Goal: Task Accomplishment & Management: Use online tool/utility

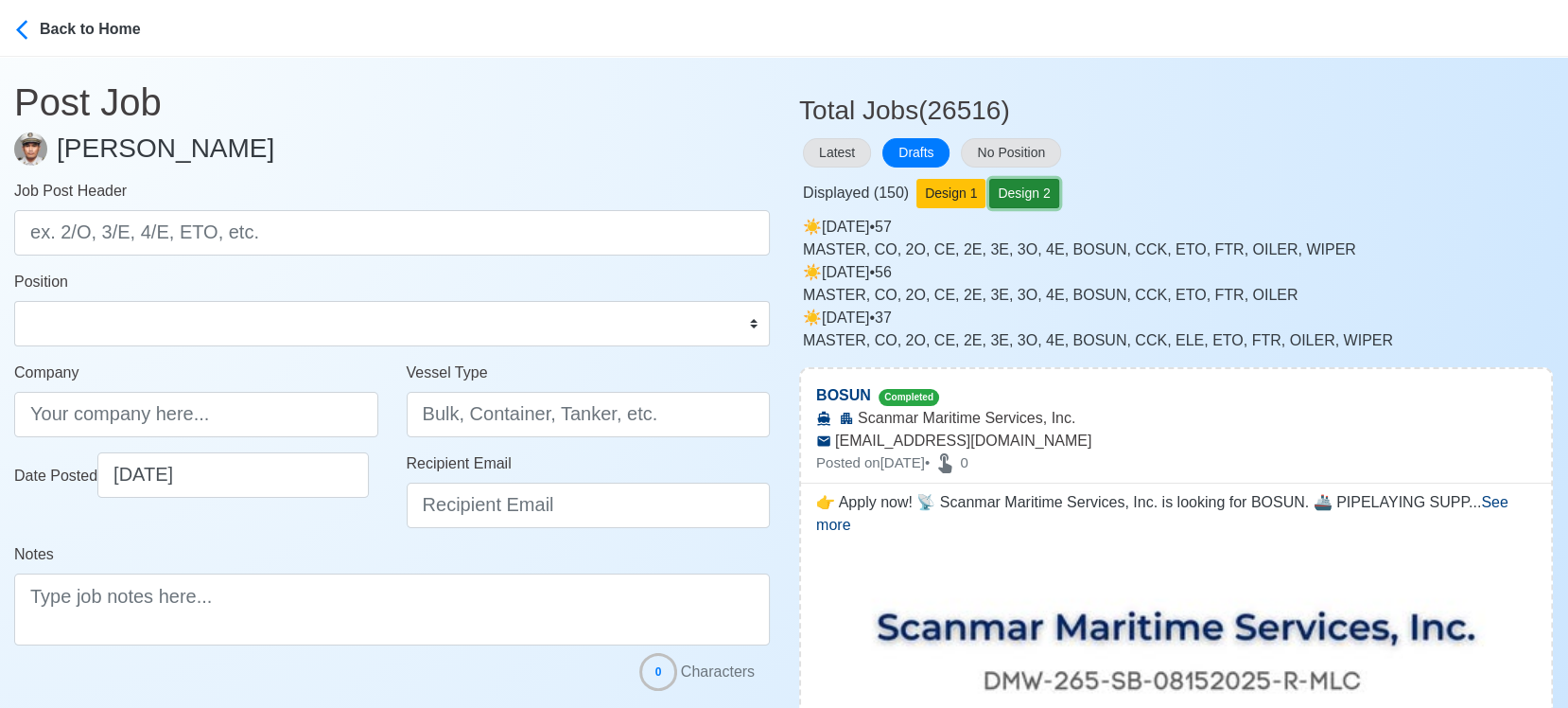
click at [1040, 195] on button "Design 2" at bounding box center [1023, 193] width 69 height 29
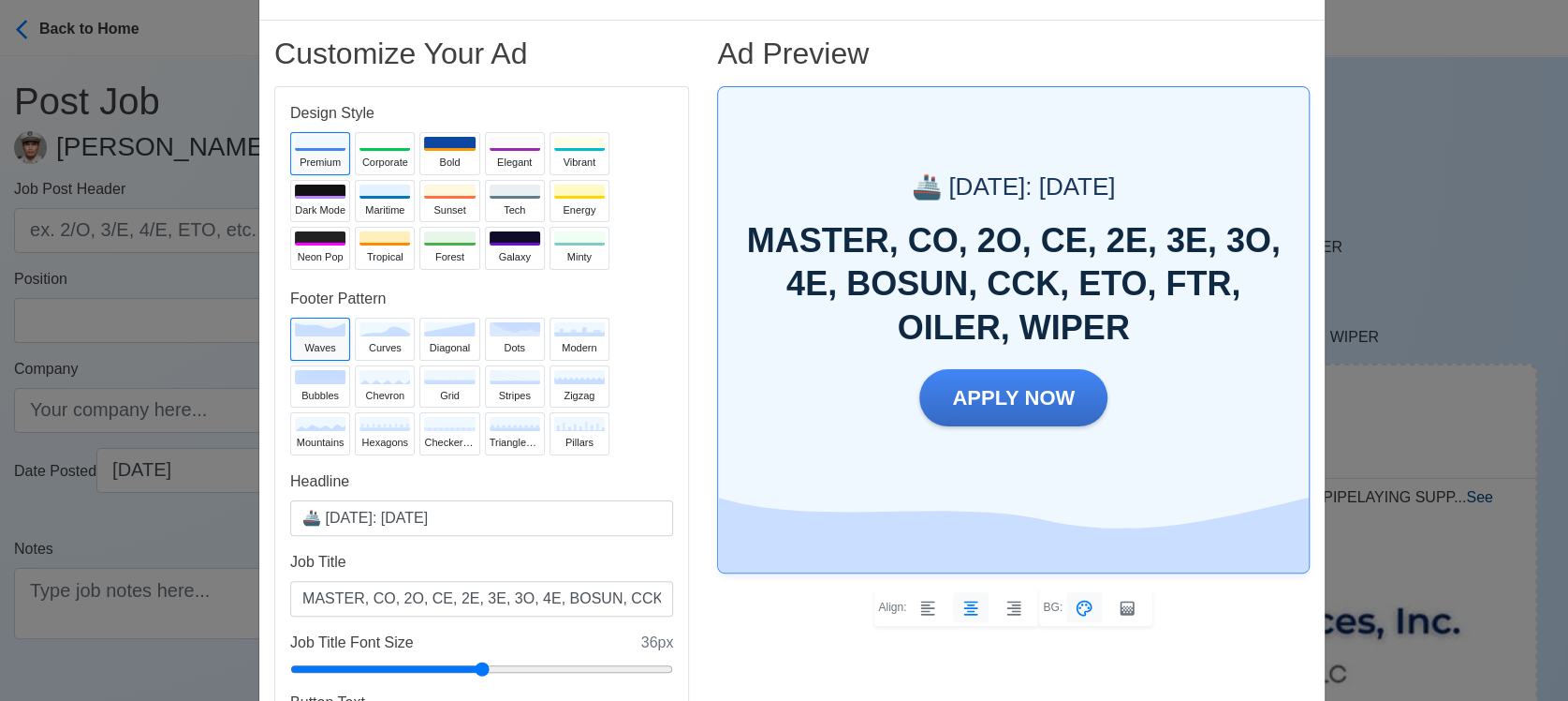
scroll to position [104, 0]
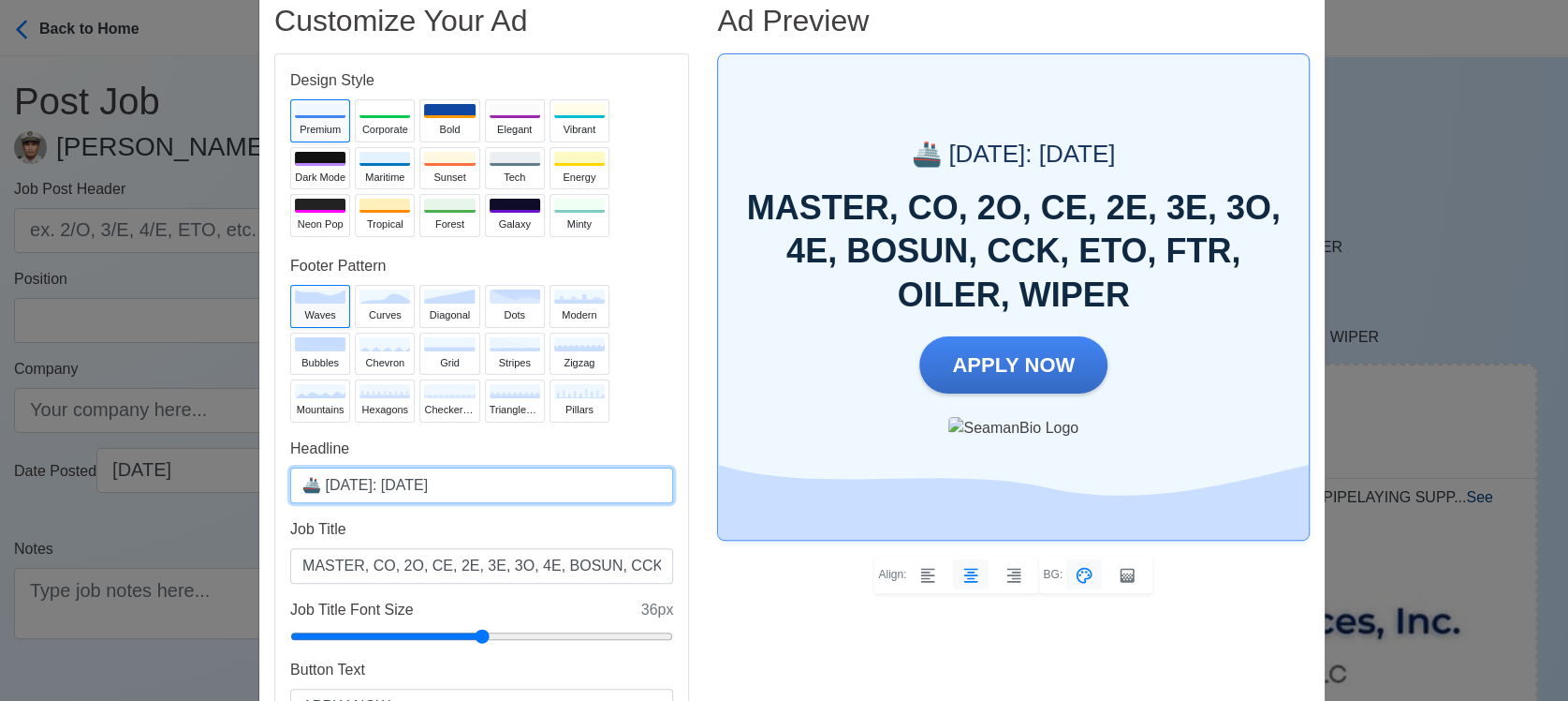
click at [398, 485] on input "🚢 [DATE]: [DATE]" at bounding box center [481, 485] width 383 height 36
type input "🚢 [DATE]: [DATE]"
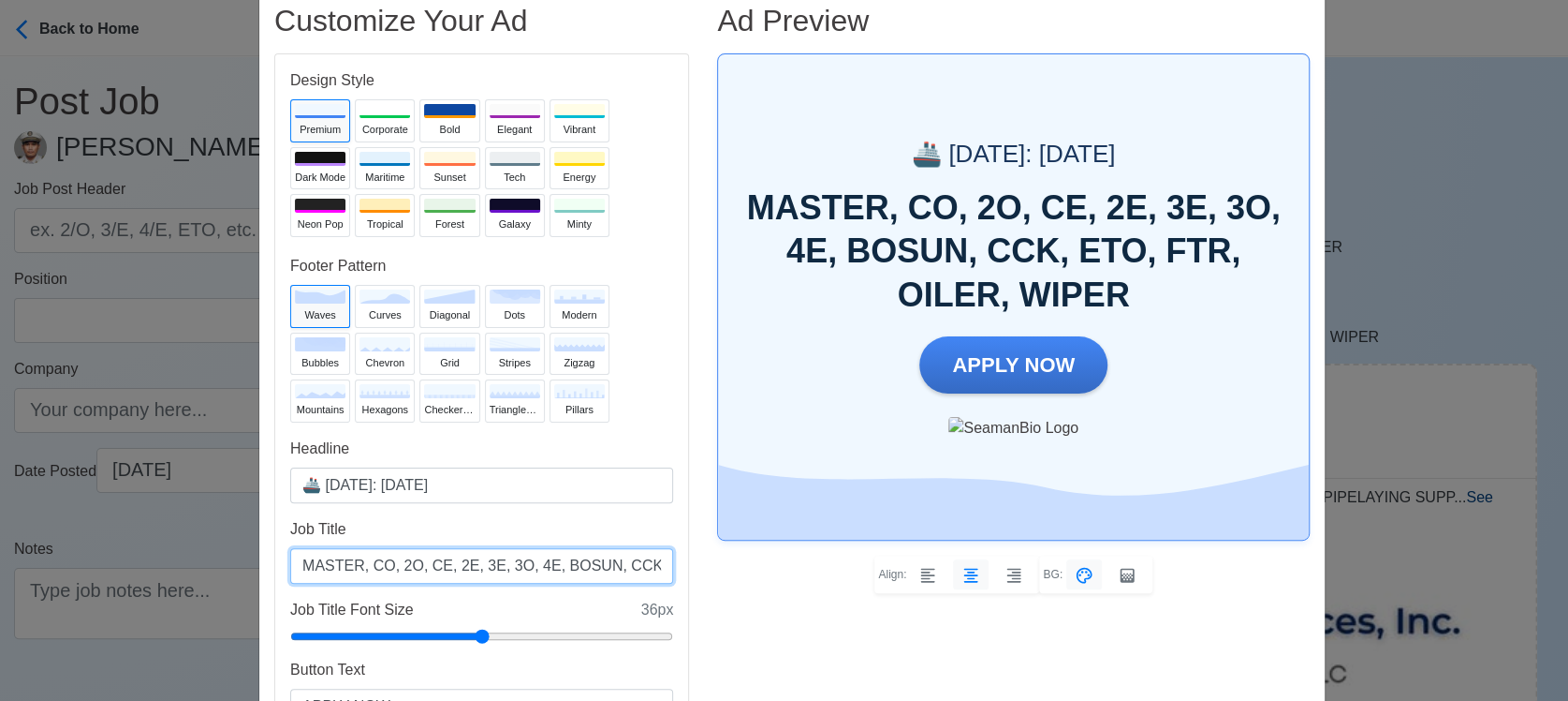
drag, startPoint x: 502, startPoint y: 568, endPoint x: 483, endPoint y: 568, distance: 19.0
click at [483, 568] on input "MASTER, CO, 2O, CE, 2E, 3E, 3O, 4E, BOSUN, CCK, ETO, FTR, OILER, WIPER" at bounding box center [481, 566] width 383 height 36
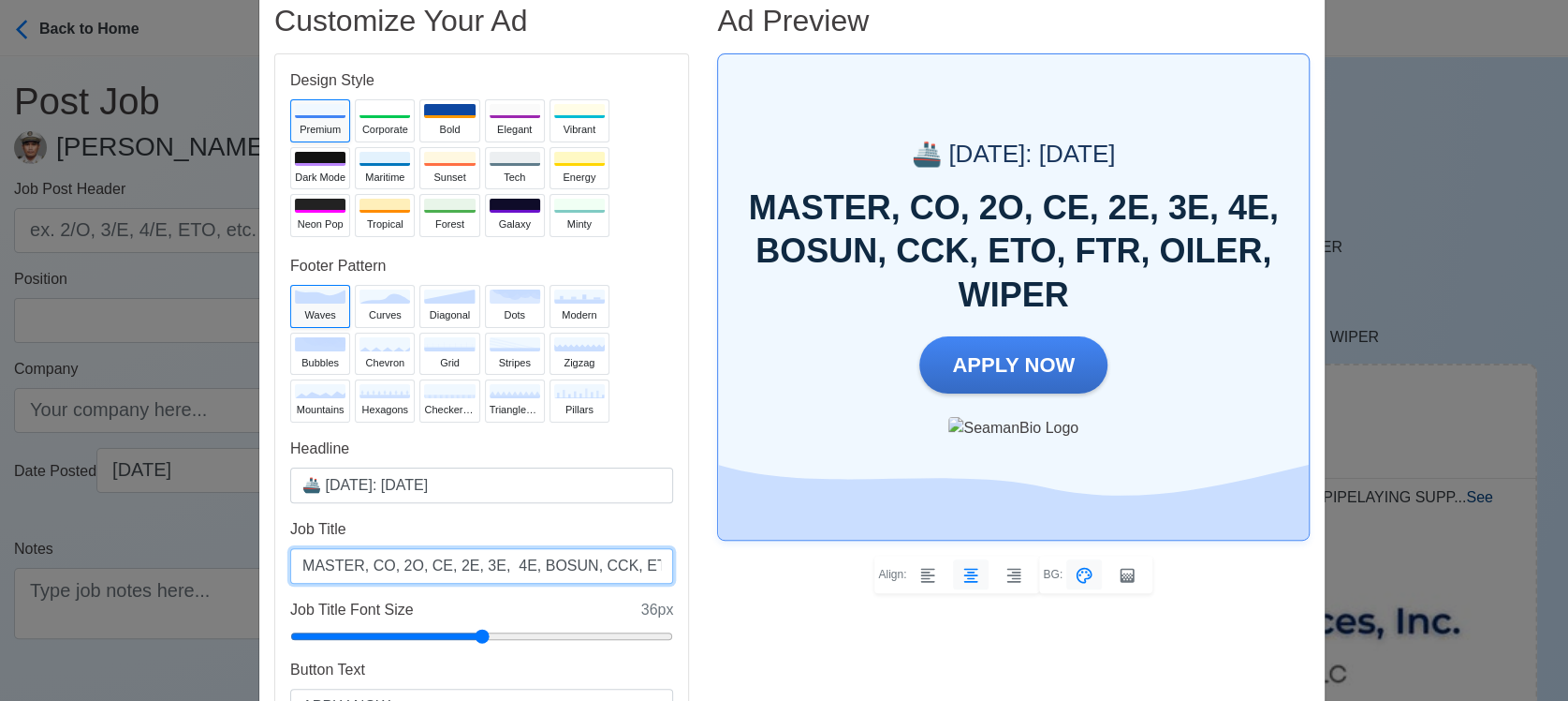
click at [411, 565] on input "MASTER, CO, 2O, CE, 2E, 3E, 4E, BOSUN, CCK, ETO, FTR, OILER, WIPER" at bounding box center [481, 566] width 383 height 36
paste input "3O,"
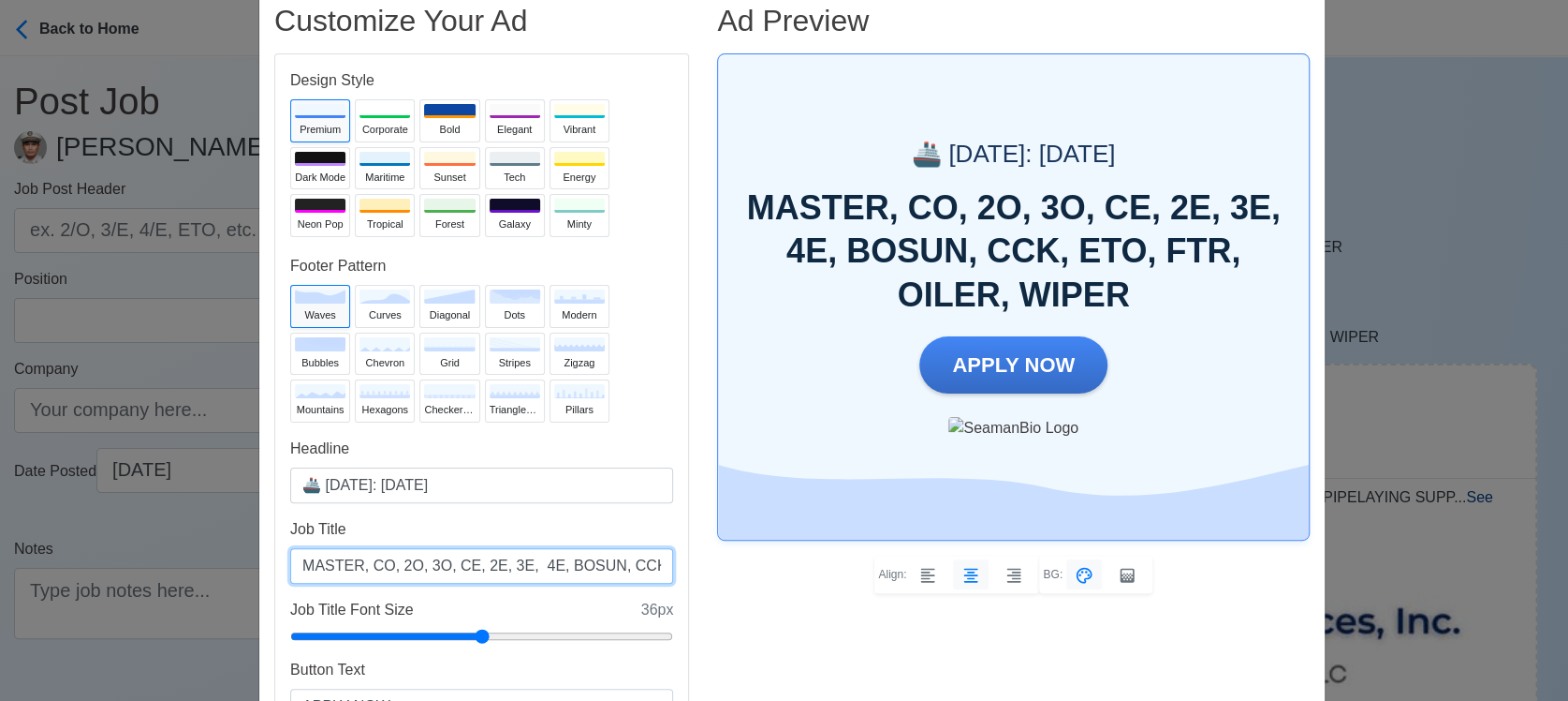
click at [508, 568] on input "MASTER, CO, 2O, 3O, CE, 2E, 3E, 4E, BOSUN, CCK, ETO, FTR, OILER, WIPER" at bounding box center [481, 566] width 383 height 36
click at [530, 565] on input "MASTER, CO, 2O, 3O, CE, 2E, 3E, 4E, BOSUN, CCK, ETO, FTR, OILER, WIPER" at bounding box center [481, 566] width 383 height 36
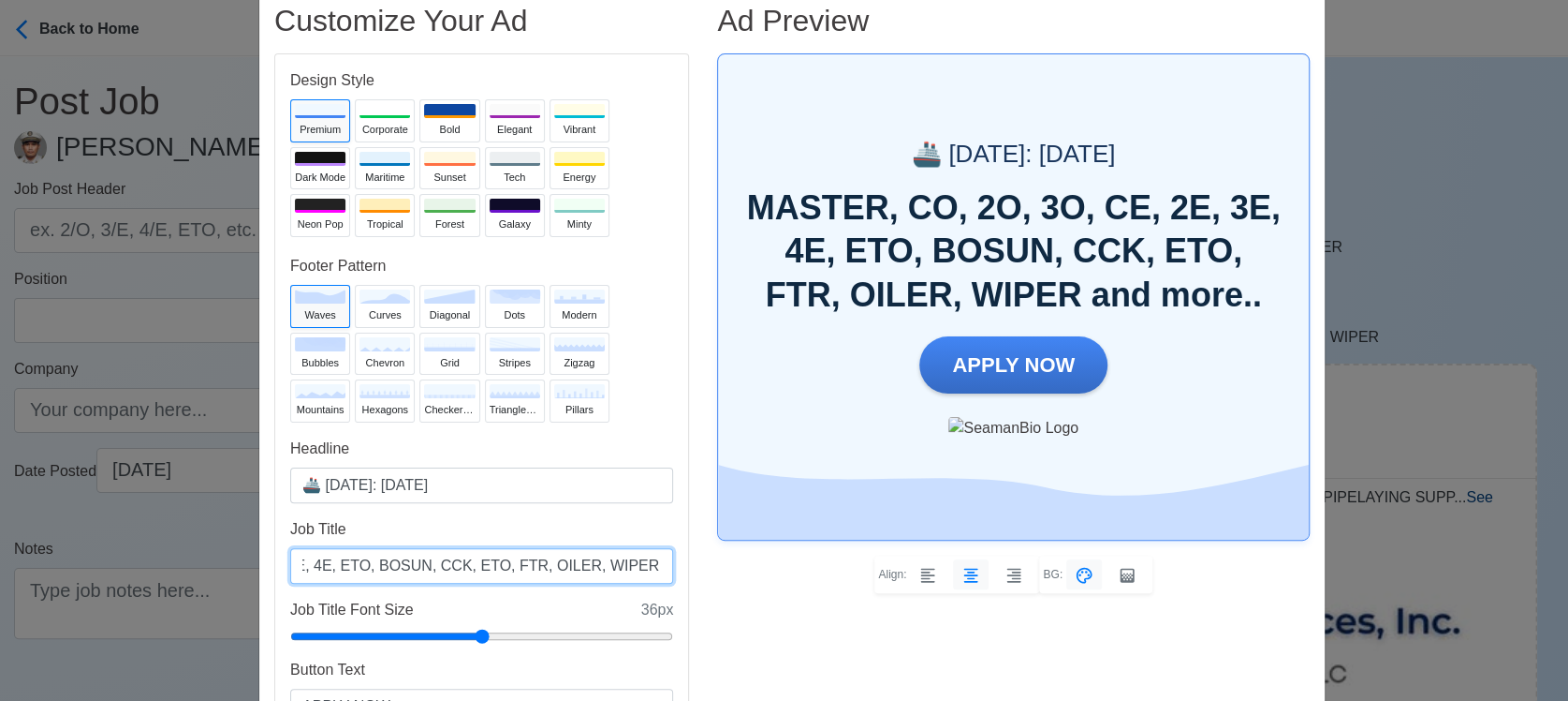
scroll to position [0, 233]
click at [441, 562] on input "MASTER, CO, 2O, 3O, CE, 2E, 3E, 4E, ETO, BOSUN, CCK, ETO, FTR, OILER, WIPER and…" at bounding box center [481, 566] width 383 height 36
type input "MASTER, CO, 2O, 3O, CE, 2E, 3E, 4E, ETO, BOSUN, CCK, FTR, OILER, WIPER and more…"
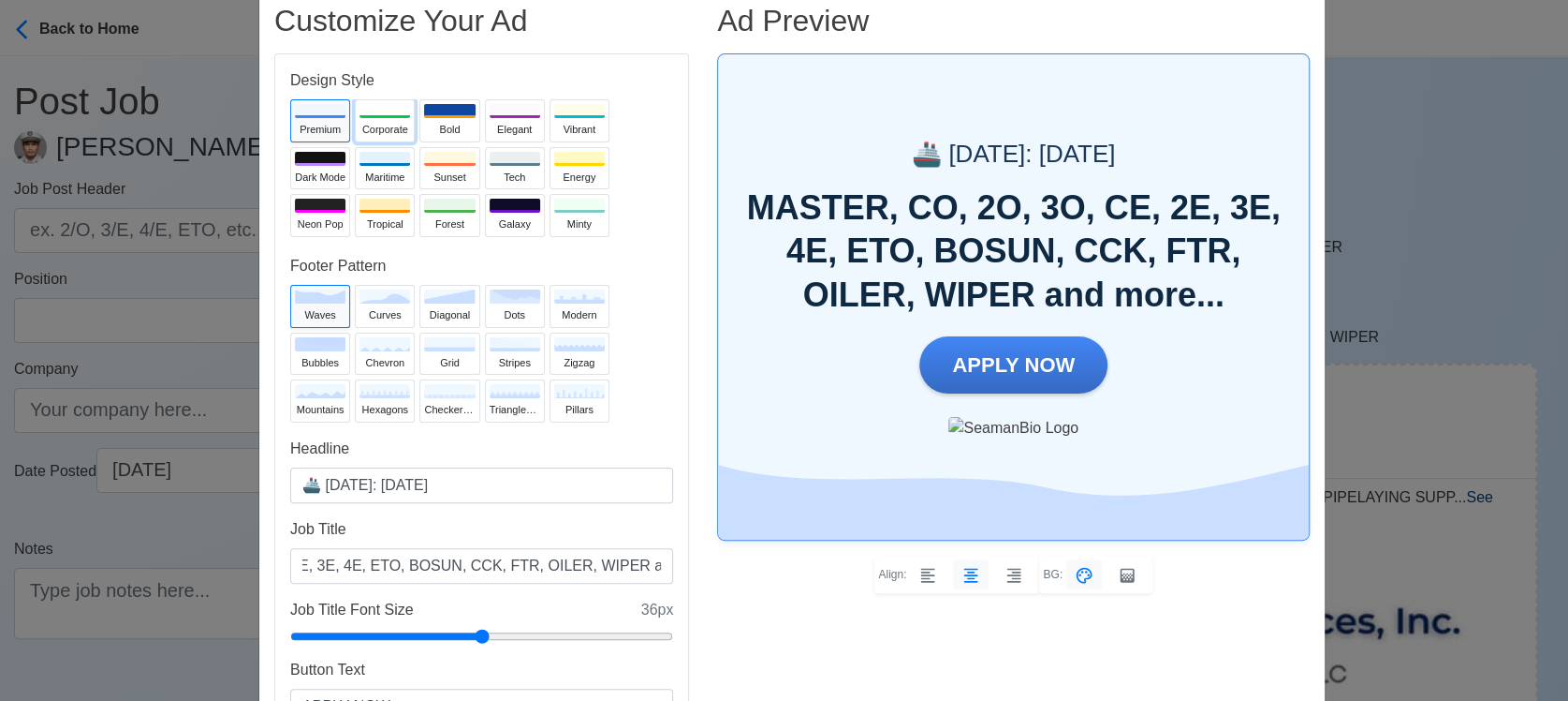
scroll to position [0, 0]
click at [374, 126] on div "Corporate" at bounding box center [384, 130] width 51 height 16
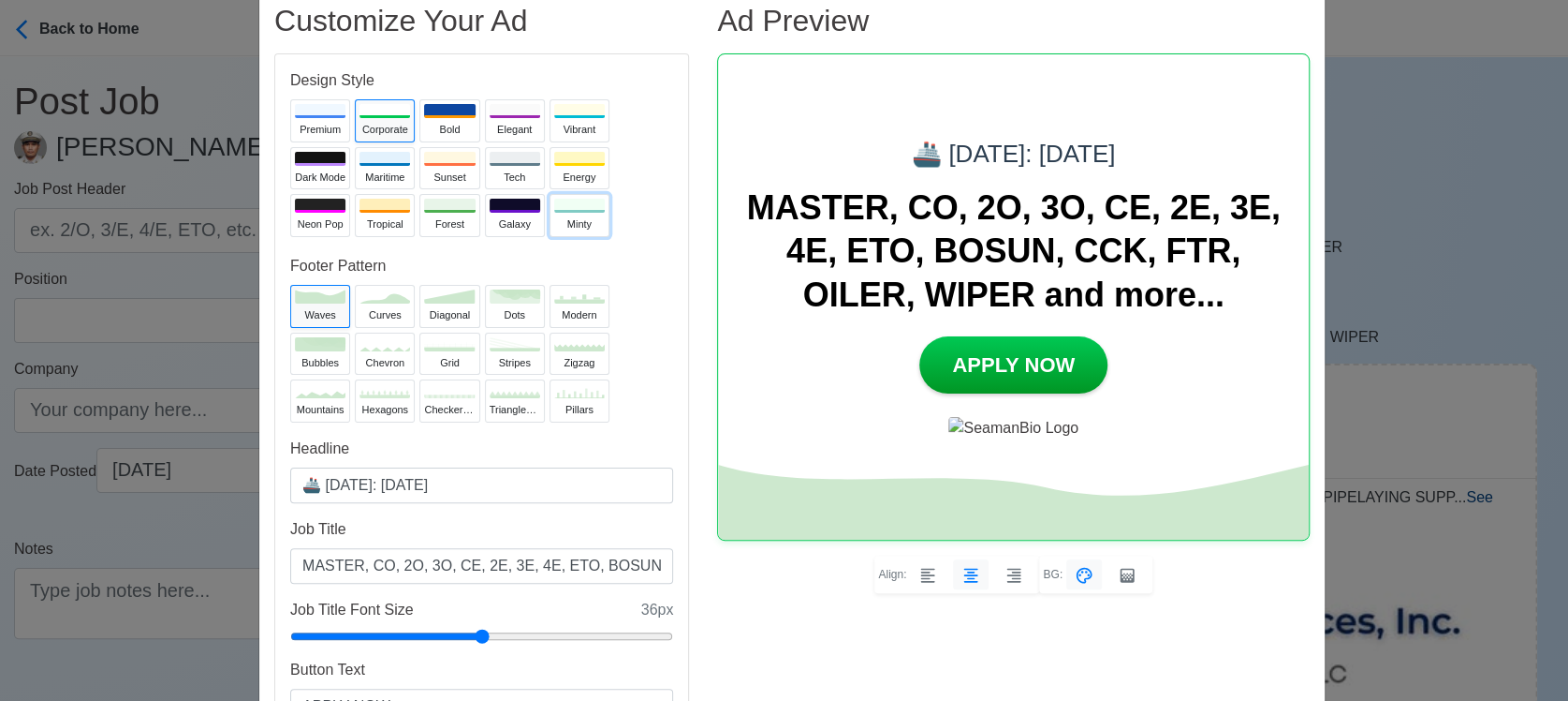
click at [554, 223] on div "Minty" at bounding box center [580, 224] width 51 height 16
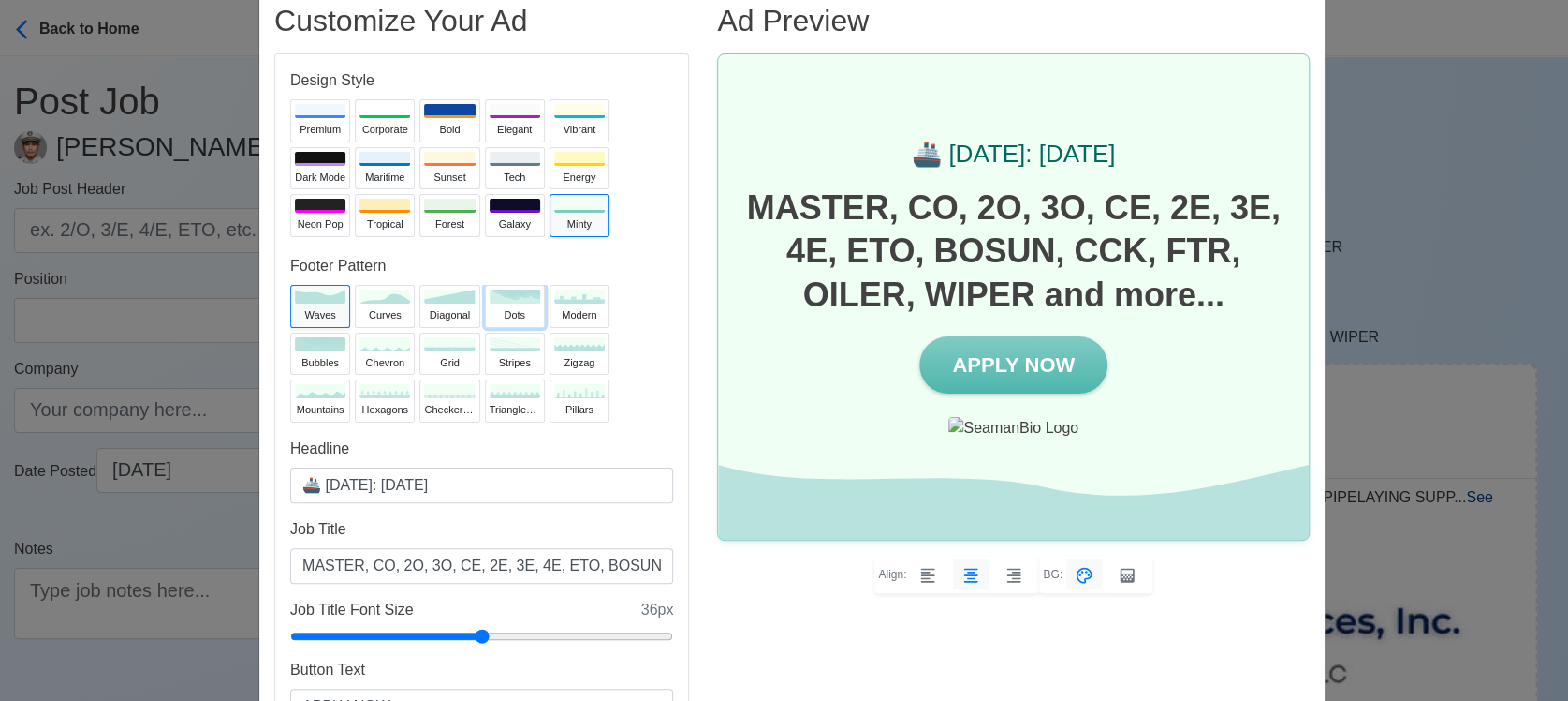
click at [501, 311] on div "dots" at bounding box center [515, 314] width 51 height 16
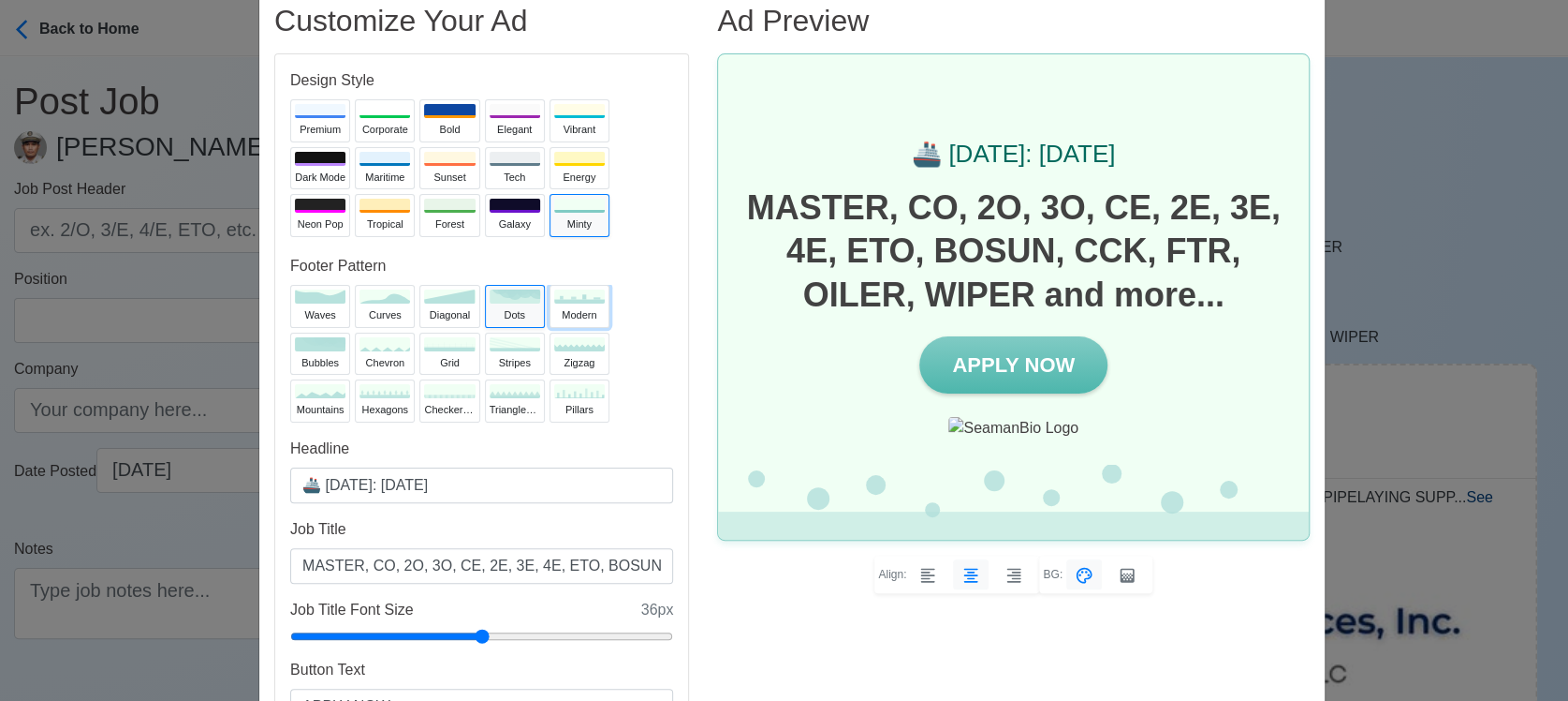
click at [565, 316] on div "modern" at bounding box center [580, 314] width 51 height 16
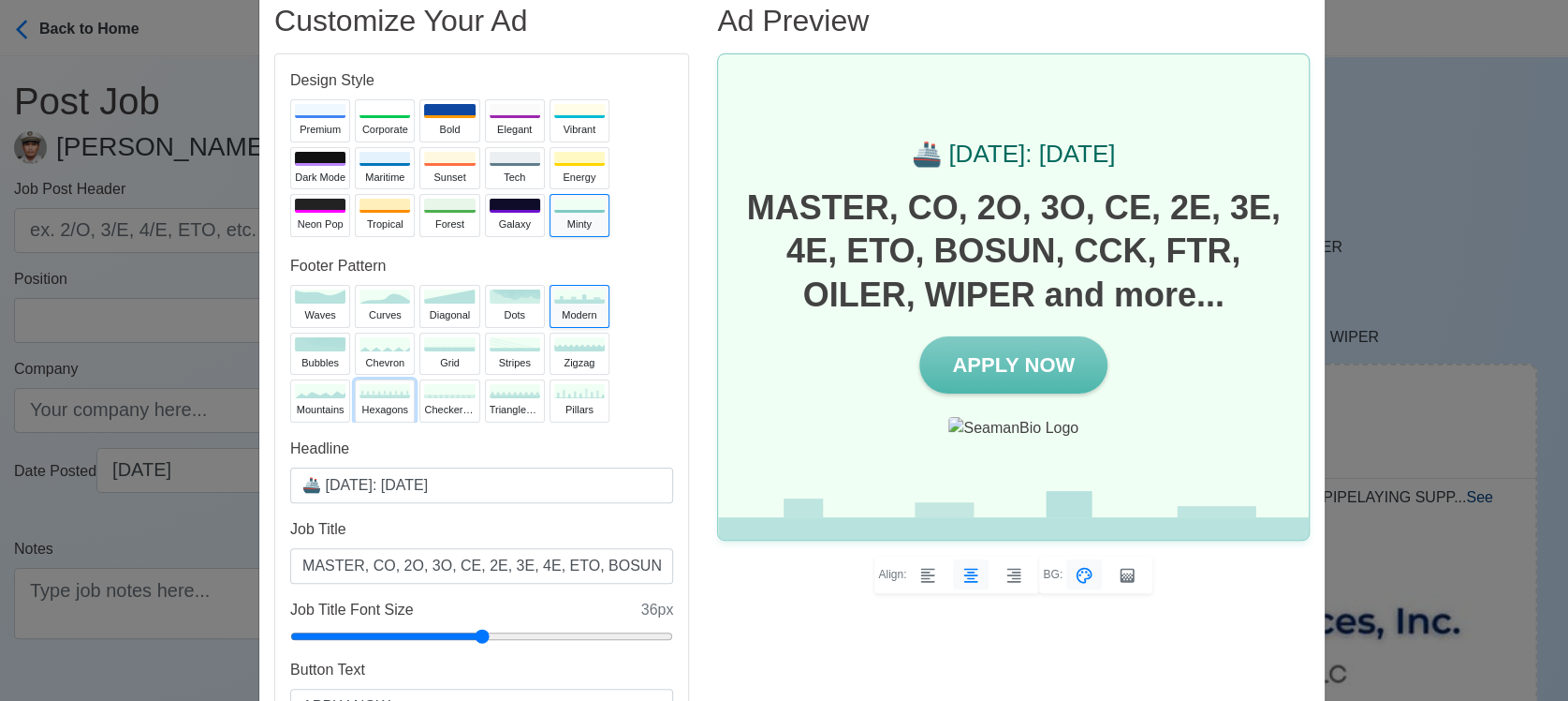
click at [378, 410] on div "hexagons" at bounding box center [384, 409] width 51 height 16
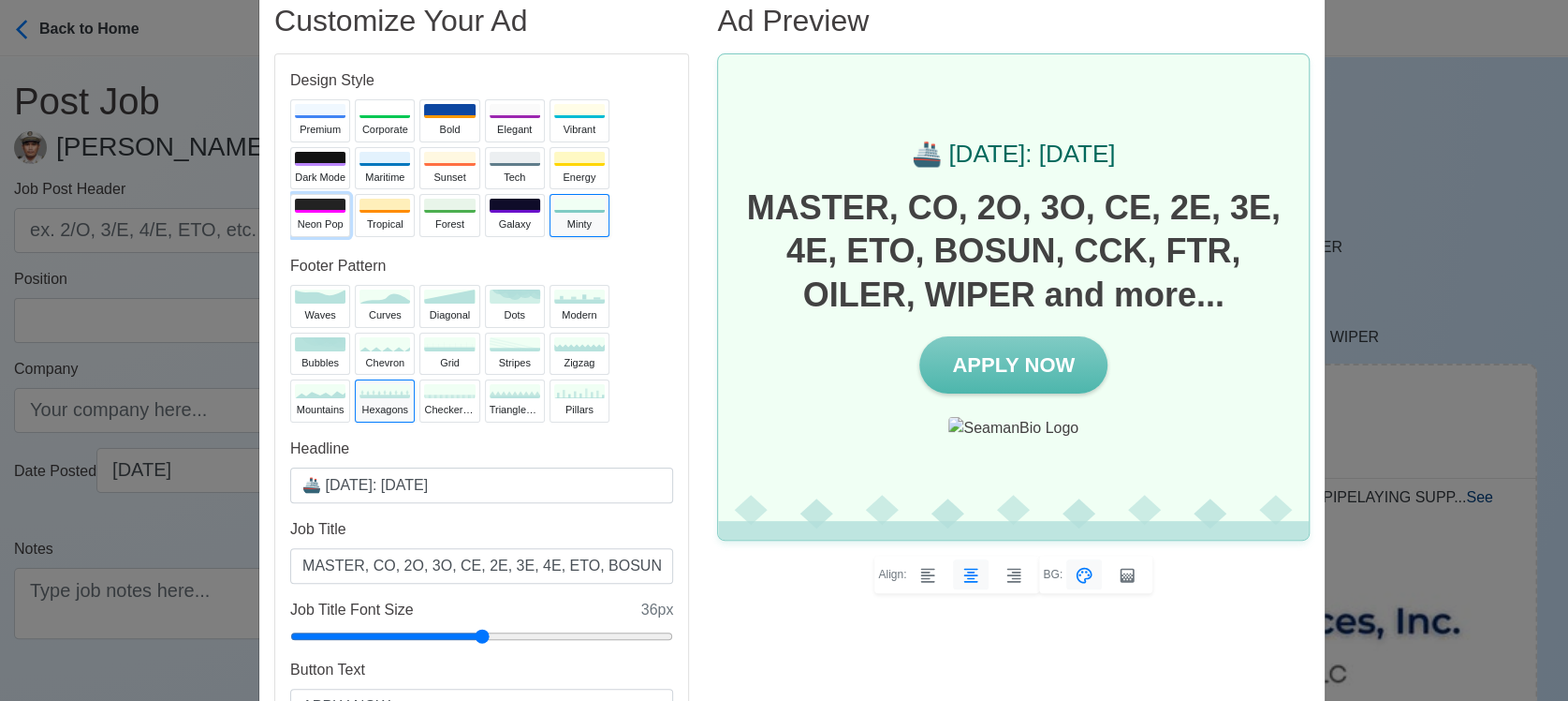
click at [312, 208] on div at bounding box center [320, 206] width 51 height 14
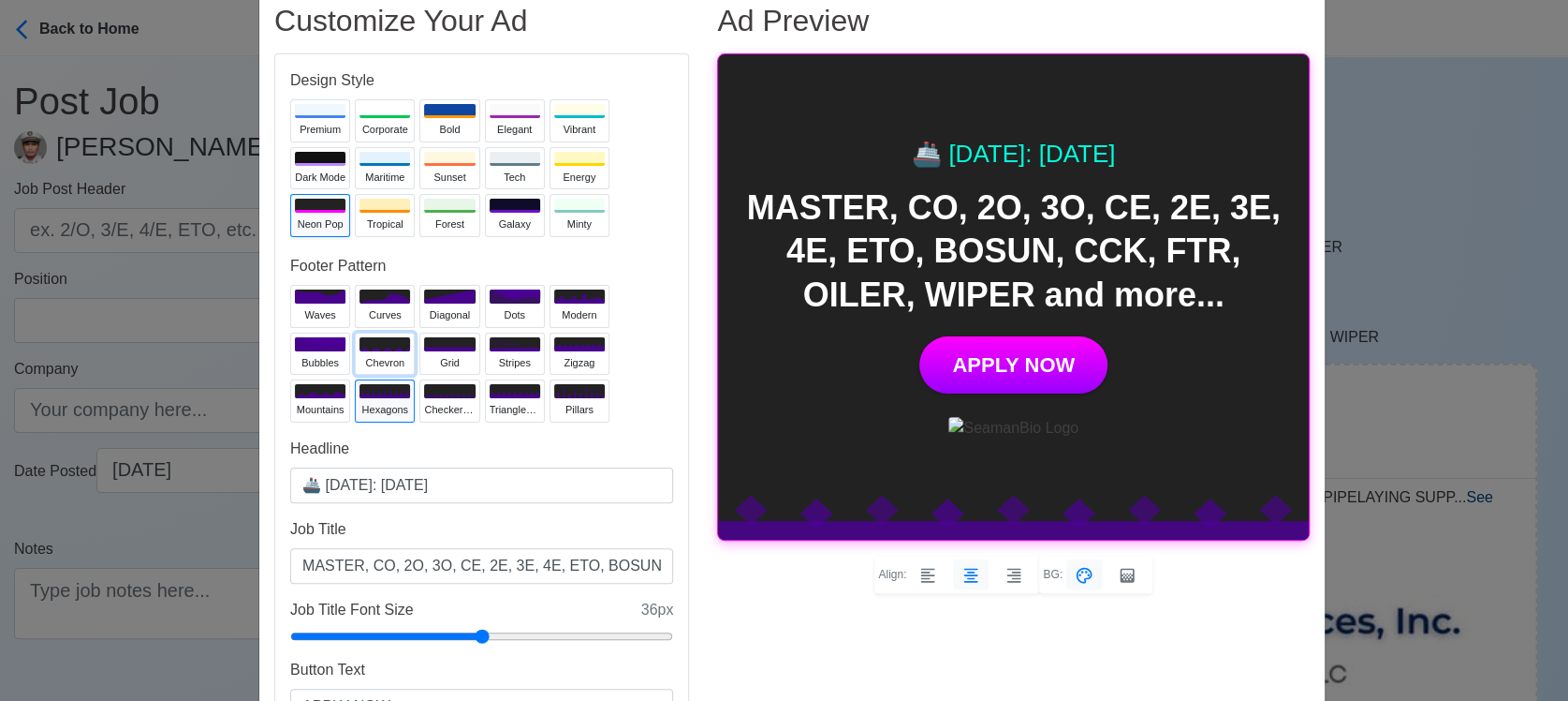
click at [387, 348] on icon at bounding box center [384, 348] width 51 height 5
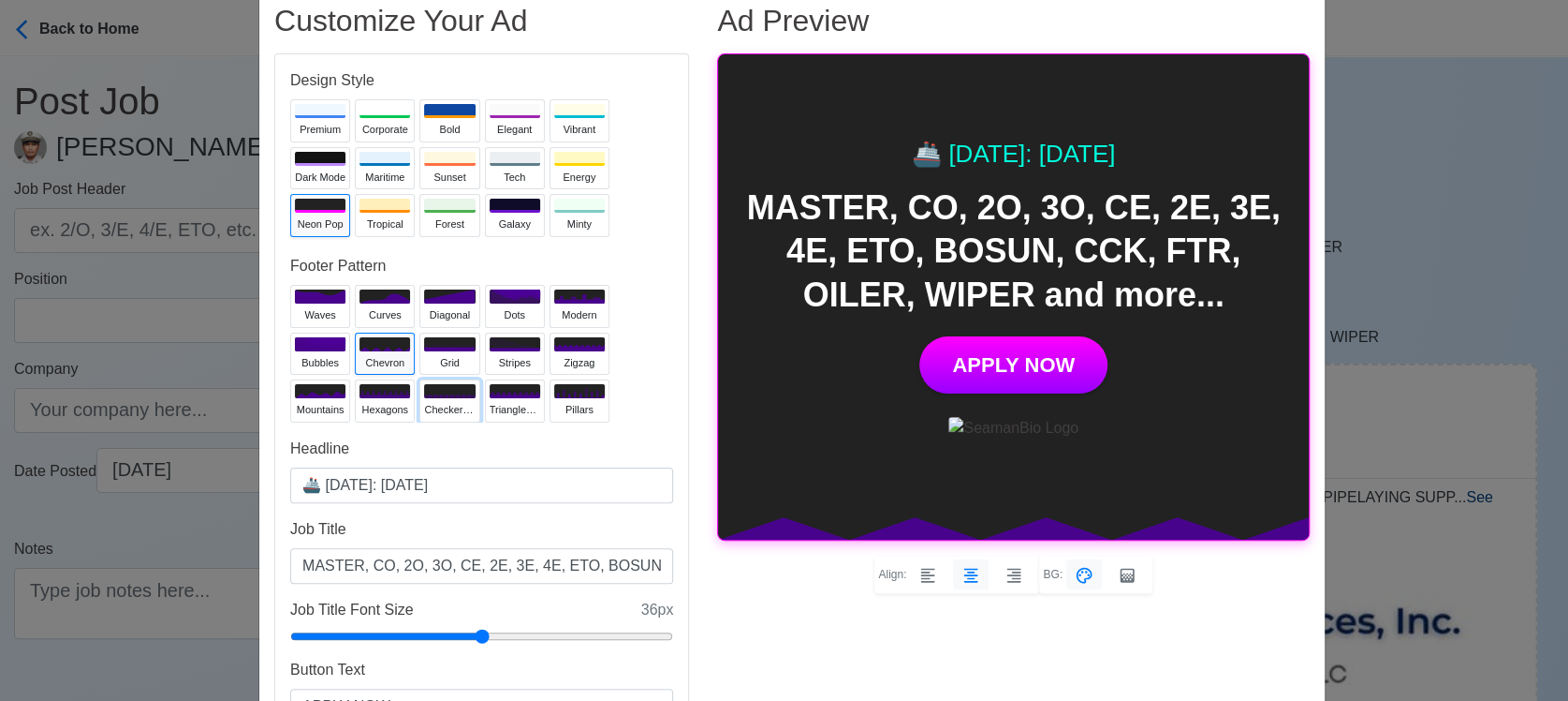
click at [440, 404] on div "checkerboard" at bounding box center [449, 409] width 51 height 16
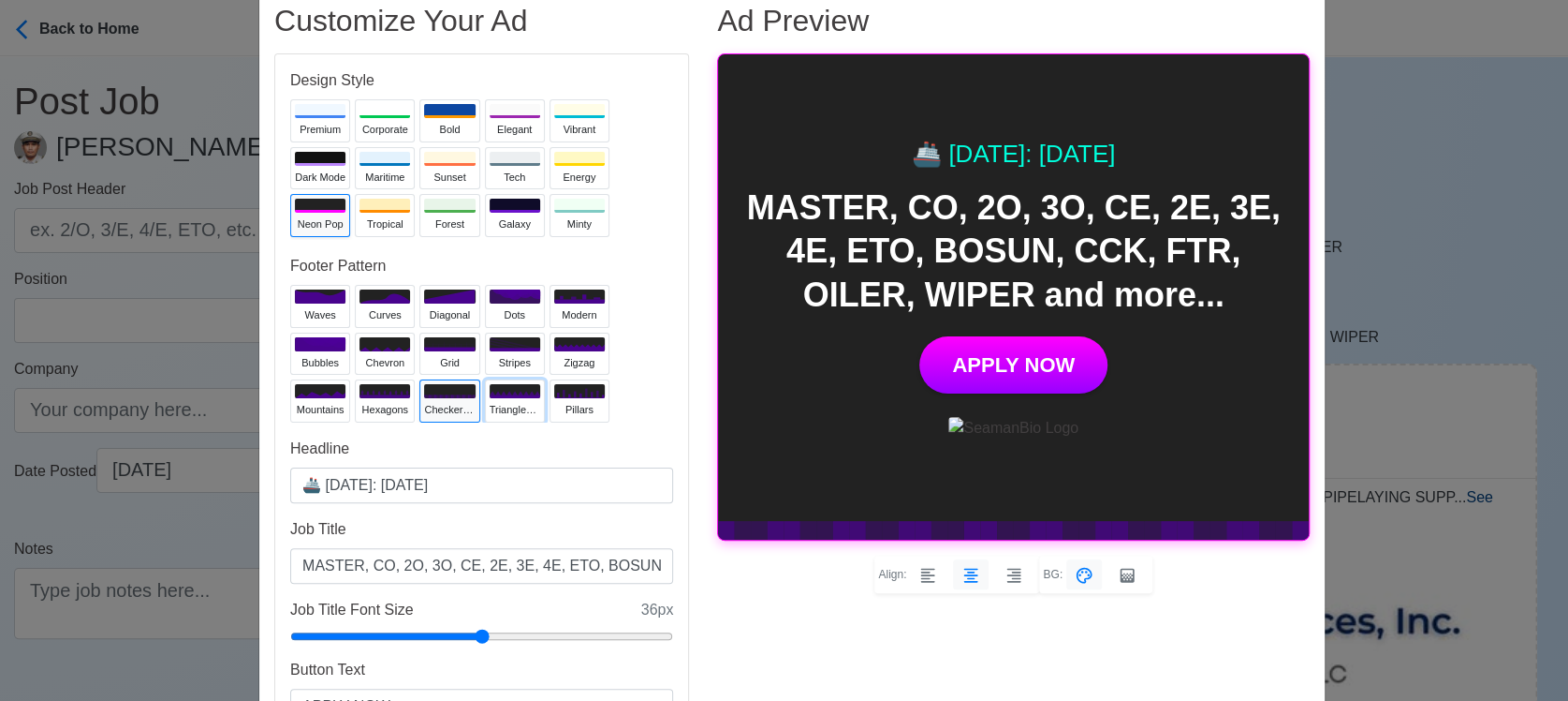
click at [513, 405] on div "trianglesUp" at bounding box center [515, 409] width 51 height 16
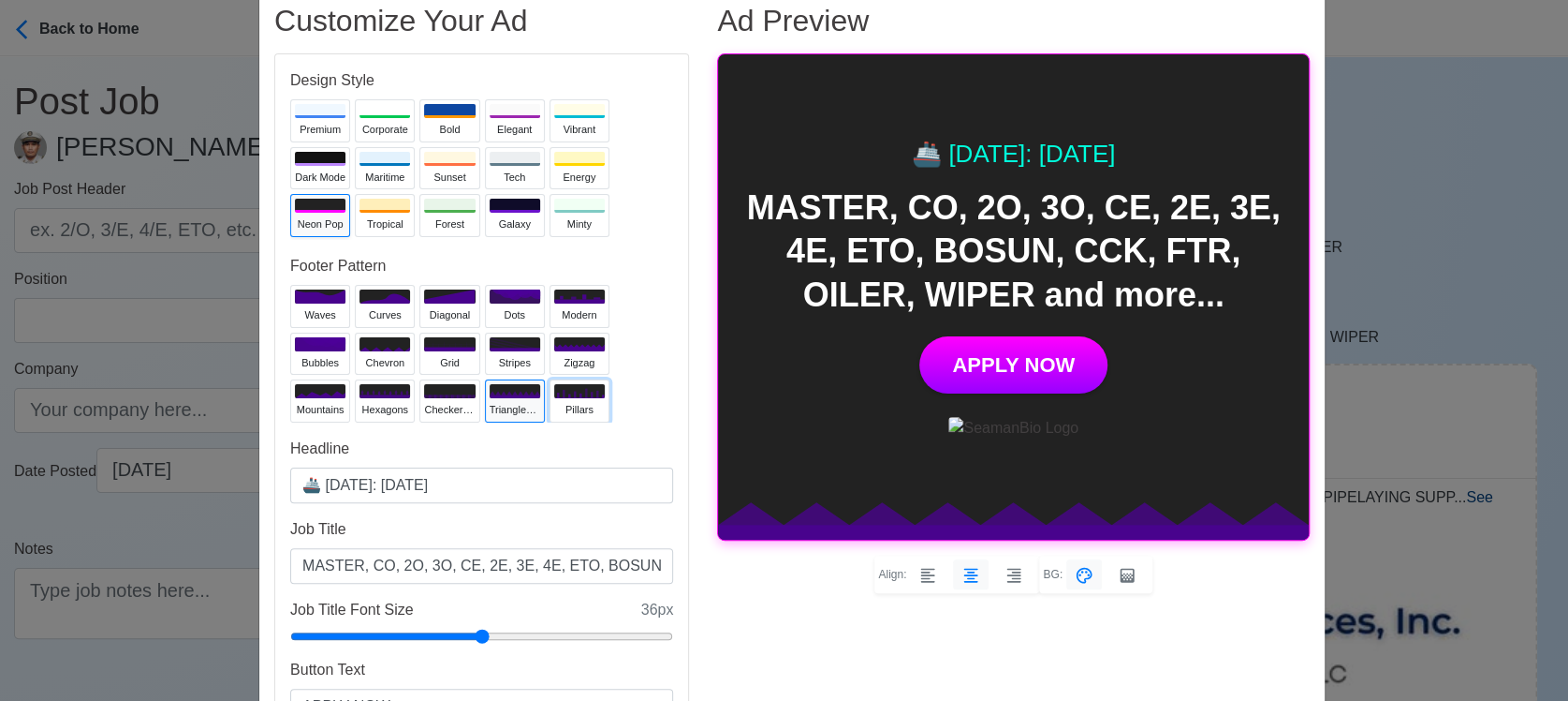
click at [569, 403] on div "pillars" at bounding box center [580, 409] width 51 height 16
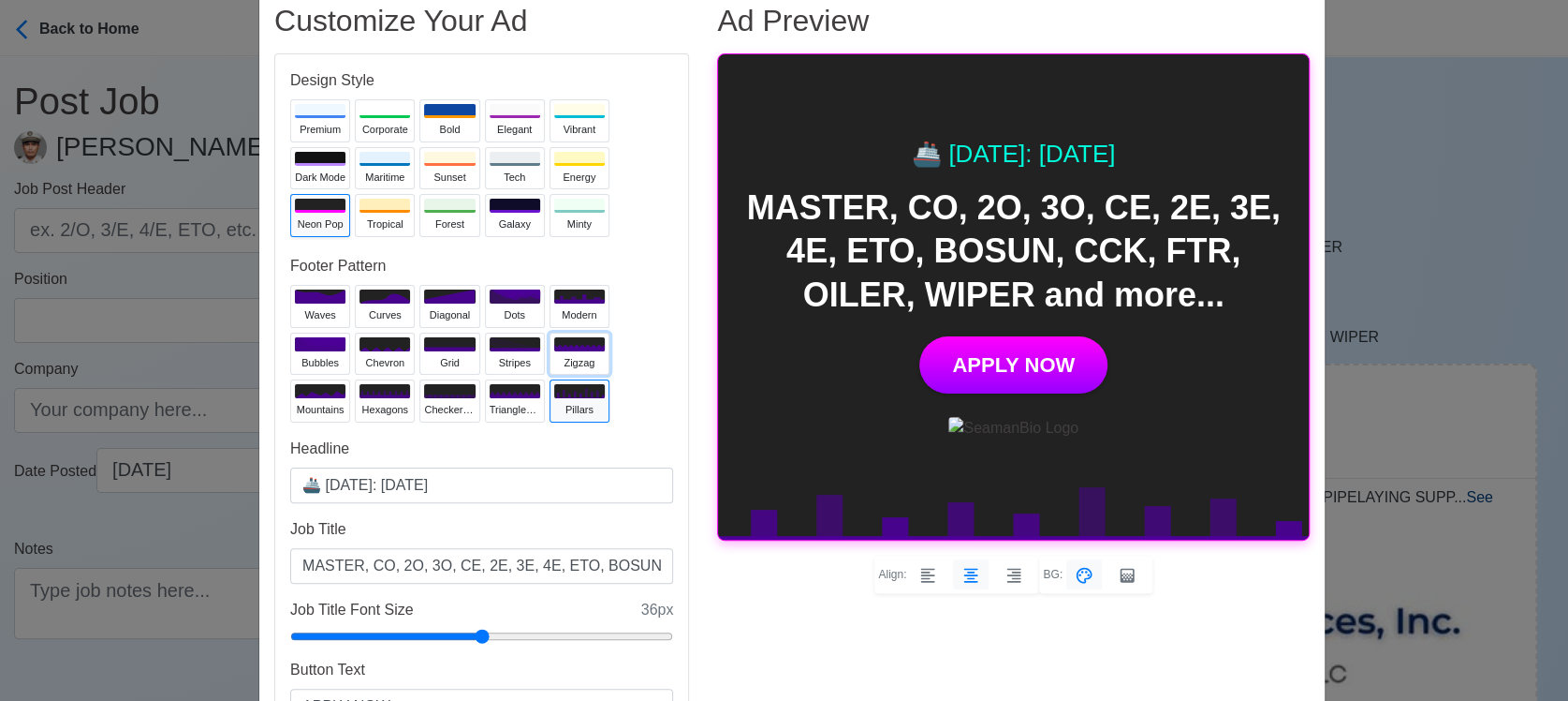
click at [574, 344] on icon at bounding box center [580, 347] width 51 height 8
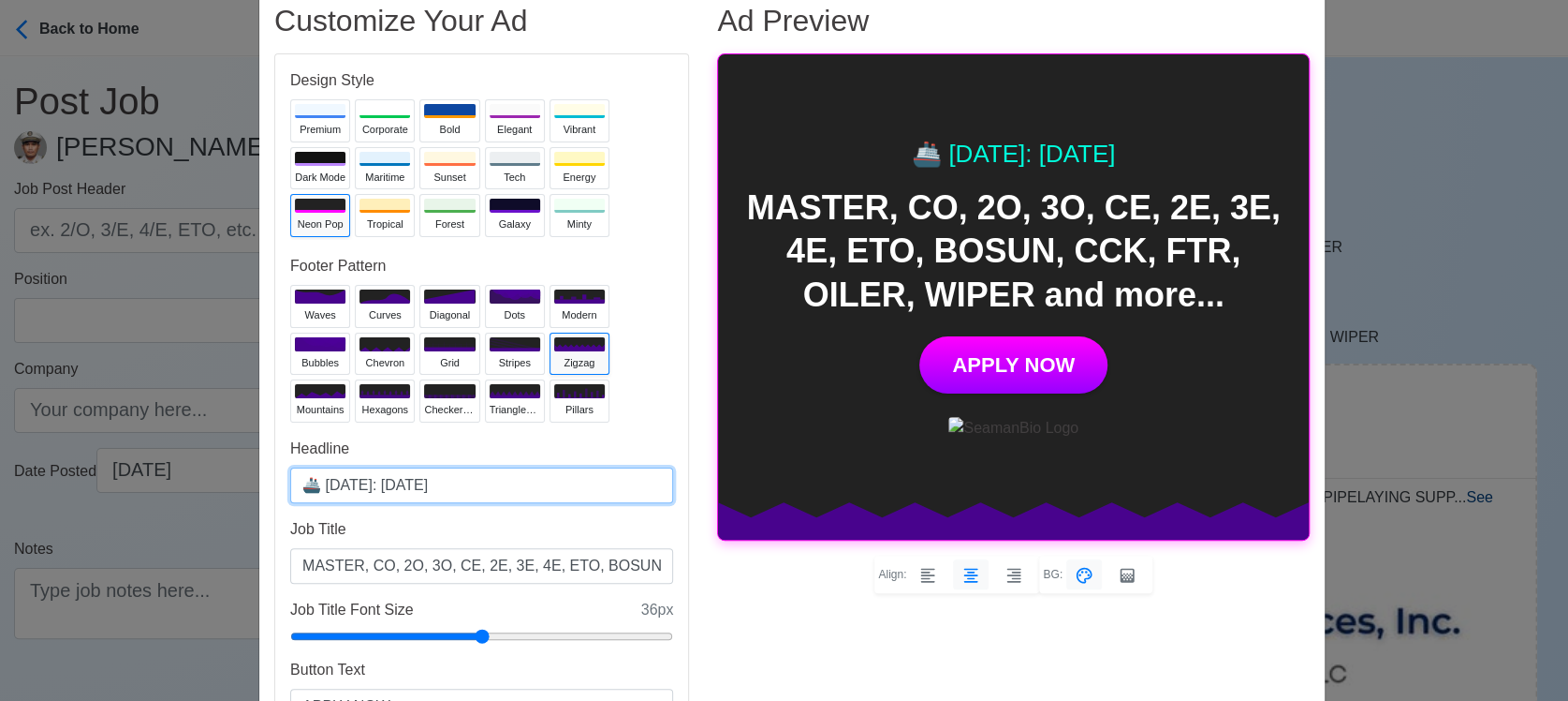
click at [403, 482] on input "🚢 [DATE]: [DATE]" at bounding box center [481, 485] width 383 height 36
click at [401, 485] on input "🚢 [DATE]: [DATE]" at bounding box center [481, 485] width 383 height 36
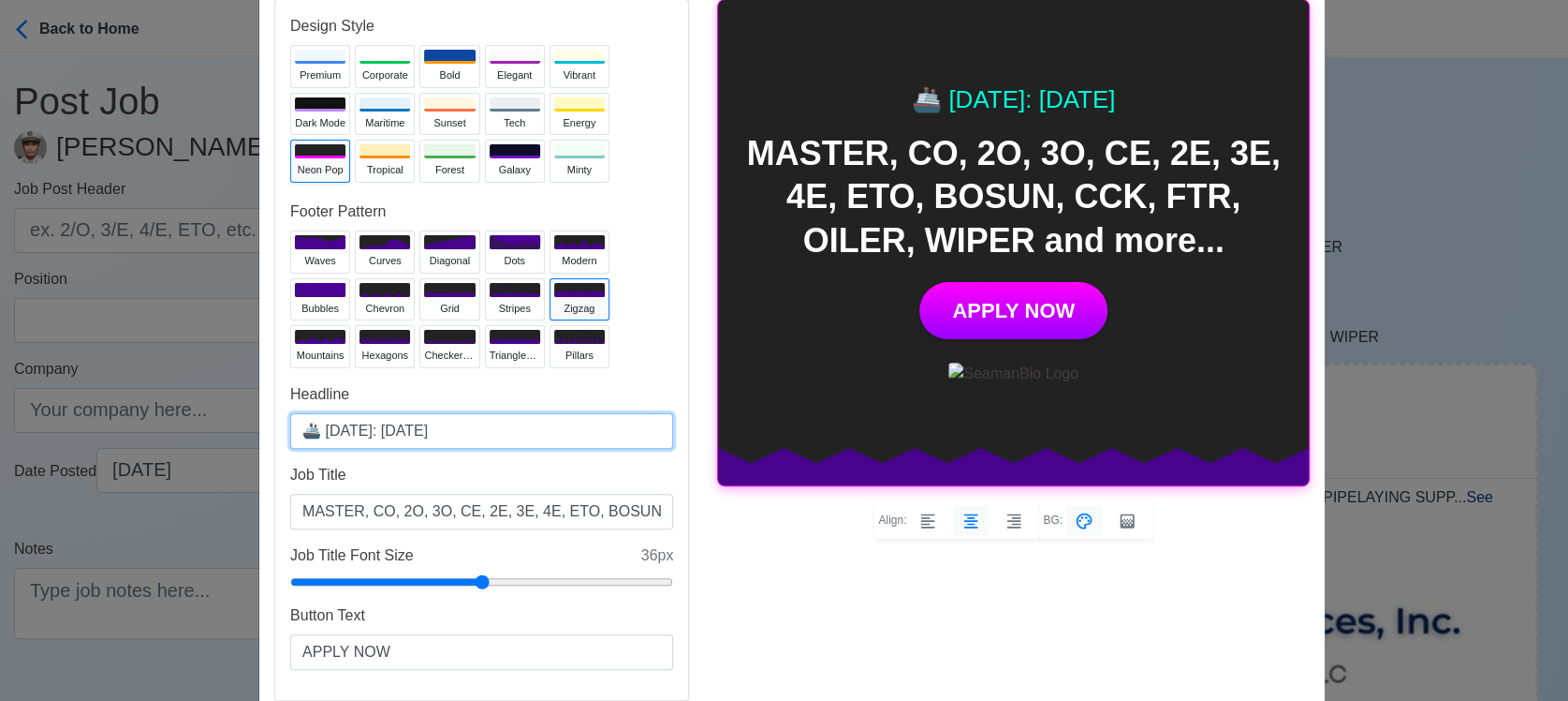
scroll to position [208, 0]
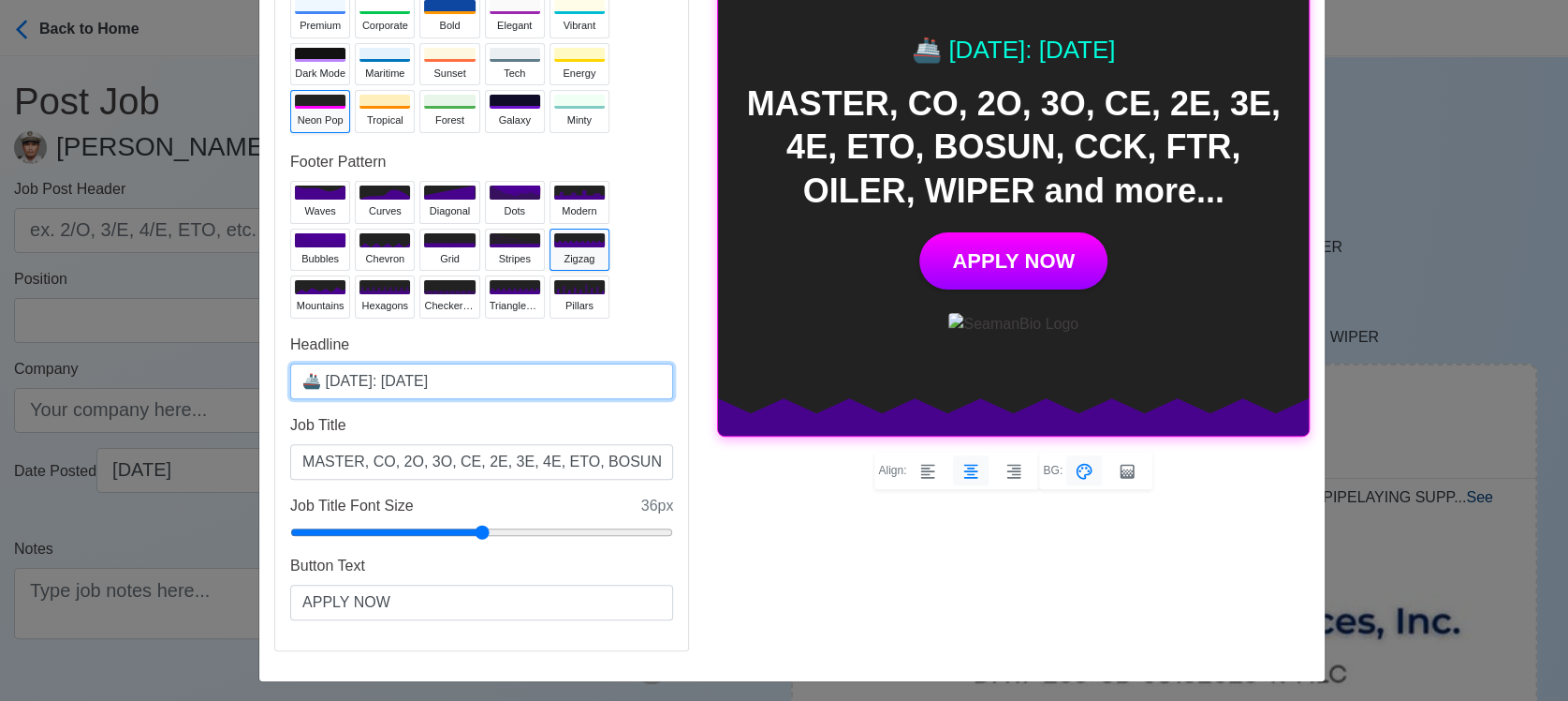
type input "🚢 [DATE]: [DATE]"
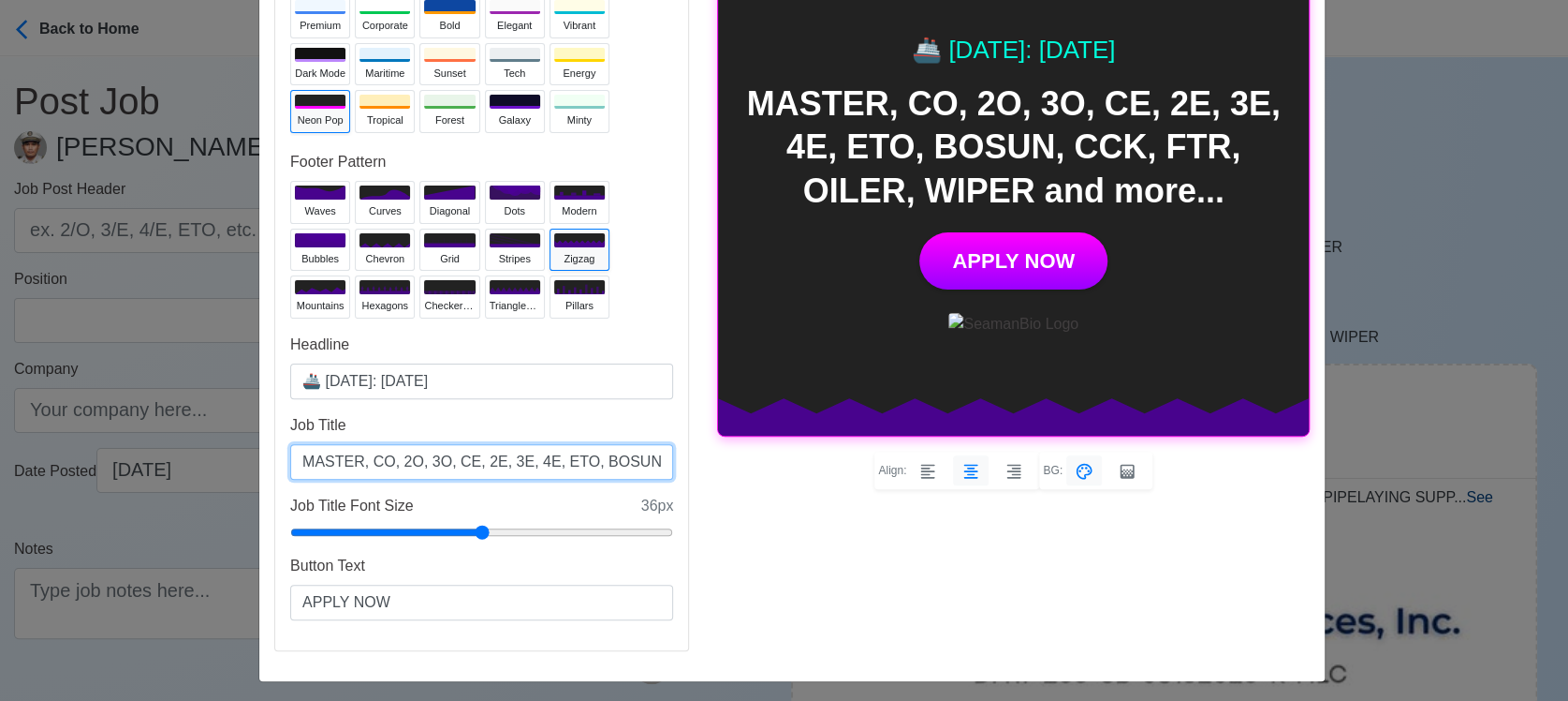
click at [516, 459] on input "MASTER, CO, 2O, 3O, CE, 2E, 3E, 4E, ETO, BOSUN, CCK, FTR, OILER, WIPER and more…" at bounding box center [481, 462] width 383 height 36
drag, startPoint x: 637, startPoint y: 463, endPoint x: 582, endPoint y: 459, distance: 55.1
click at [581, 459] on input "MASTER, CO, 2O, 3O, CE, 2E, 3E, ELEC, ETO, BOSUN, CCK, FTR, OILER, WIPER and mo…" at bounding box center [481, 462] width 383 height 36
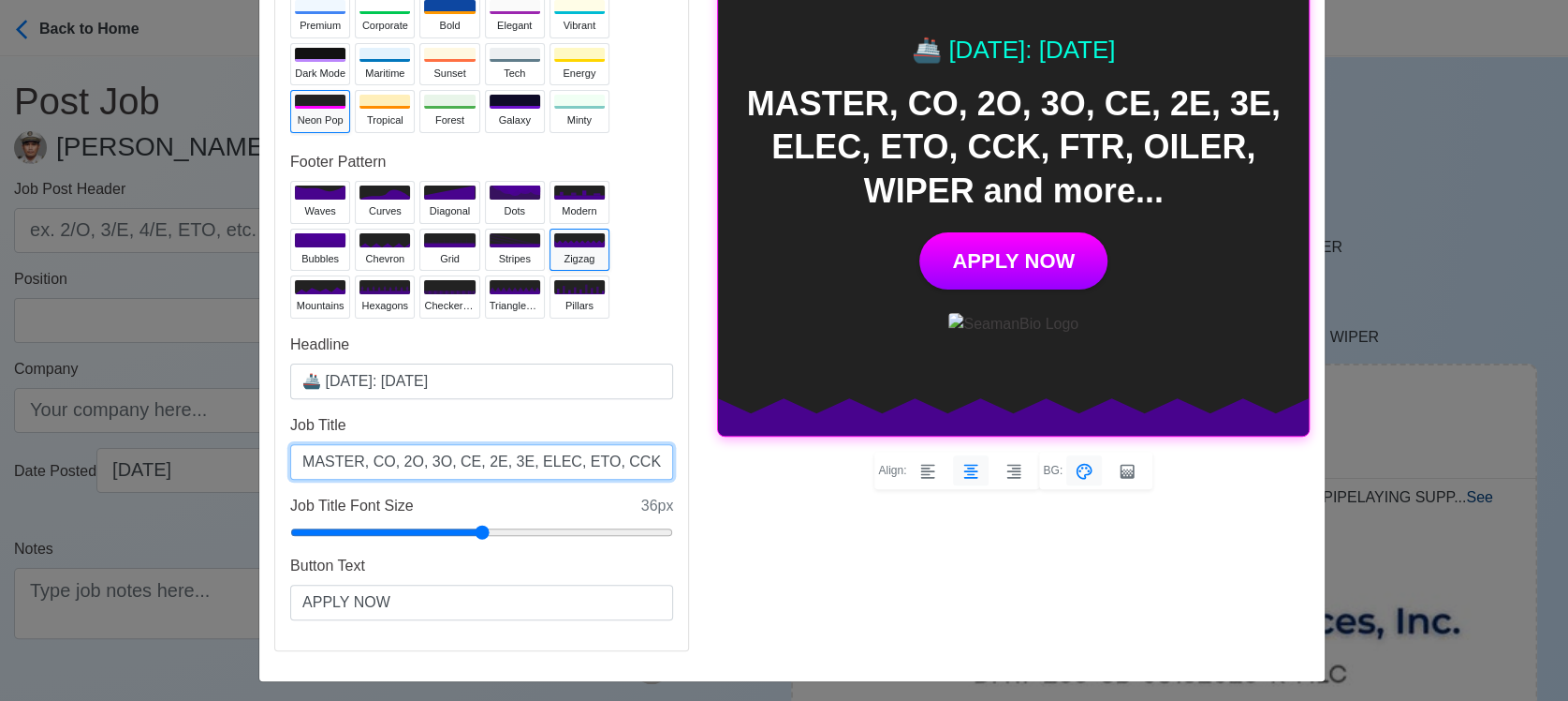
click at [639, 461] on input "MASTER, CO, 2O, 3O, CE, 2E, 3E, ELEC, ETO, CCK, FTR, OILER, WIPER and more..." at bounding box center [481, 462] width 383 height 36
click at [642, 462] on input "MASTER, CO, 2O, 3O, CE, 2E, 3E, ELEC, ETO, CCK, FTR, OILER, WIPER and more..." at bounding box center [481, 462] width 383 height 36
click at [648, 461] on input "MASTER, CO, 2O, 3O, CE, 2E, 3E, ELEC, ETO, CCK, FTR, OILER, WIPER and more..." at bounding box center [481, 462] width 383 height 36
click at [420, 460] on input "MASTER, CO, 2O, 3O, CE, 2E, 3E, ELEC, ETO, CCK, FTR, OILER, WIPER and more..." at bounding box center [481, 462] width 383 height 36
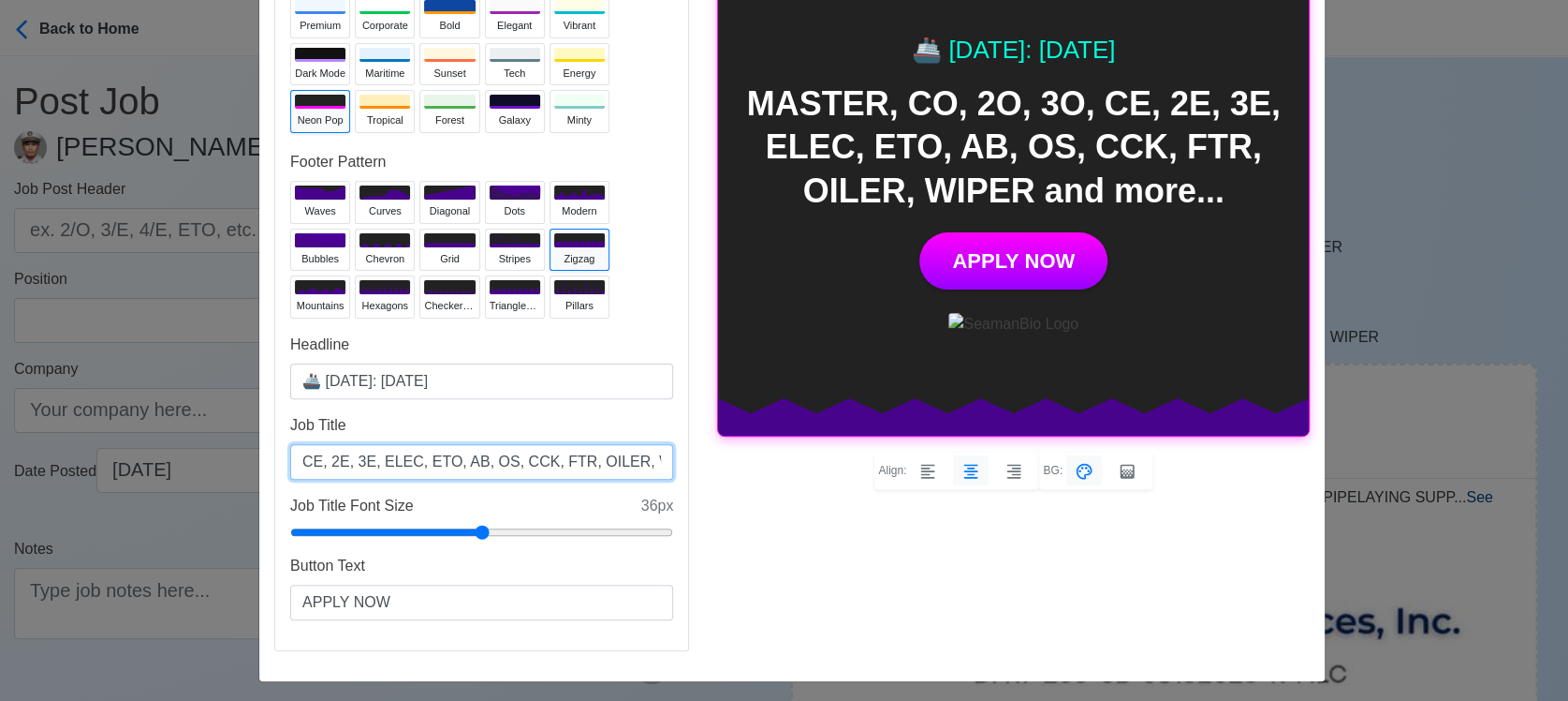
click at [602, 456] on input "MASTER, CO, 2O, 3O, CE, 2E, 3E, ELEC, ETO, AB, OS, CCK, FTR, OILER, WIPER and m…" at bounding box center [481, 462] width 383 height 36
drag, startPoint x: 580, startPoint y: 460, endPoint x: 537, endPoint y: 460, distance: 43.0
click at [537, 460] on input "MASTER, CO, 2O, 3O, CE, 2E, 3E, ELEC, ETO, AB, OS, CCK, FTR, OILER, WIPER and m…" at bounding box center [481, 462] width 383 height 36
click at [560, 458] on input "MASTER, CO, 2O, 3O, CE, 2E, 3E, ELEC, ETO, AB, OS, CCK, FTR, WIPER and more..." at bounding box center [481, 462] width 383 height 36
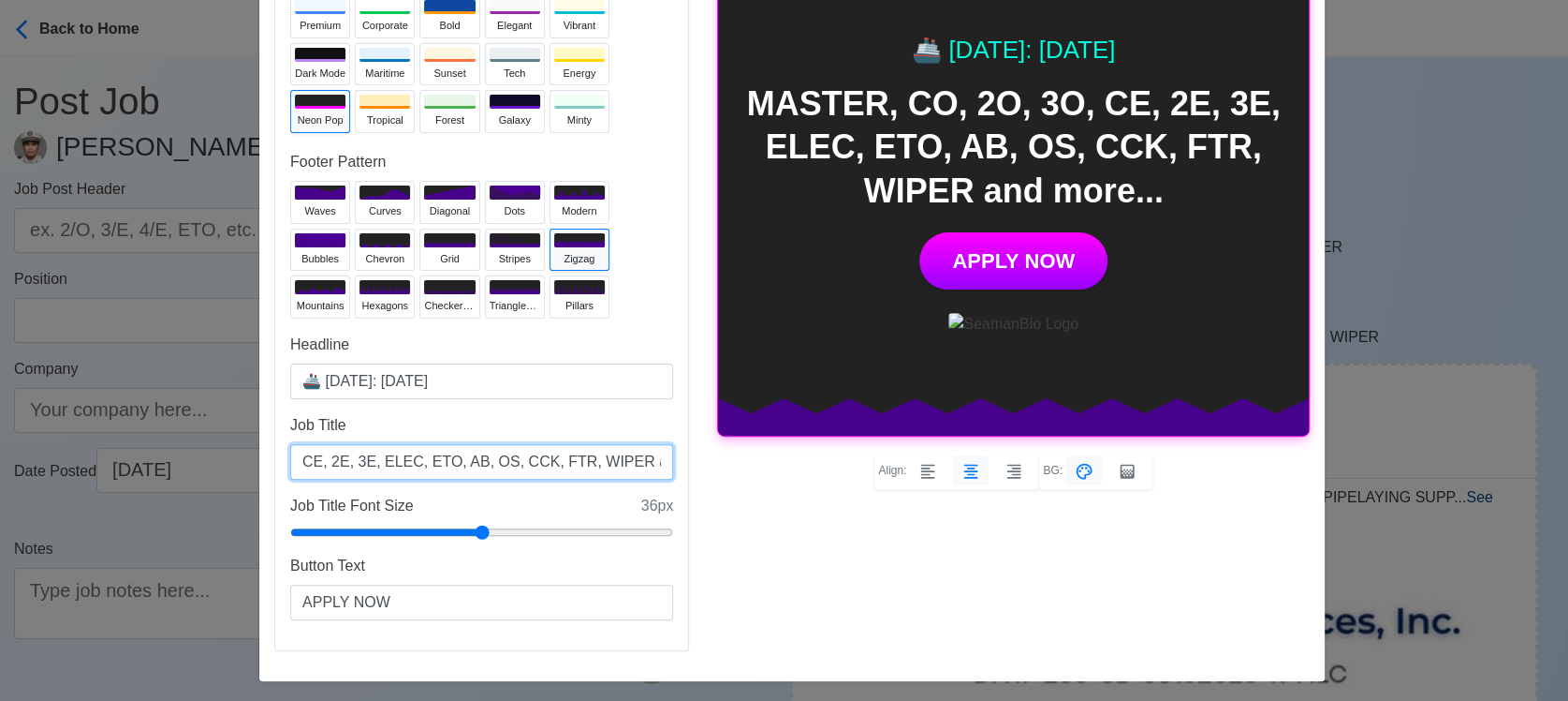
click at [560, 458] on input "MASTER, CO, 2O, 3O, CE, 2E, 3E, ELEC, ETO, AB, OS, CCK, FTR, WIPER and more..." at bounding box center [481, 462] width 383 height 36
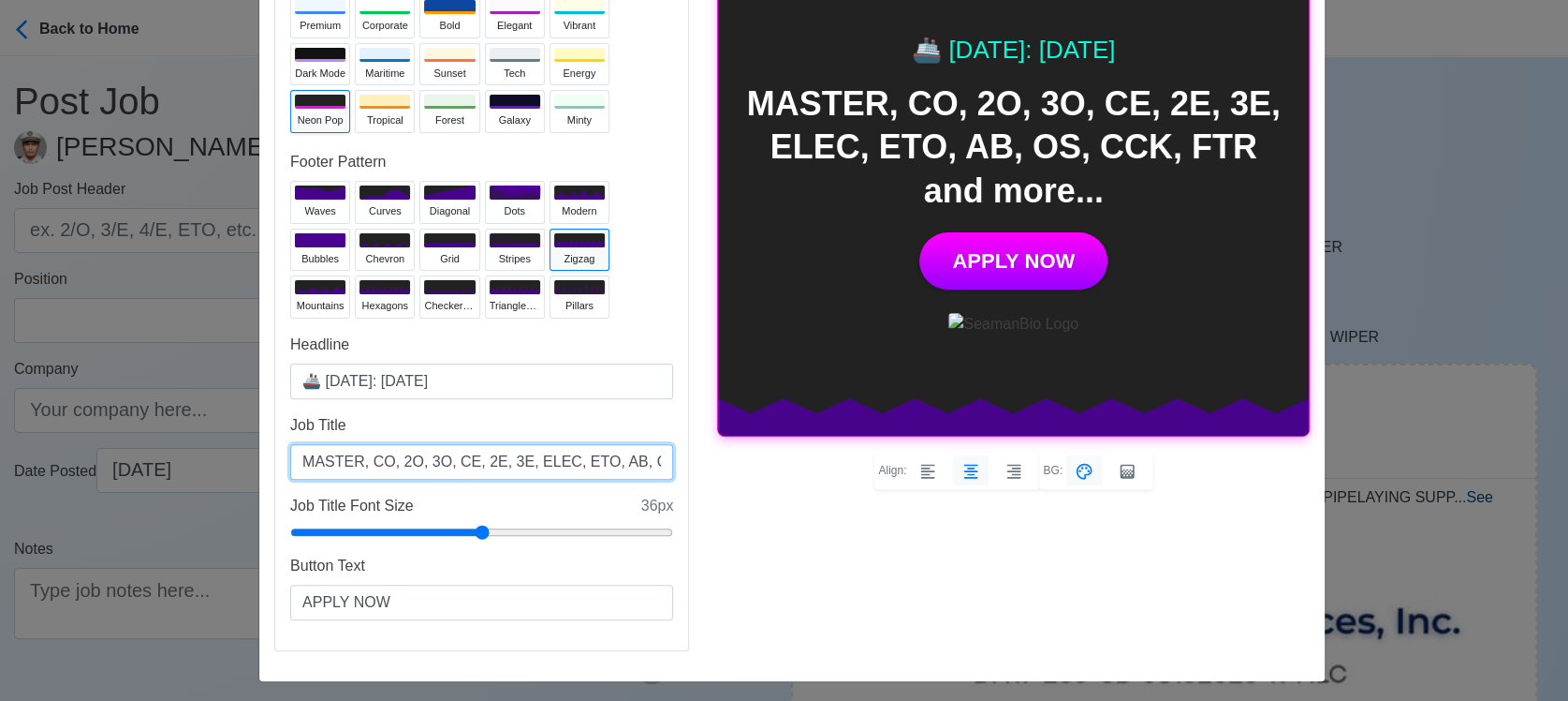
scroll to position [104, 0]
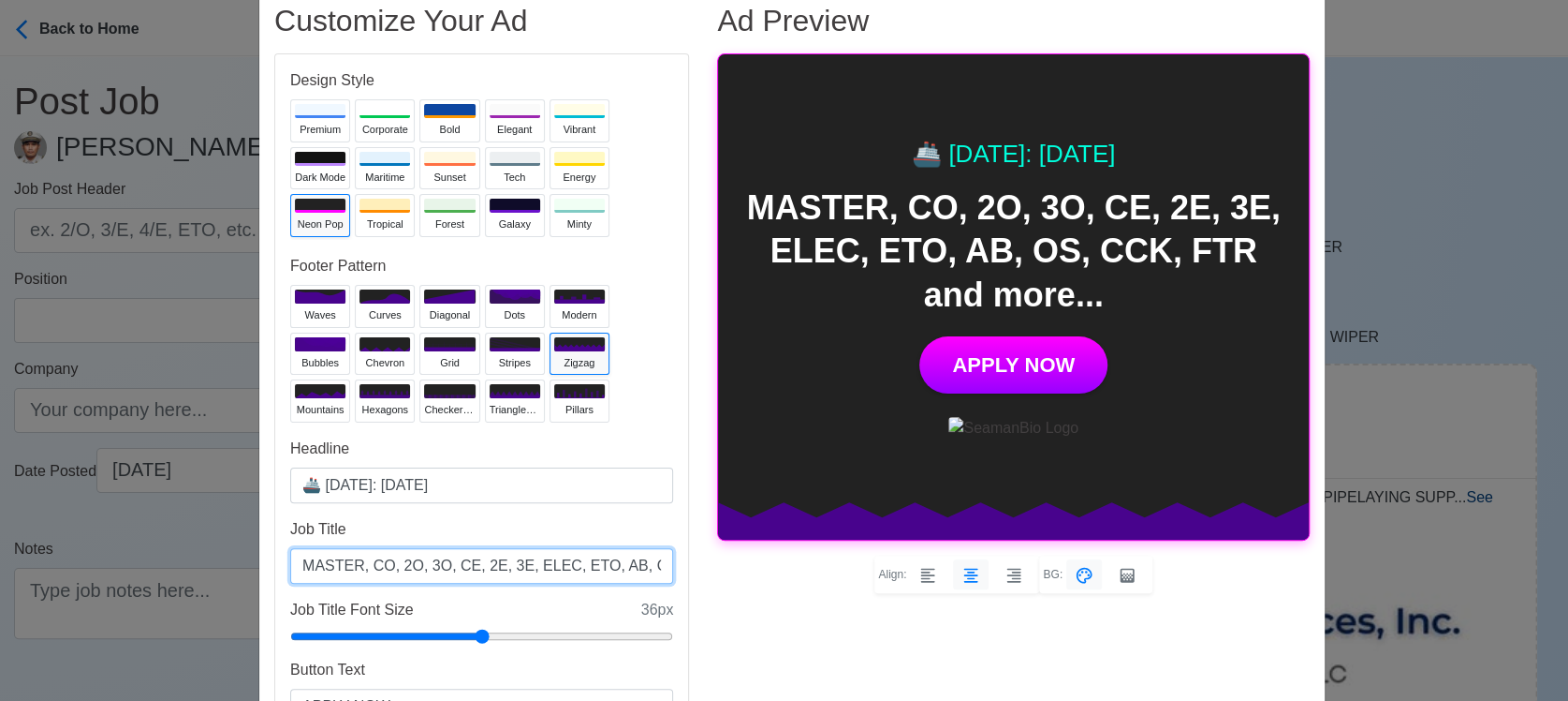
click at [632, 564] on input "MASTER, CO, 2O, 3O, CE, 2E, 3E, ELEC, ETO, AB, OS, CCK, FTR and more..." at bounding box center [481, 566] width 383 height 36
click at [560, 564] on input "MASTER, CO, 2O, 3O, CE, 2E, 3E, ELEC, ETO, AB, OS, CCK, FTR and more..." at bounding box center [481, 566] width 383 height 36
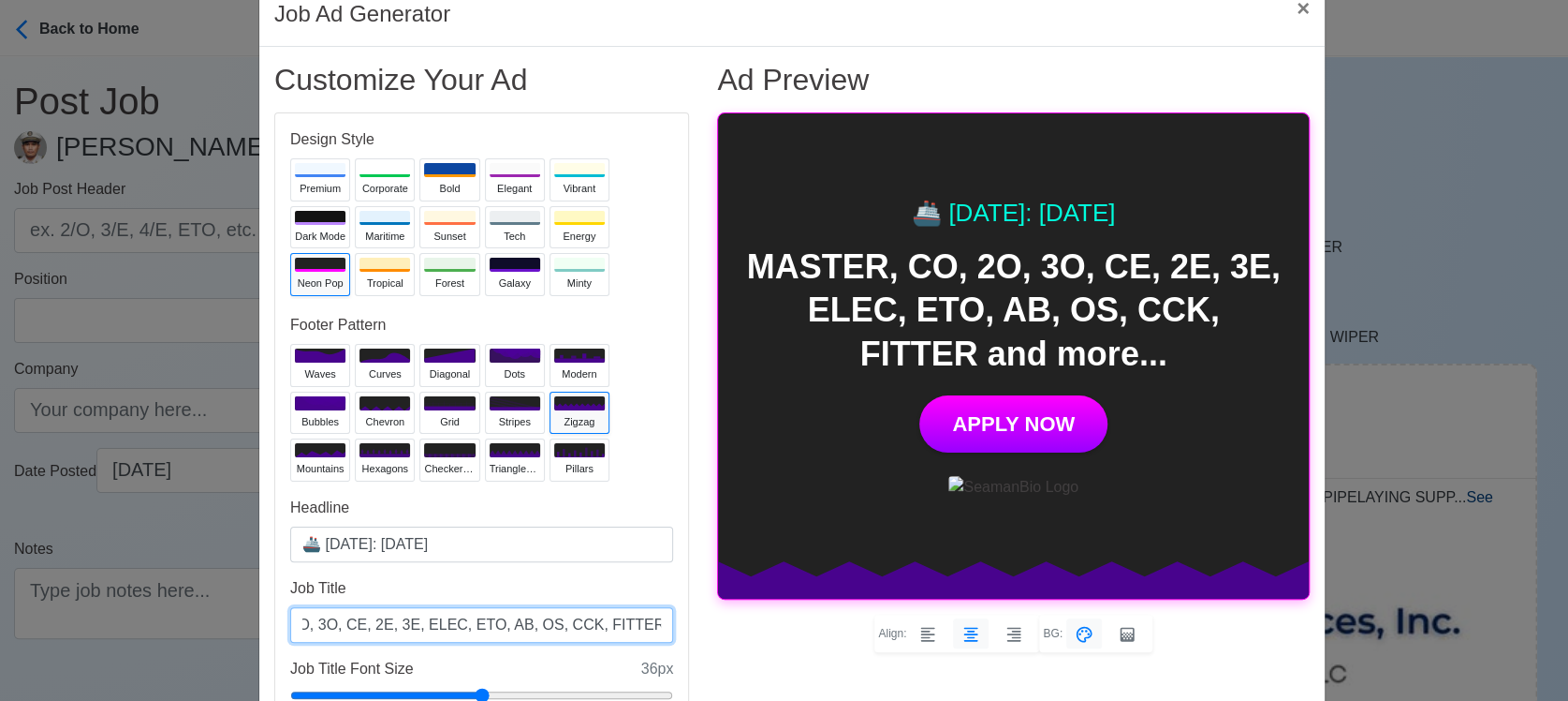
scroll to position [0, 0]
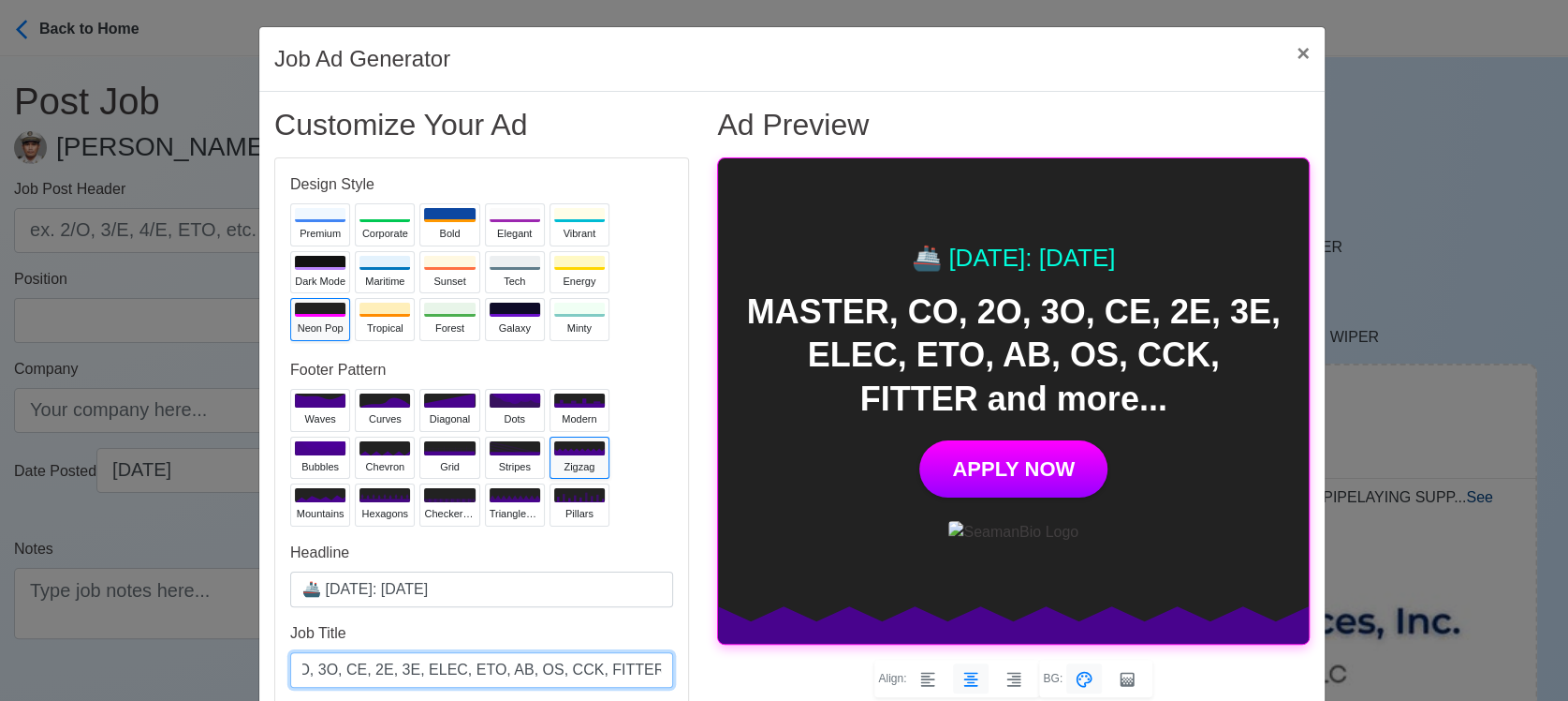
type input "MASTER, CO, 2O, 3O, CE, 2E, 3E, ELEC, ETO, AB, OS, CCK, FITTER and more..."
click at [1017, 63] on div "Job Ad Generator × Close" at bounding box center [792, 59] width 1065 height 65
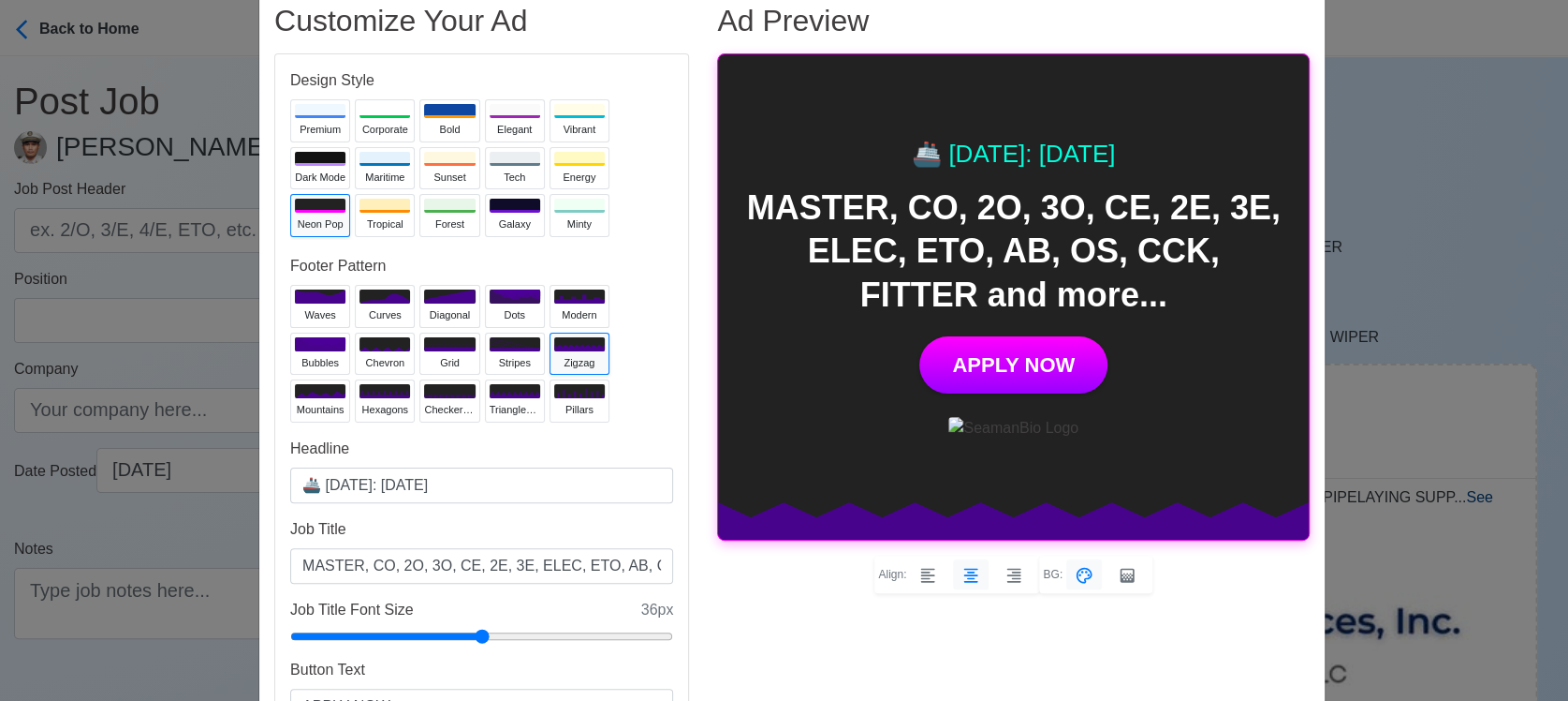
click at [1056, 160] on div "🚢 [DATE]: [DATE]" at bounding box center [1013, 154] width 204 height 37
click at [397, 480] on input "🚢 [DATE]: [DATE]" at bounding box center [481, 485] width 383 height 36
type input "🚢 [DATE]: [DATE]"
click at [490, 170] on div "Tech" at bounding box center [515, 177] width 51 height 16
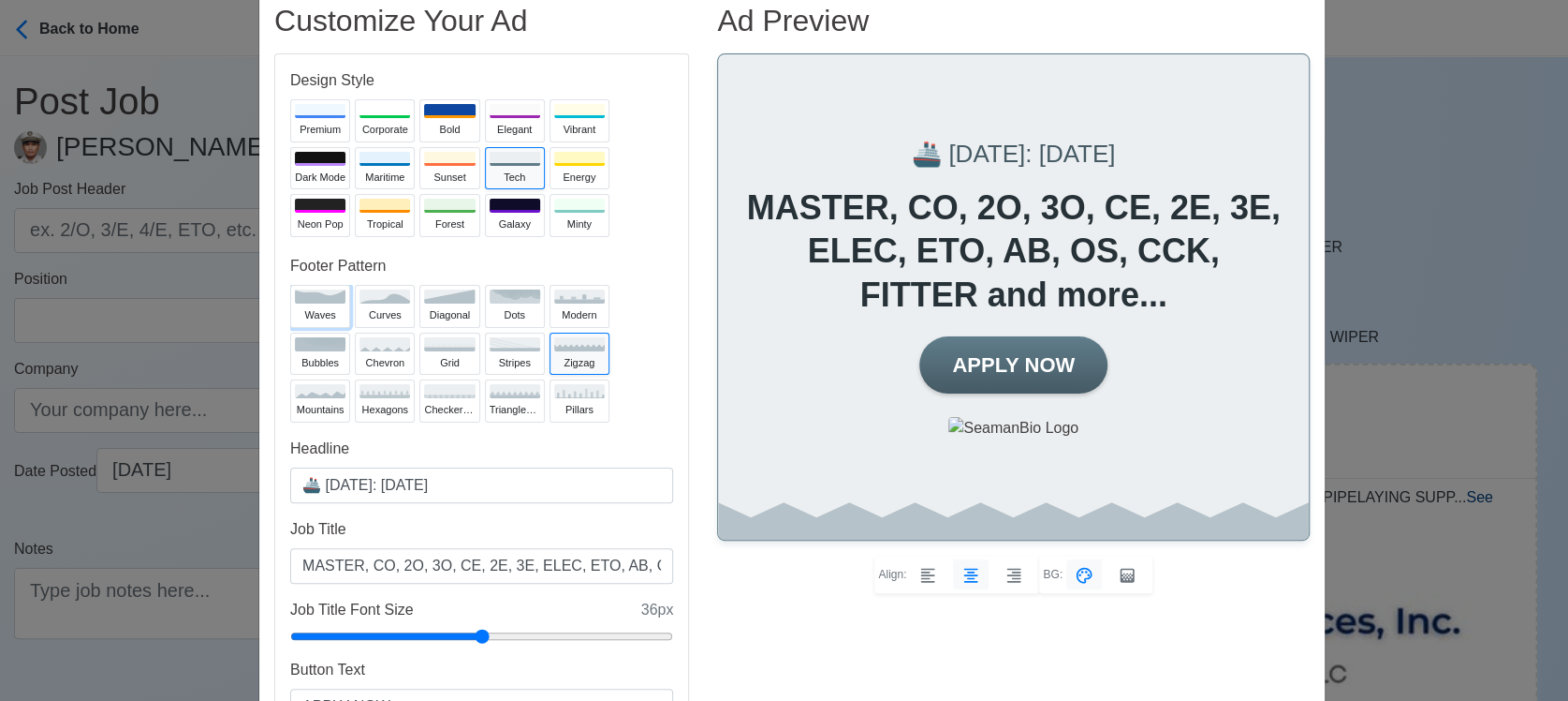
click at [308, 298] on icon at bounding box center [320, 296] width 51 height 14
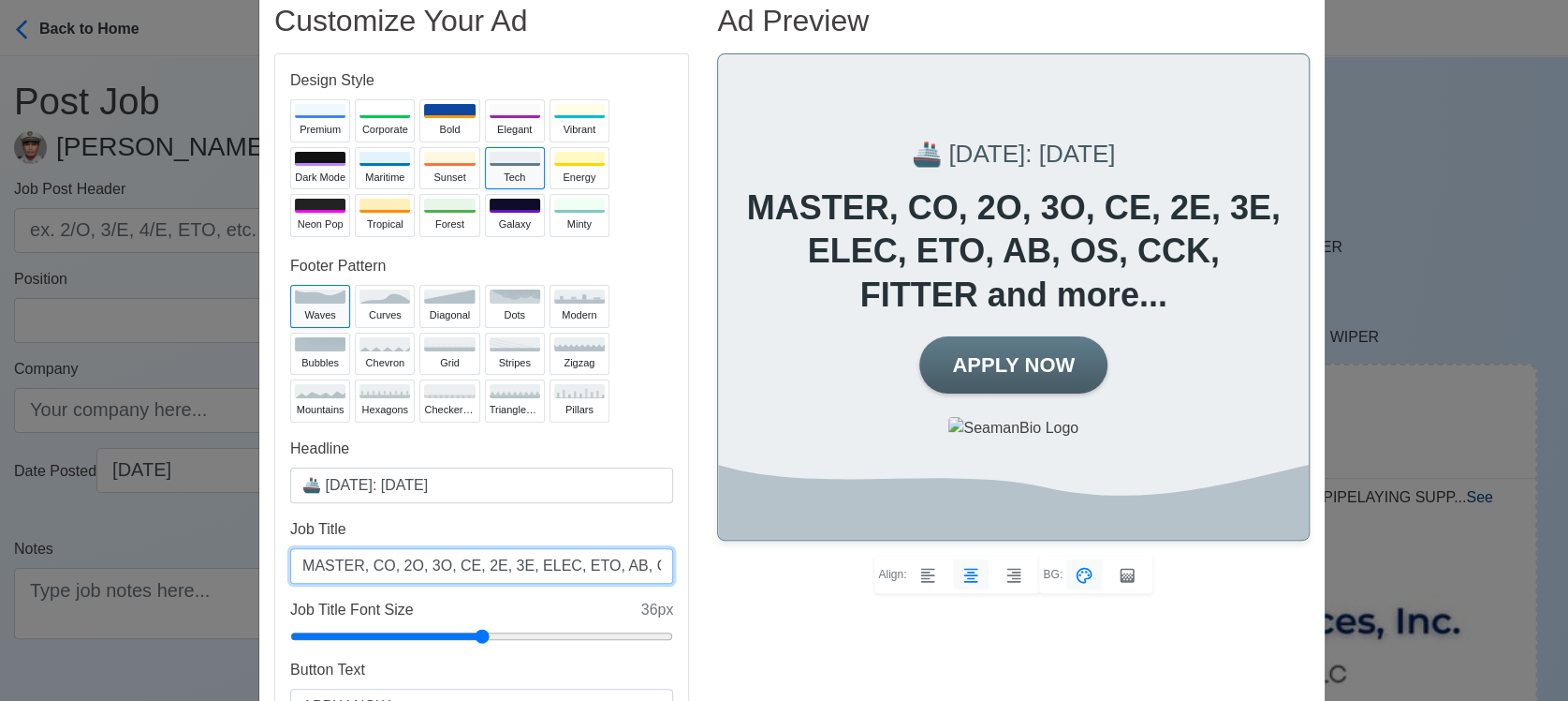
click at [518, 563] on input "MASTER, CO, 2O, 3O, CE, 2E, 3E, ELEC, ETO, AB, OS, CCK, FITTER and more..." at bounding box center [481, 566] width 383 height 36
drag, startPoint x: 547, startPoint y: 565, endPoint x: 508, endPoint y: 566, distance: 39.0
click at [508, 566] on input "MASTER, CO, 2O, 3O, CE, 2E, 3E, ELEC, ETO, AB, OS, CCK, FITTER and more..." at bounding box center [481, 566] width 383 height 36
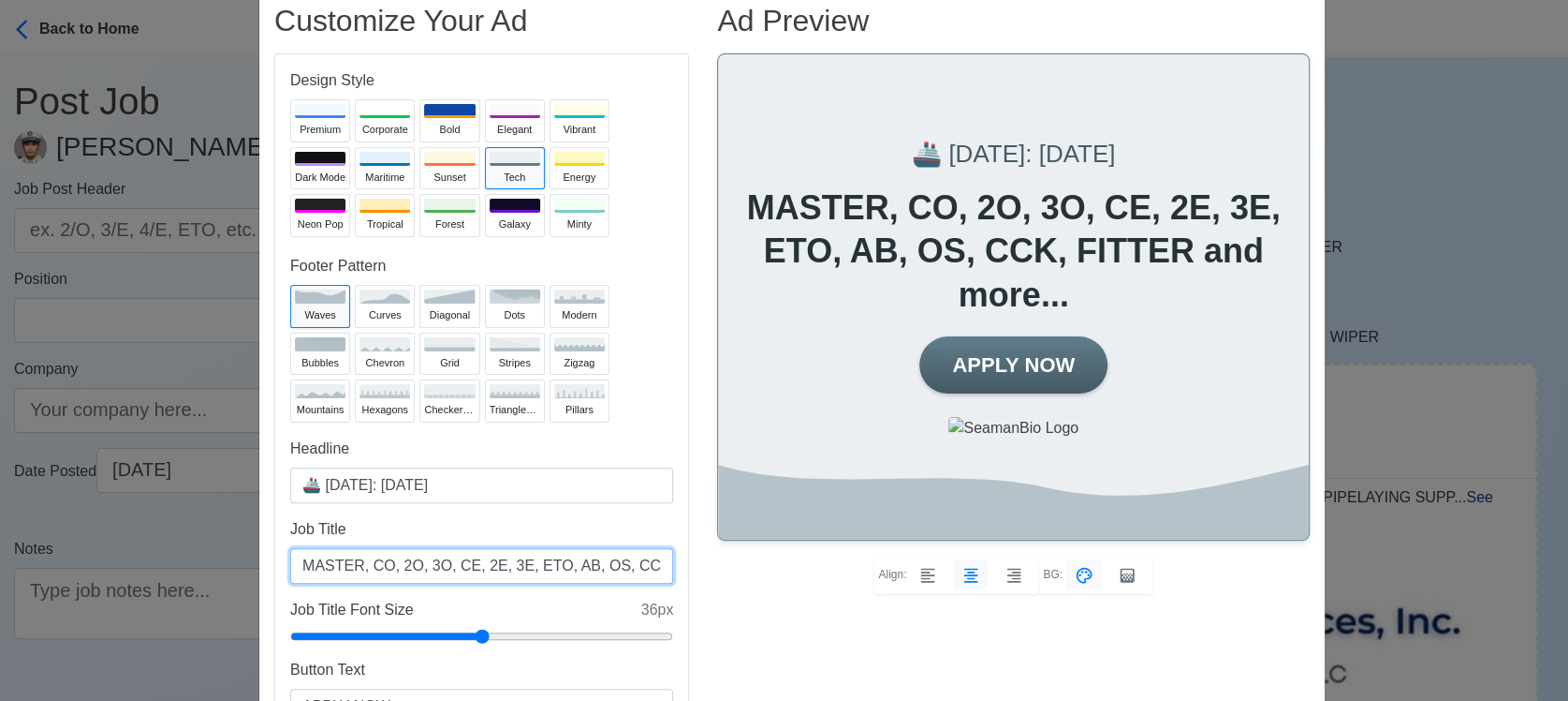
click at [616, 563] on input "MASTER, CO, 2O, 3O, CE, 2E, 3E, ETO, AB, OS, CCK, FITTER and more..." at bounding box center [481, 566] width 383 height 36
drag, startPoint x: 625, startPoint y: 570, endPoint x: 595, endPoint y: 567, distance: 30.1
click at [595, 567] on input "MASTER, CO, 2O, 3O, CE, 2E, 3E, ETO, AB, OS, CCK, FITTER and more..." at bounding box center [481, 566] width 383 height 36
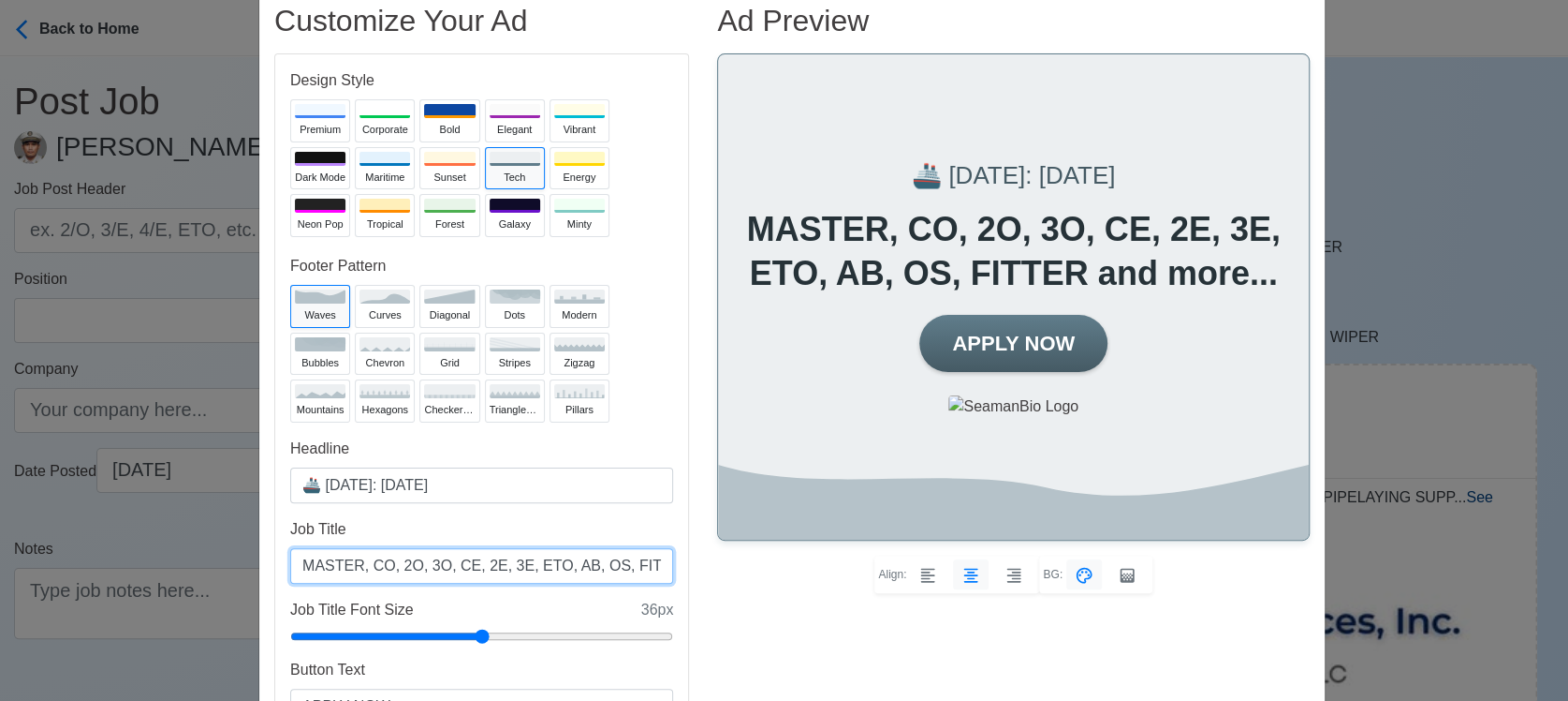
click at [637, 567] on input "MASTER, CO, 2O, 3O, CE, 2E, 3E, ETO, AB, OS, FITTER and more..." at bounding box center [481, 566] width 383 height 36
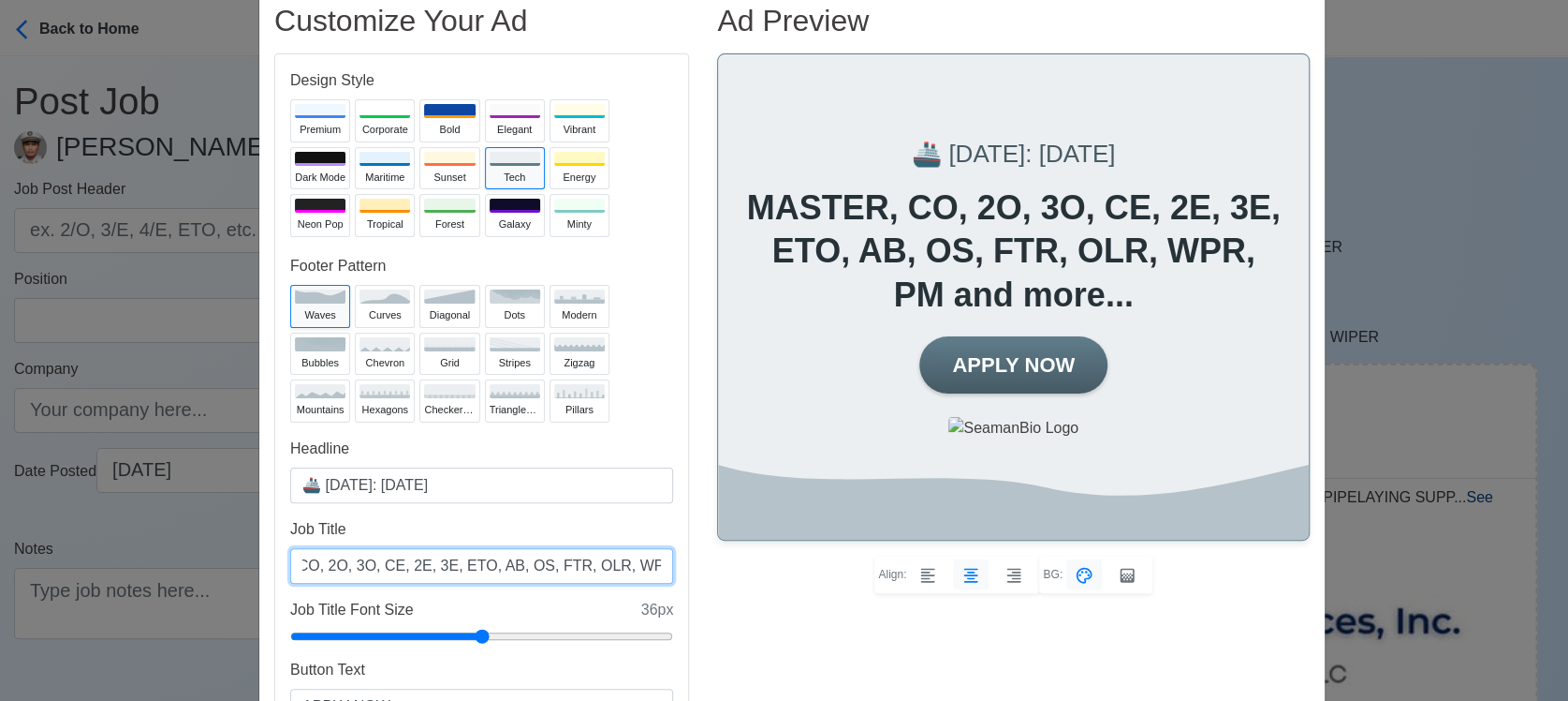
scroll to position [0, 79]
type input "MASTER, CO, 2O, 3O, CE, 2E, 3E, ETO, AB, OS, FTR, OLR, WPR, PMN and more..."
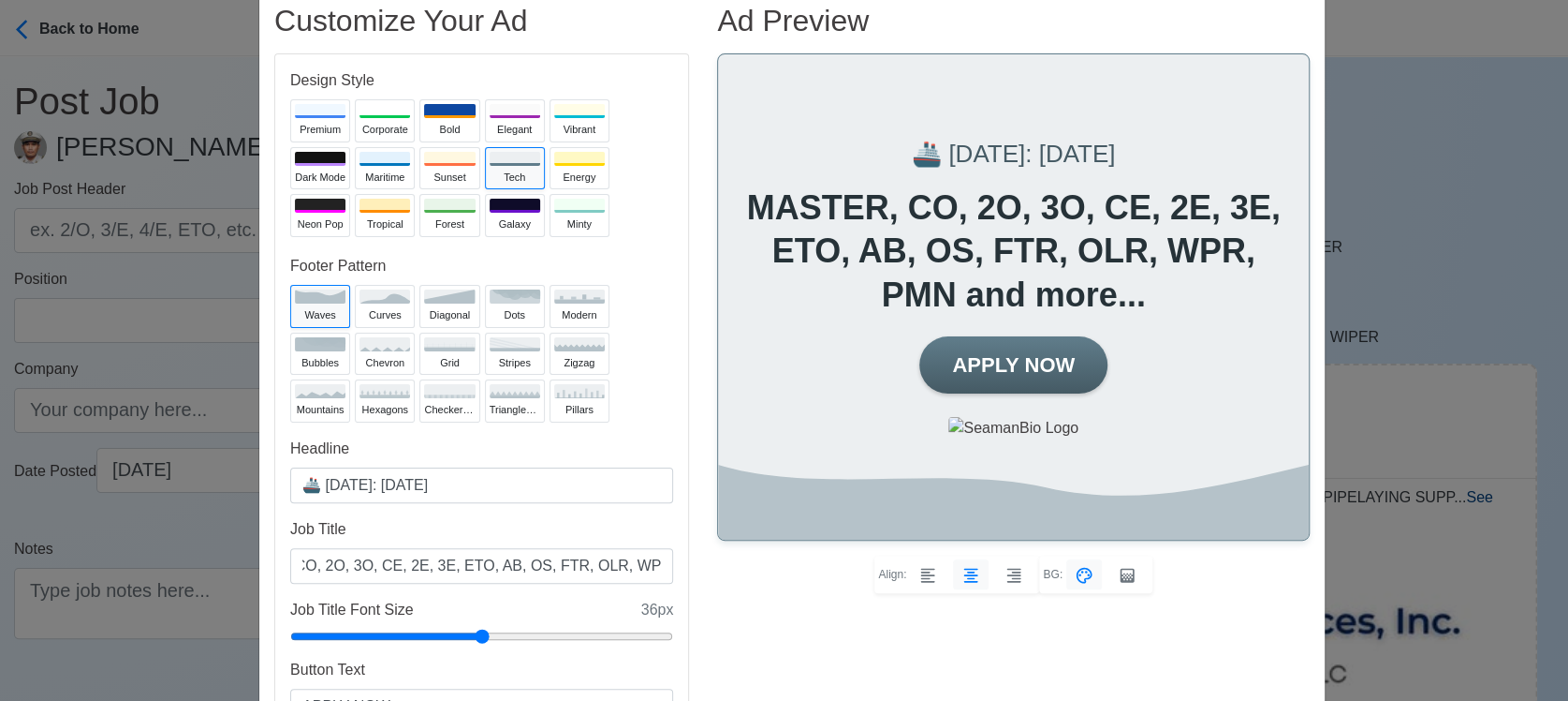
scroll to position [0, 0]
click at [570, 155] on div at bounding box center [580, 159] width 51 height 14
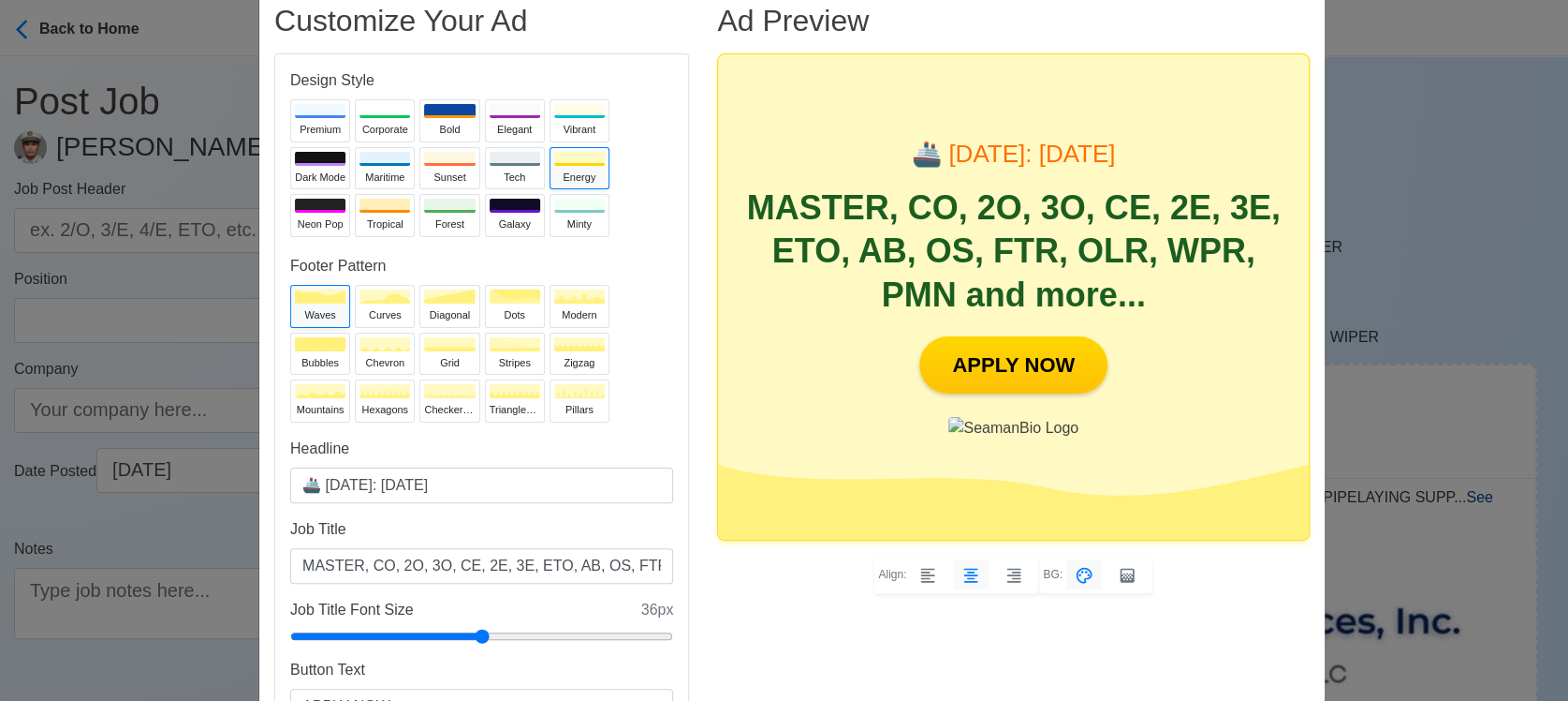
click at [1244, 659] on div "Ad Preview 🚢 [DATE]: [DATE] MASTER, CO, 2O, 3O, CE, 2E, 3E, ETO, AB, OS, FTR, O…" at bounding box center [1014, 386] width 621 height 767
click at [294, 114] on div at bounding box center [320, 111] width 51 height 14
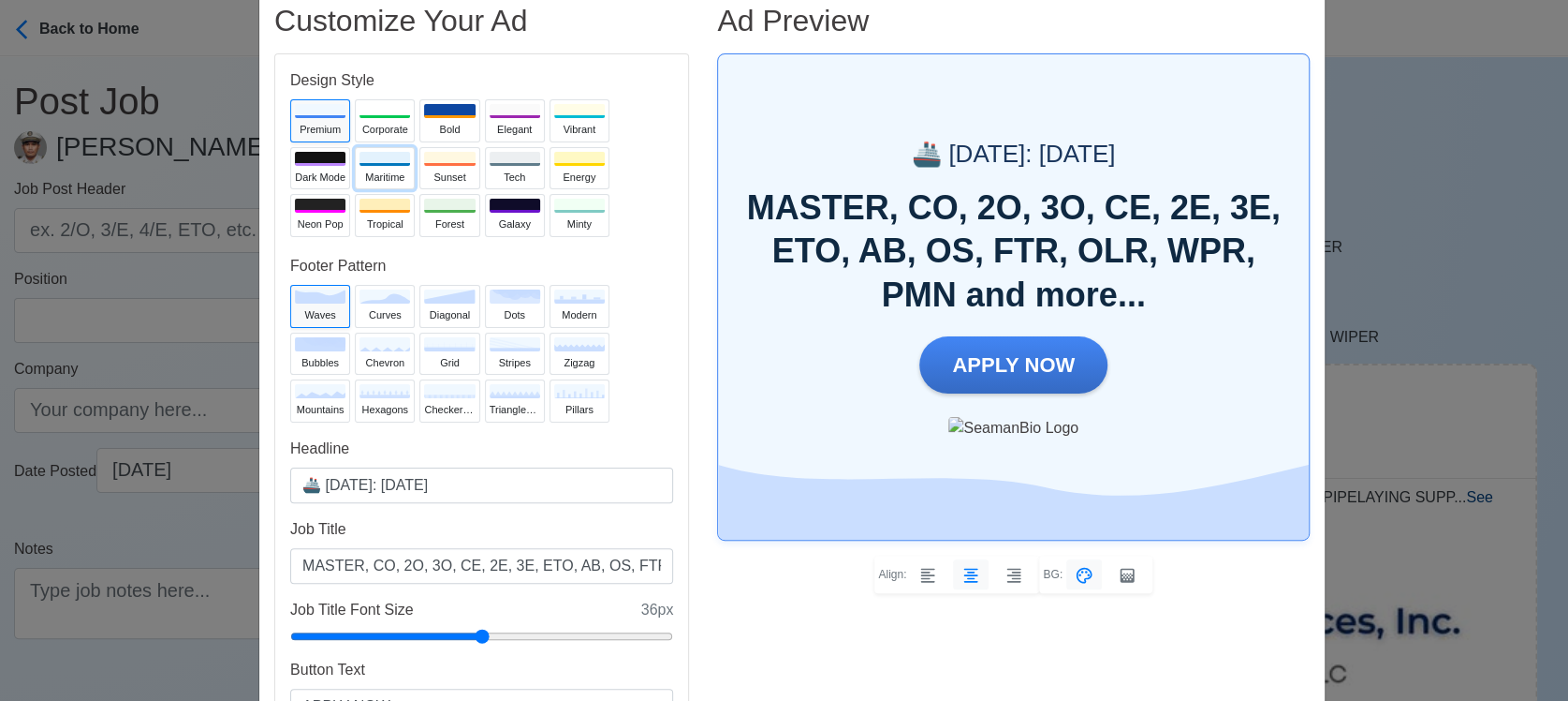
click at [379, 170] on div "Maritime" at bounding box center [384, 177] width 51 height 16
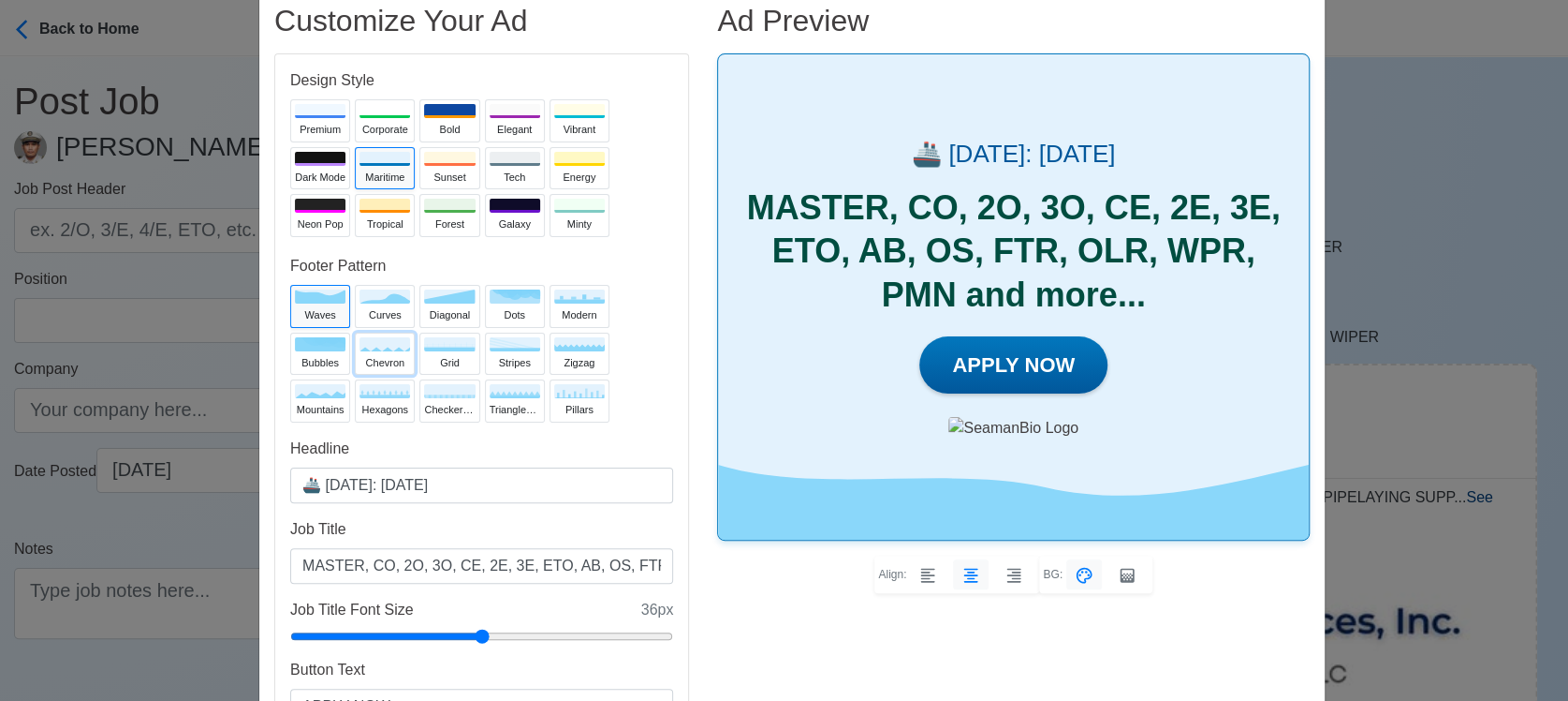
click at [382, 356] on div "chevron" at bounding box center [384, 362] width 51 height 16
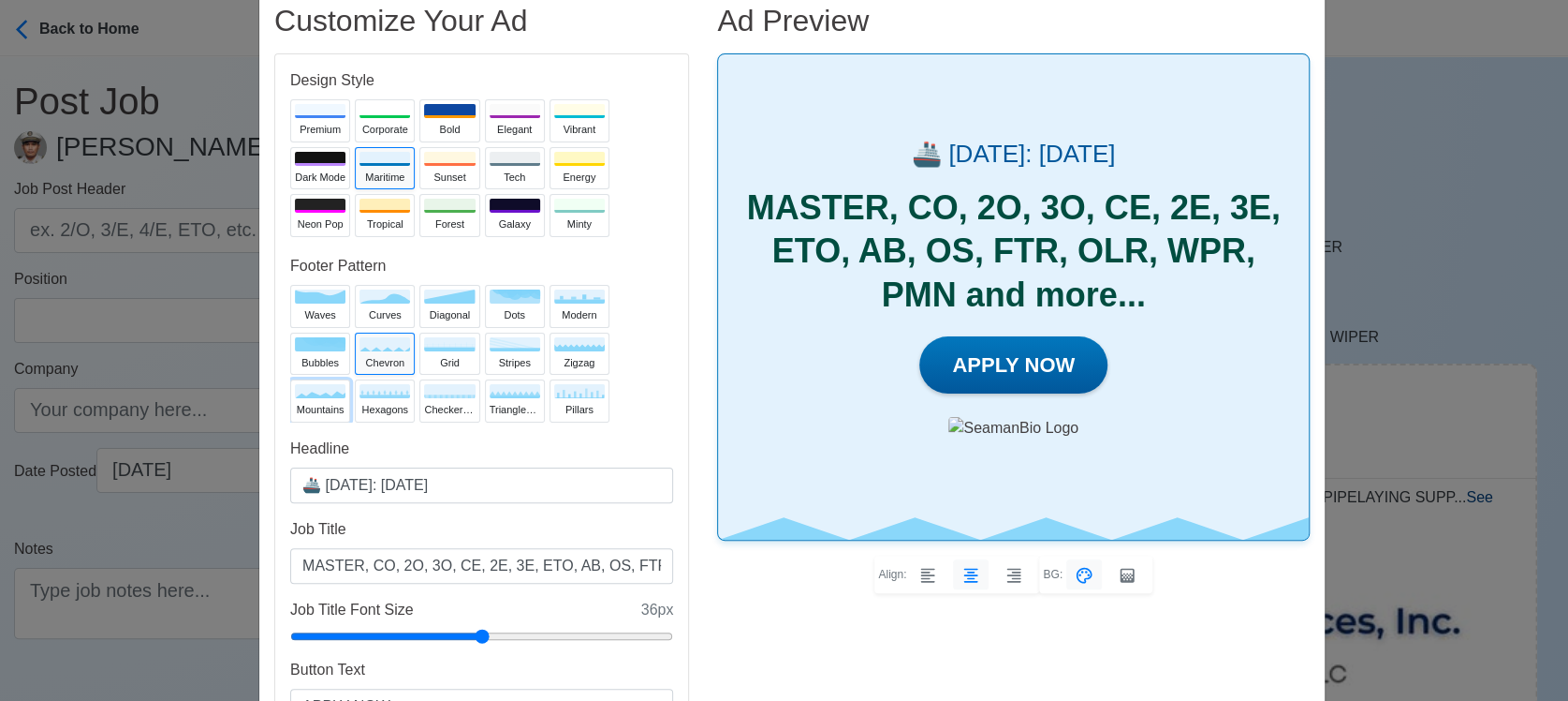
click at [320, 400] on button "mountains" at bounding box center [320, 401] width 60 height 43
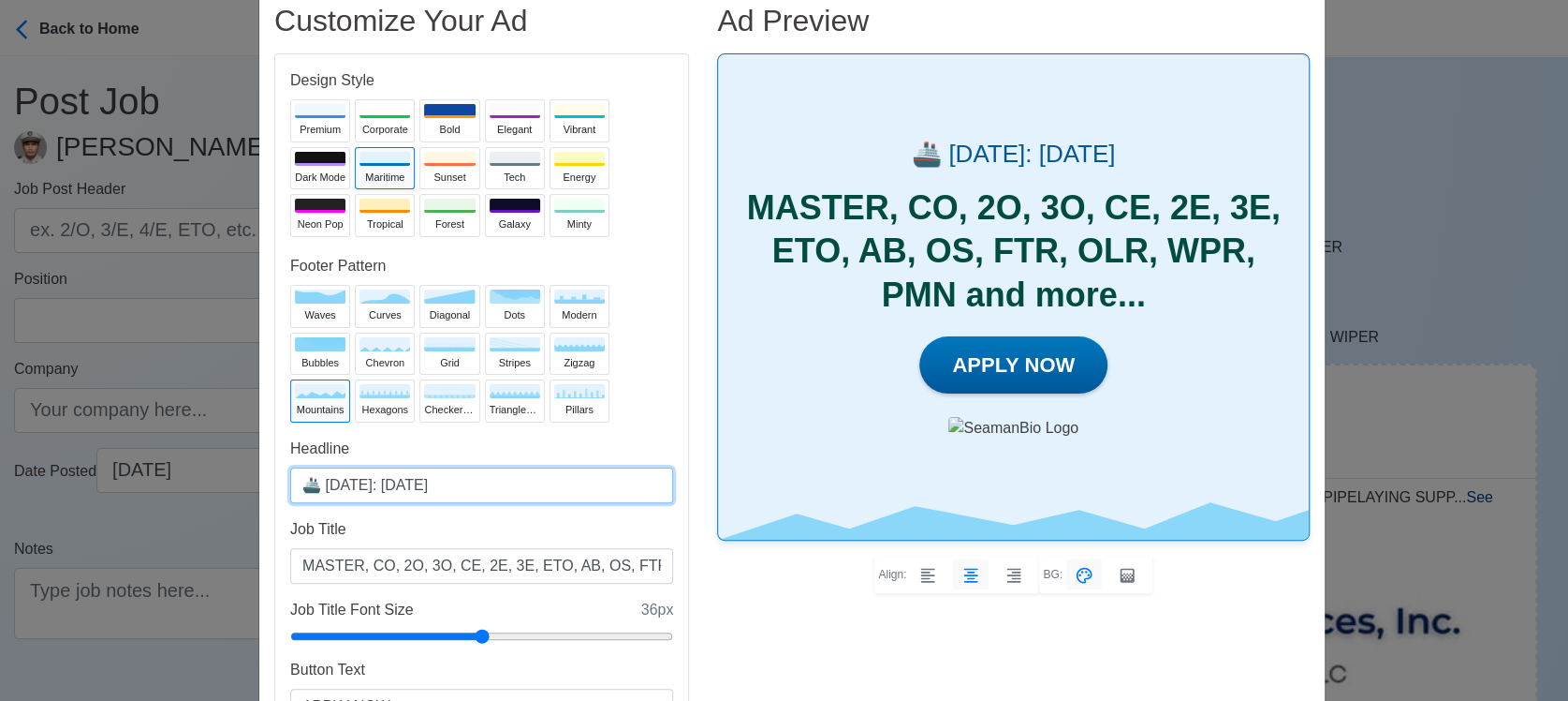
click at [409, 480] on input "🚢 [DATE]: [DATE]" at bounding box center [481, 485] width 383 height 36
type input "🚢 [DATE]: [DATE]"
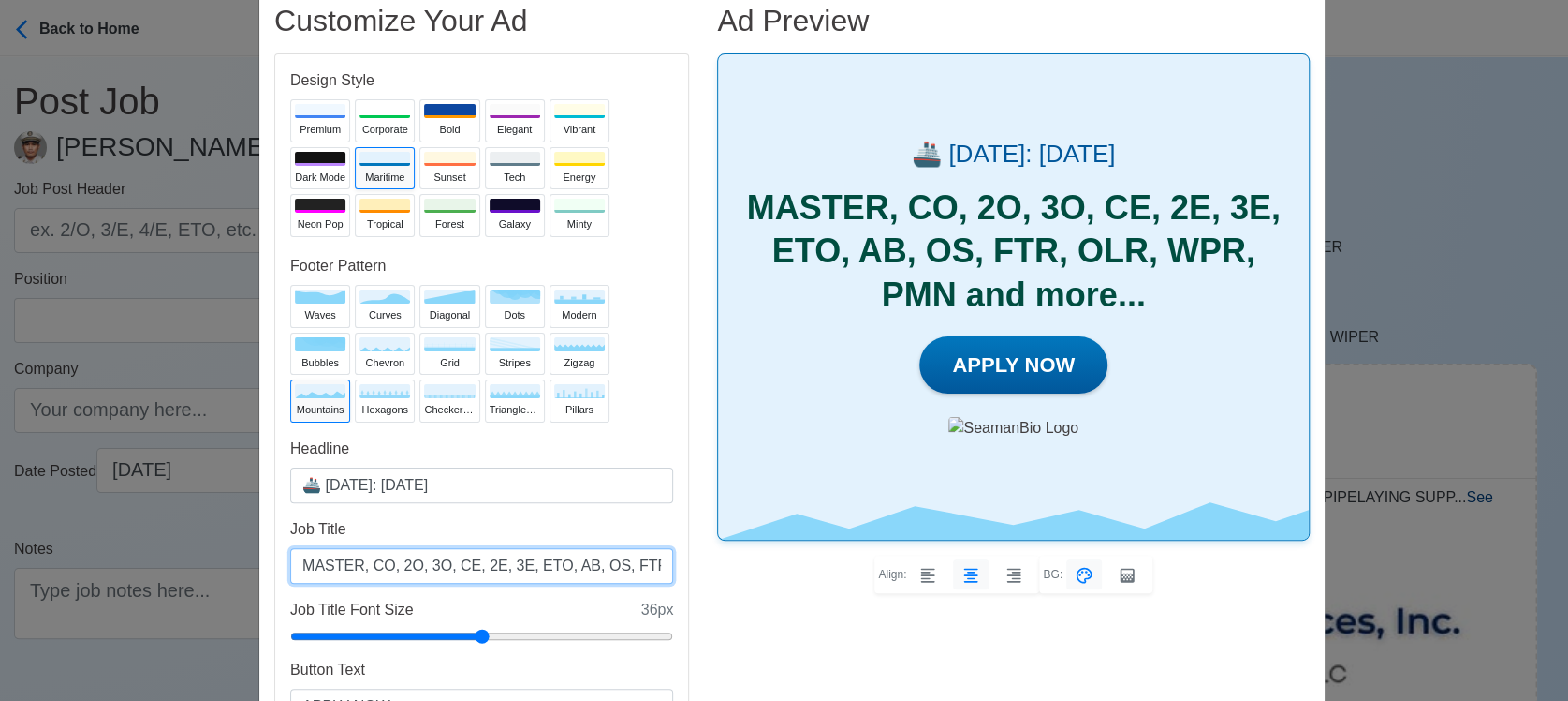
click at [539, 563] on input "MASTER, CO, 2O, 3O, CE, 2E, 3E, ETO, AB, OS, FTR, OLR, WPR, PMN and more..." at bounding box center [481, 566] width 383 height 36
click at [508, 566] on input "MASTER, CO, 2O, 3O, CE, 2E, 3E, ETO, AB, OS, FTR, OLR, WPR, PMN and more..." at bounding box center [481, 566] width 383 height 36
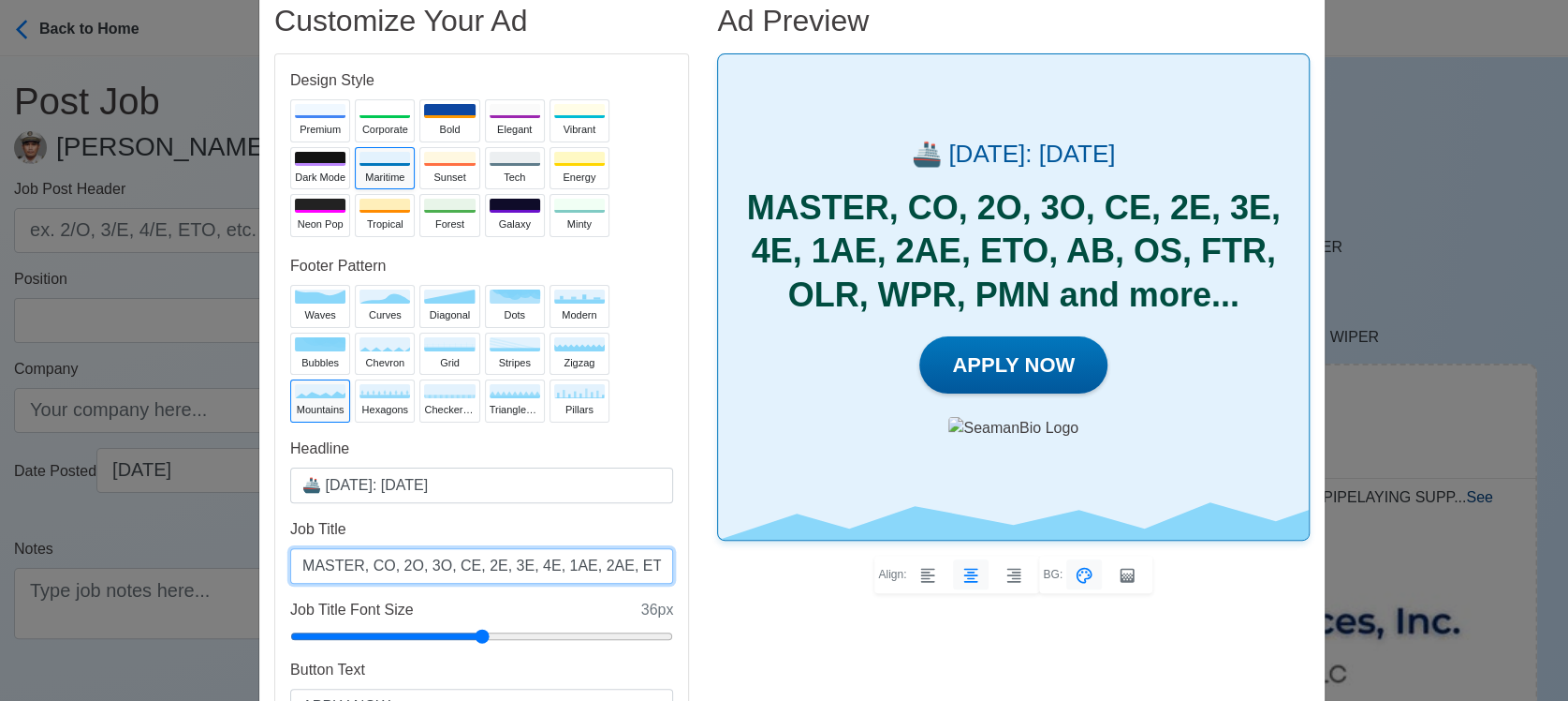
scroll to position [0, 244]
drag, startPoint x: 384, startPoint y: 563, endPoint x: 439, endPoint y: 564, distance: 55.0
click at [439, 564] on input "MASTER, CO, 2O, 3O, CE, 2E, 3E, 4E, 1AE, 2AE, ETO, AB, OS, FTR, OLR, WPR, PMN a…" at bounding box center [481, 566] width 383 height 36
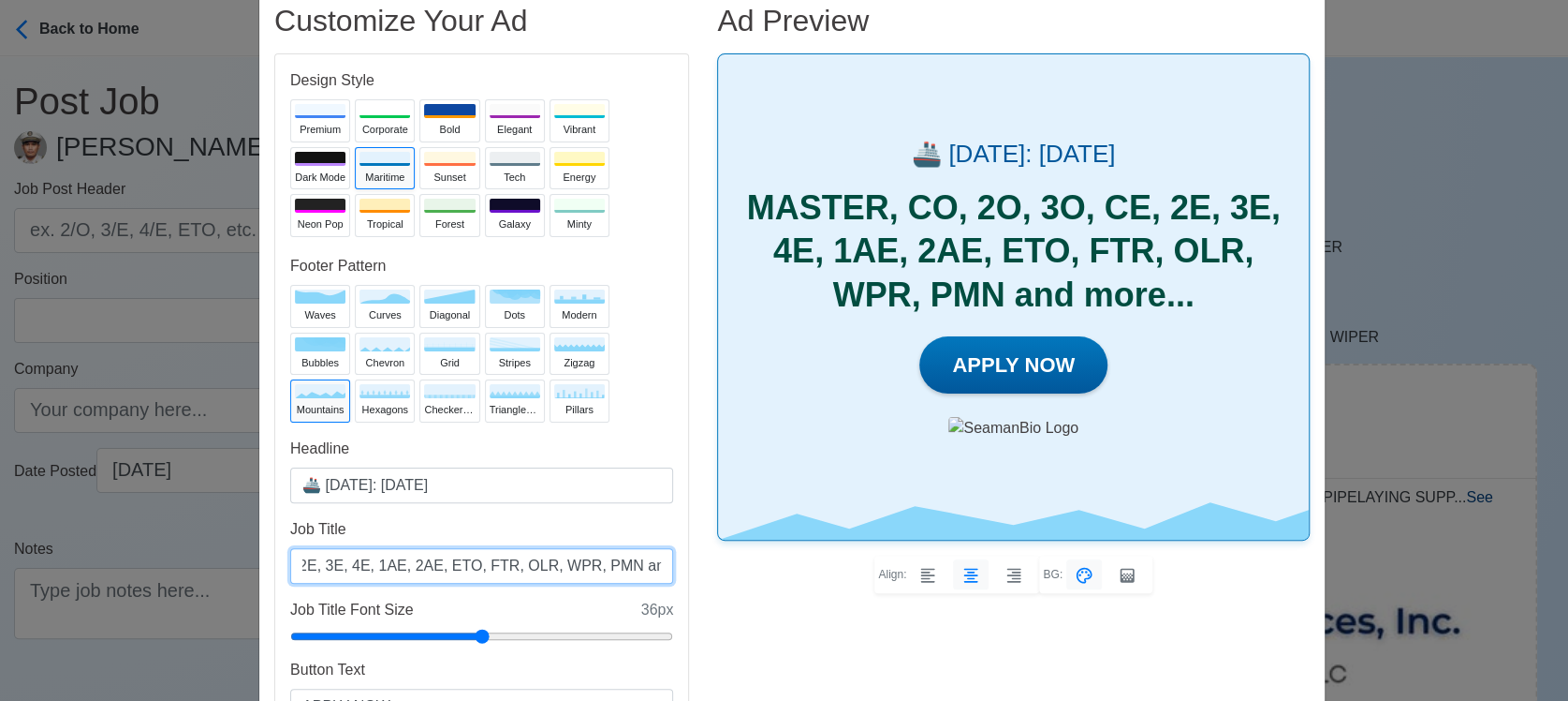
type input "MASTER, CO, 2O, 3O, CE, 2E, 3E, 4E, 1AE, 2AE, ETO, FTR, OLR, WPR, PMN and more.…"
click at [571, 122] on div "Vibrant" at bounding box center [580, 130] width 51 height 16
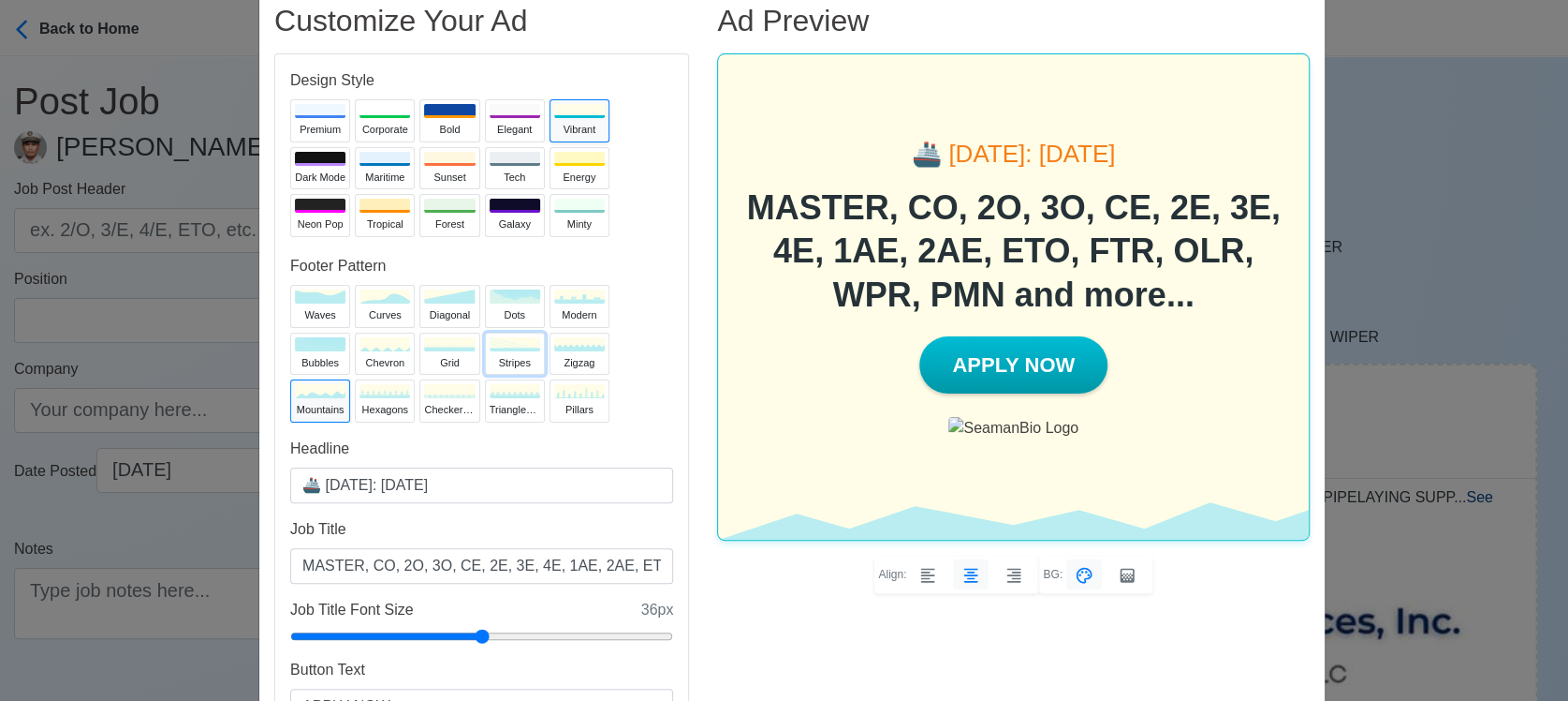
click at [505, 357] on div "stripes" at bounding box center [515, 362] width 51 height 16
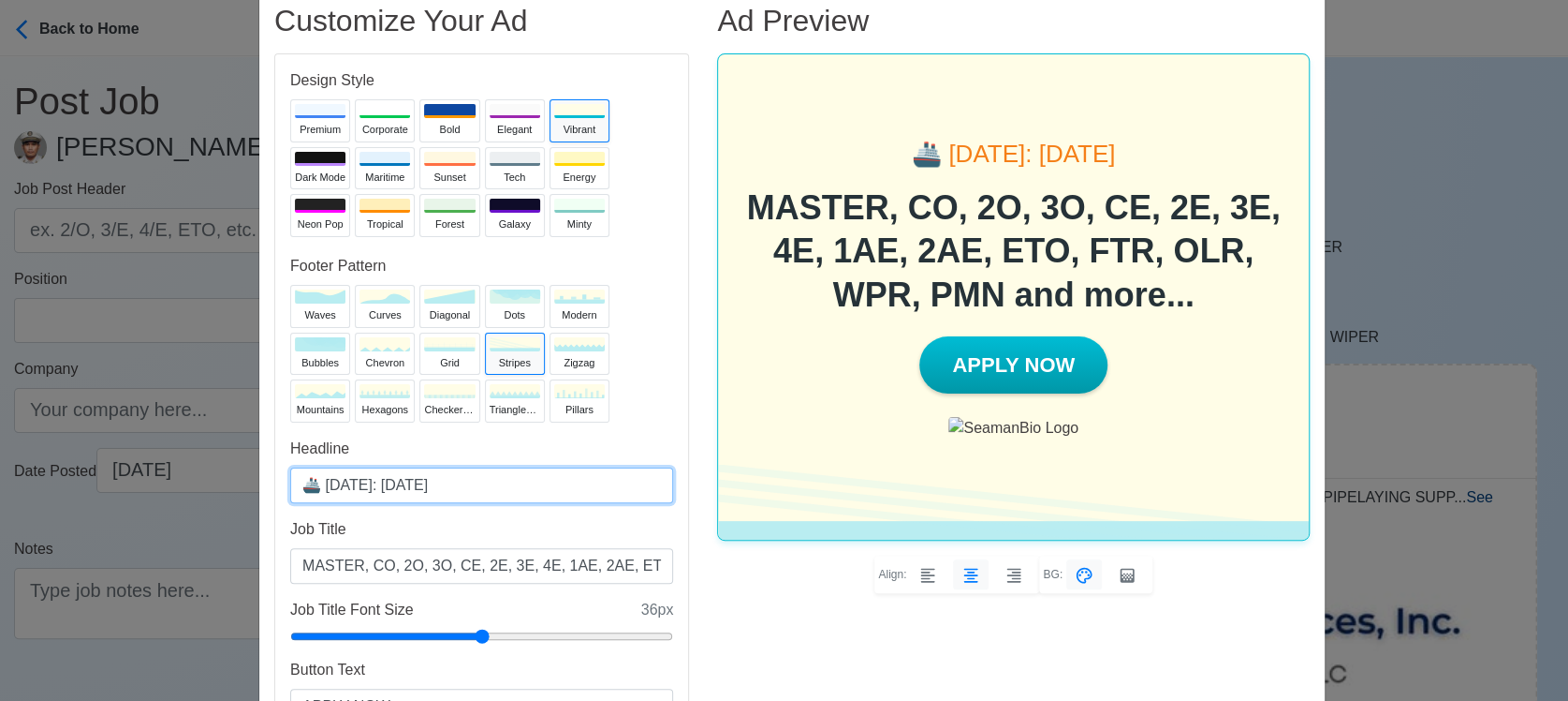
click at [409, 482] on input "🚢 [DATE]: [DATE]" at bounding box center [481, 485] width 383 height 36
type input "🚢 [DATE]: [DATE]"
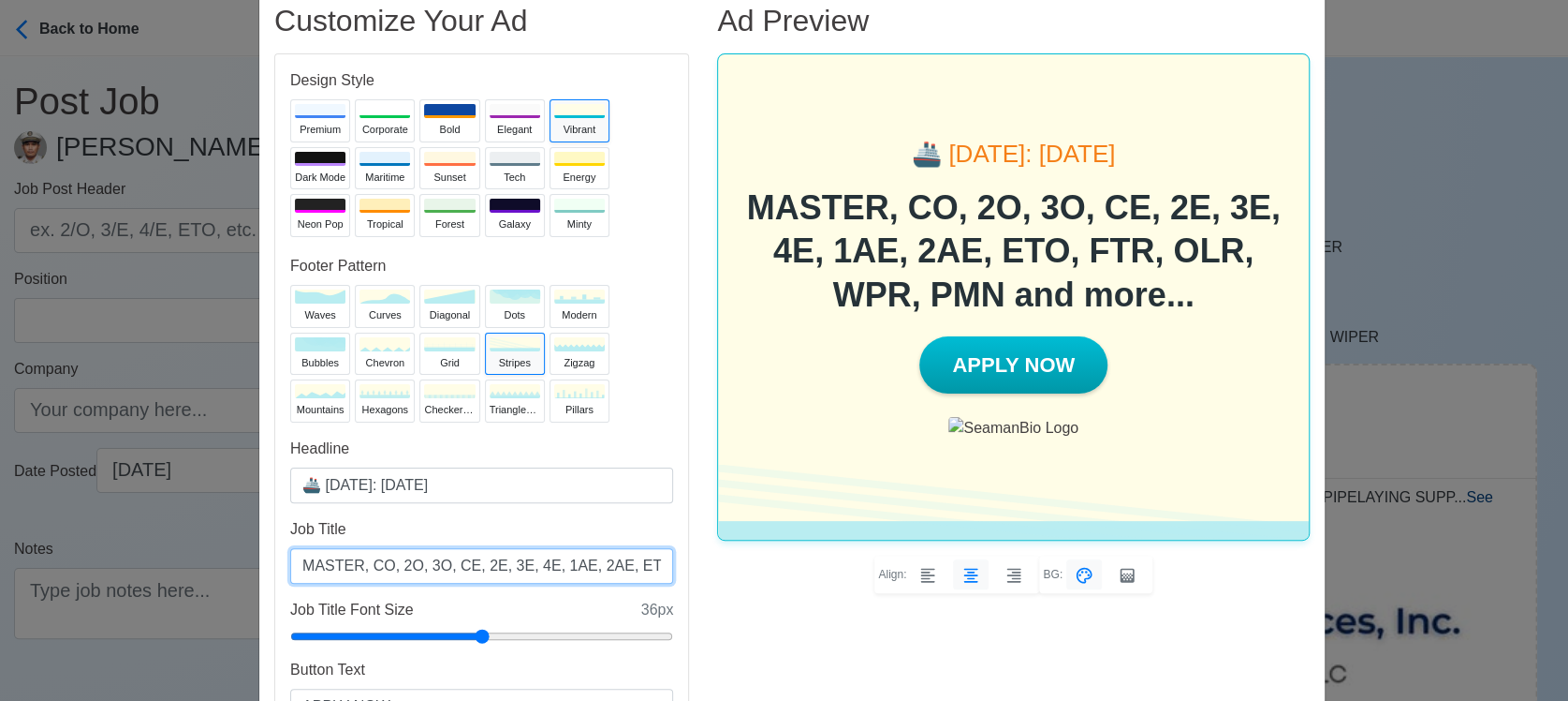
drag, startPoint x: 531, startPoint y: 566, endPoint x: 599, endPoint y: 560, distance: 68.3
click at [599, 560] on input "MASTER, CO, 2O, 3O, CE, 2E, 3E, 4E, 1AE, 2AE, ETO, FTR, OLR, WPR, PMN and more.…" at bounding box center [481, 566] width 383 height 36
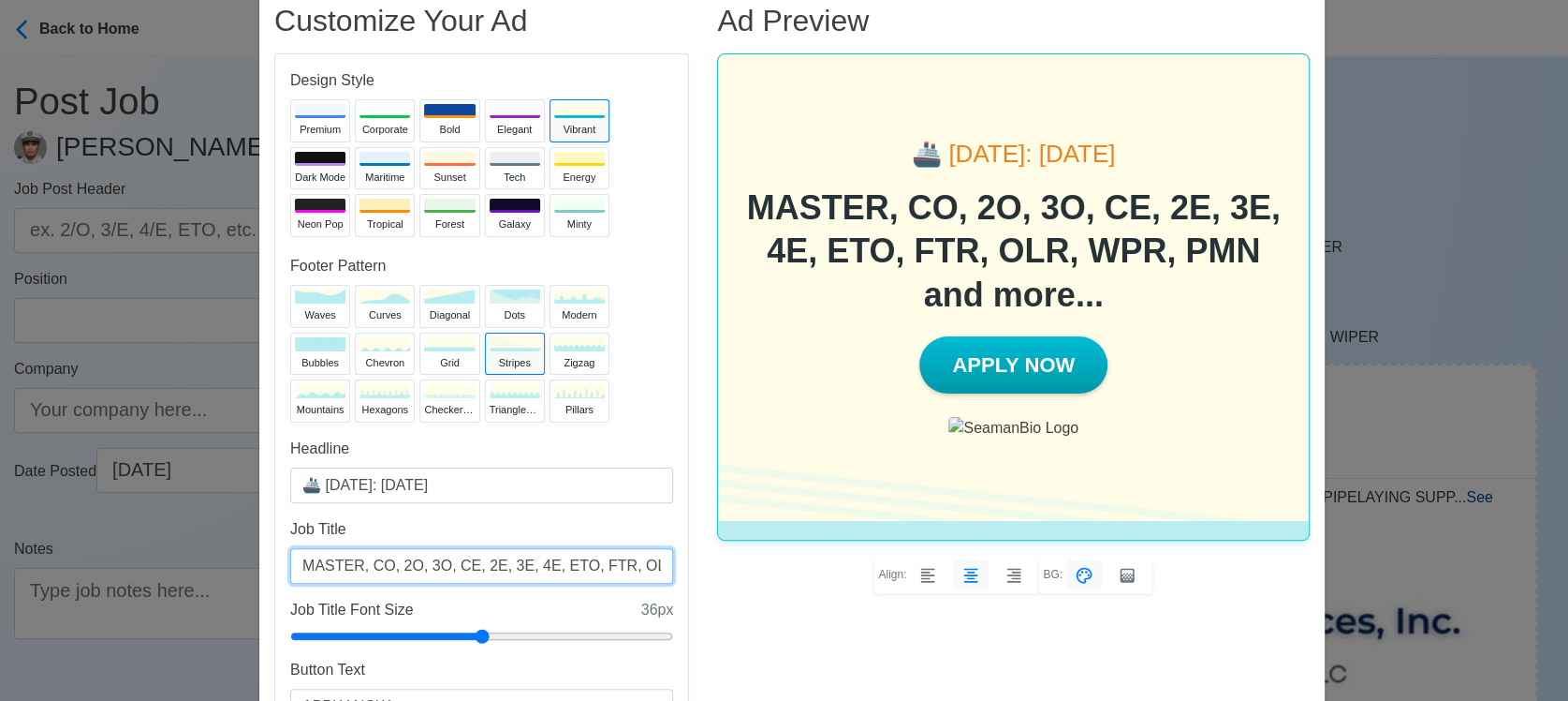
scroll to position [0, 127]
drag, startPoint x: 581, startPoint y: 562, endPoint x: 508, endPoint y: 571, distance: 73.6
click at [508, 571] on input "MASTER, CO, 2O, 3O, CE, 2E, 3E, 4E, ETO, FTR, OLR, WPR, PMN and more..." at bounding box center [481, 566] width 383 height 36
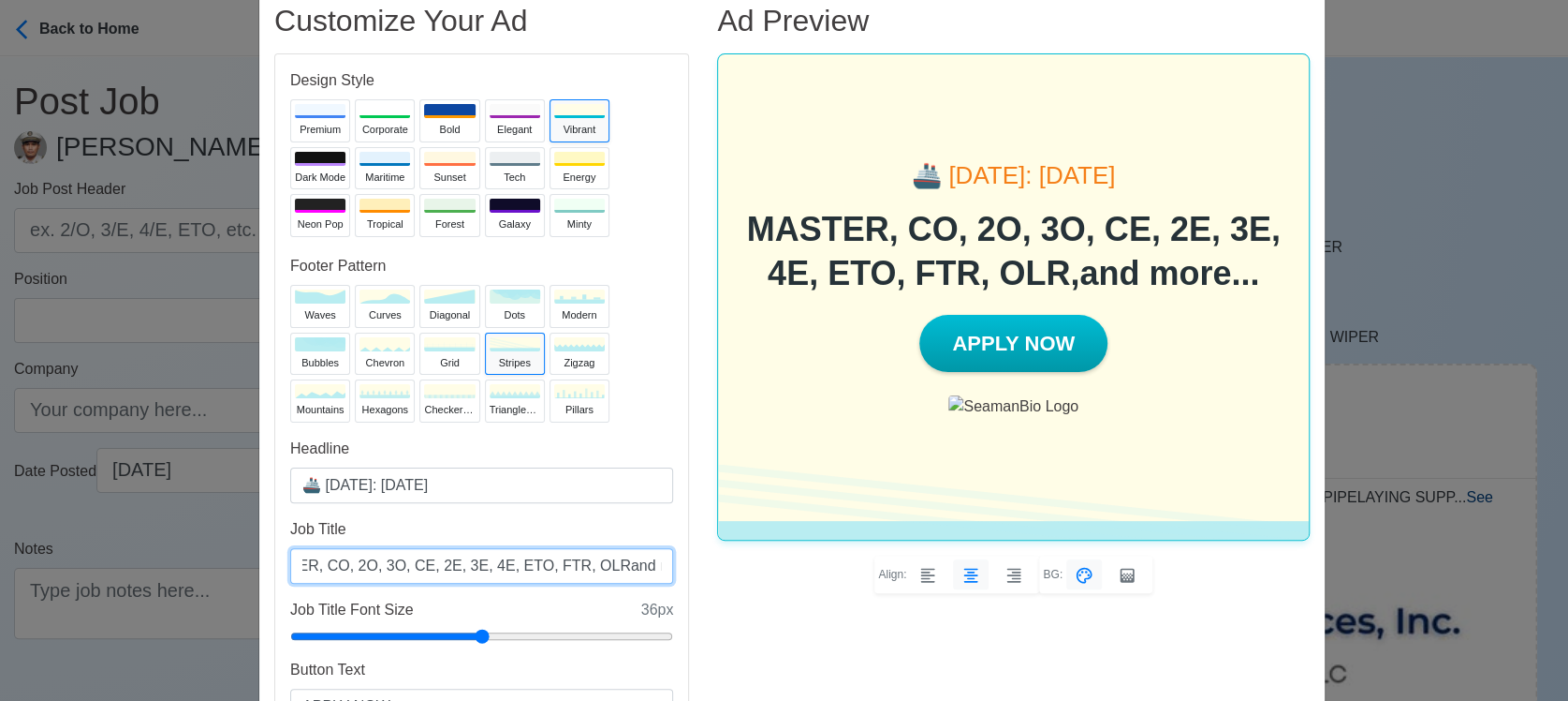
scroll to position [0, 43]
type input "MASTER, CO, 2O, 3O, CE, 2E, 3E, 4E, ETO, FTR, OLR and more..."
click at [767, 633] on div "Ad Preview 🚢 [DATE]: [DATE] MASTER, CO, 2O, 3O, CE, 2E, 3E, 4E, ETO, FTR, OLR a…" at bounding box center [1014, 386] width 621 height 767
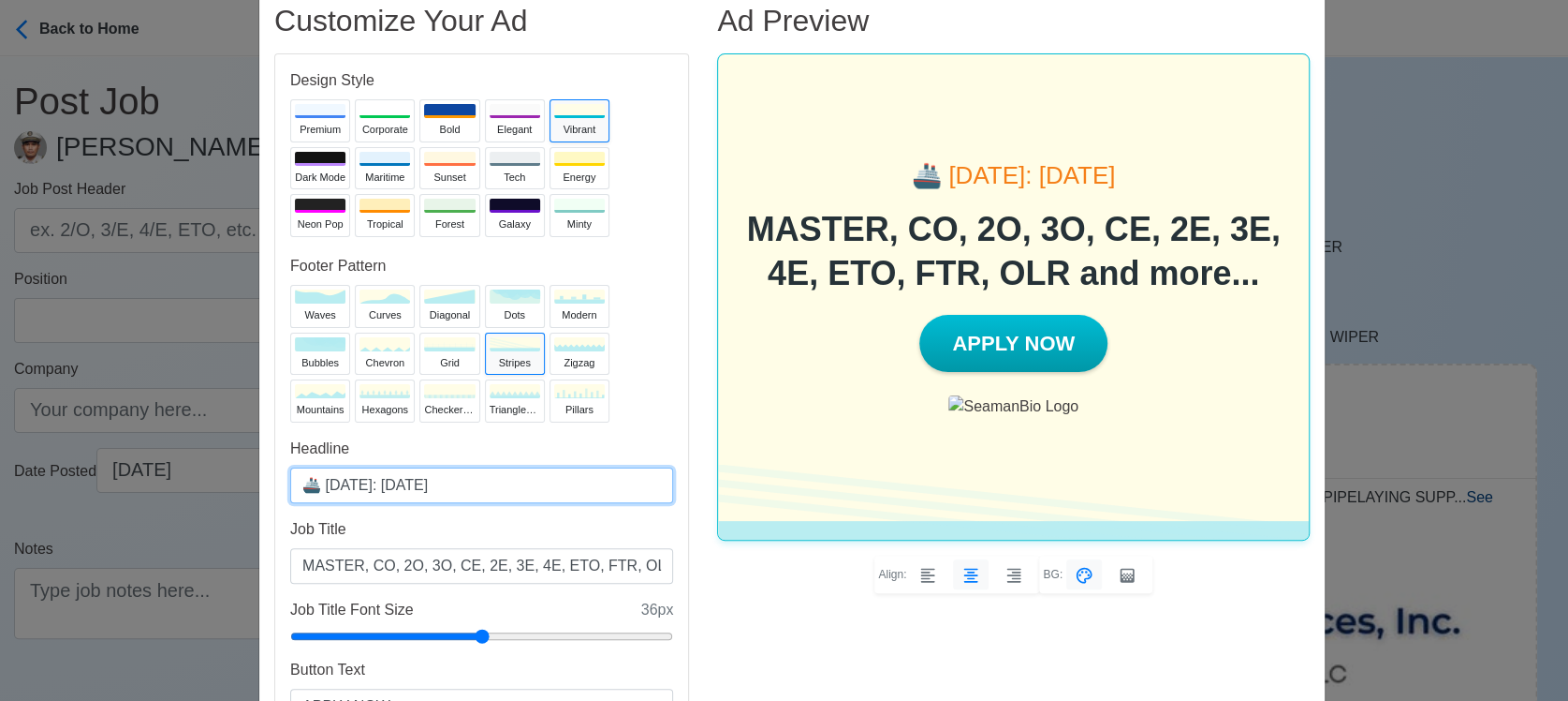
click at [406, 483] on input "🚢 [DATE]: [DATE]" at bounding box center [481, 485] width 383 height 36
type input "🚢 [DATE]: [DATE]"
click at [502, 410] on div "trianglesUp" at bounding box center [515, 409] width 51 height 16
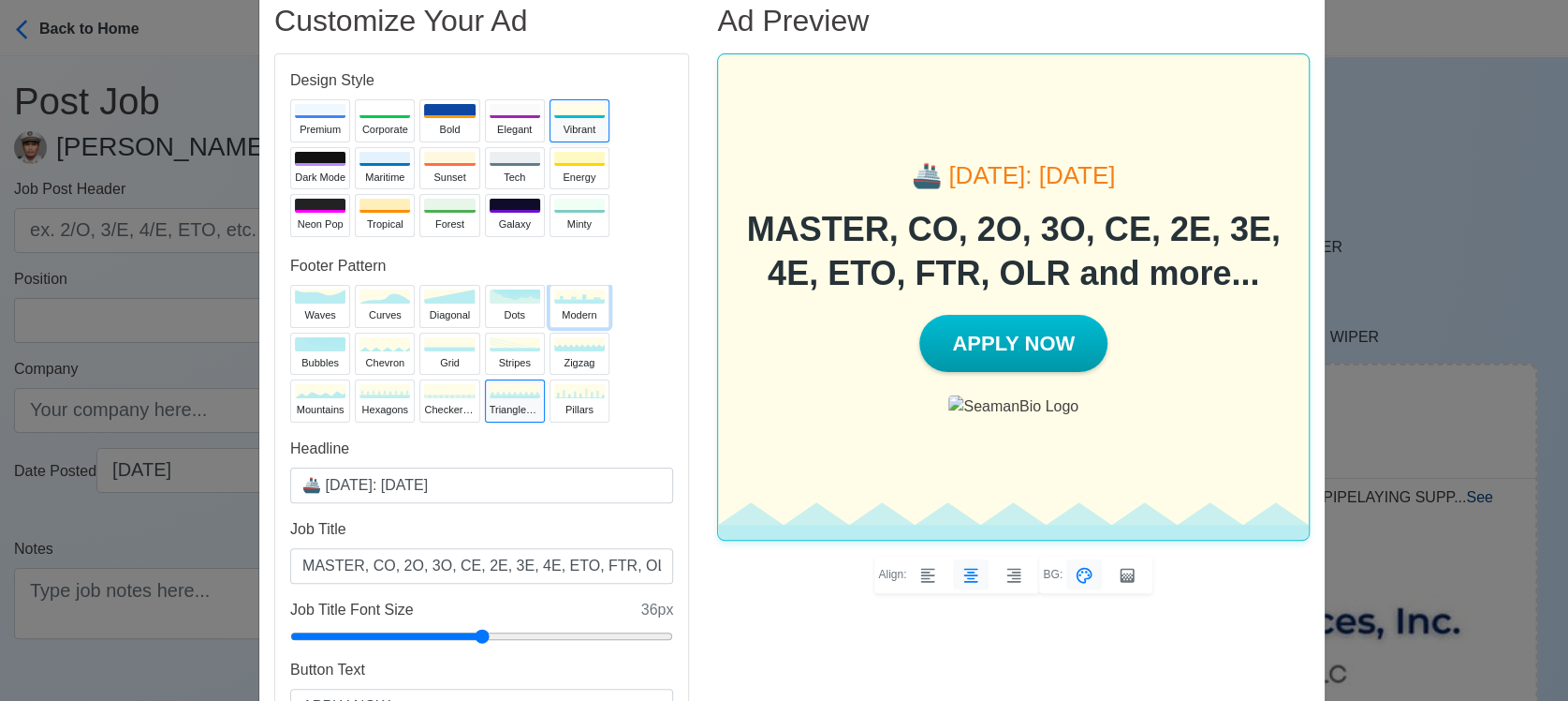
click at [582, 295] on rect at bounding box center [584, 297] width 4 height 5
click at [430, 171] on div "Sunset" at bounding box center [449, 177] width 51 height 16
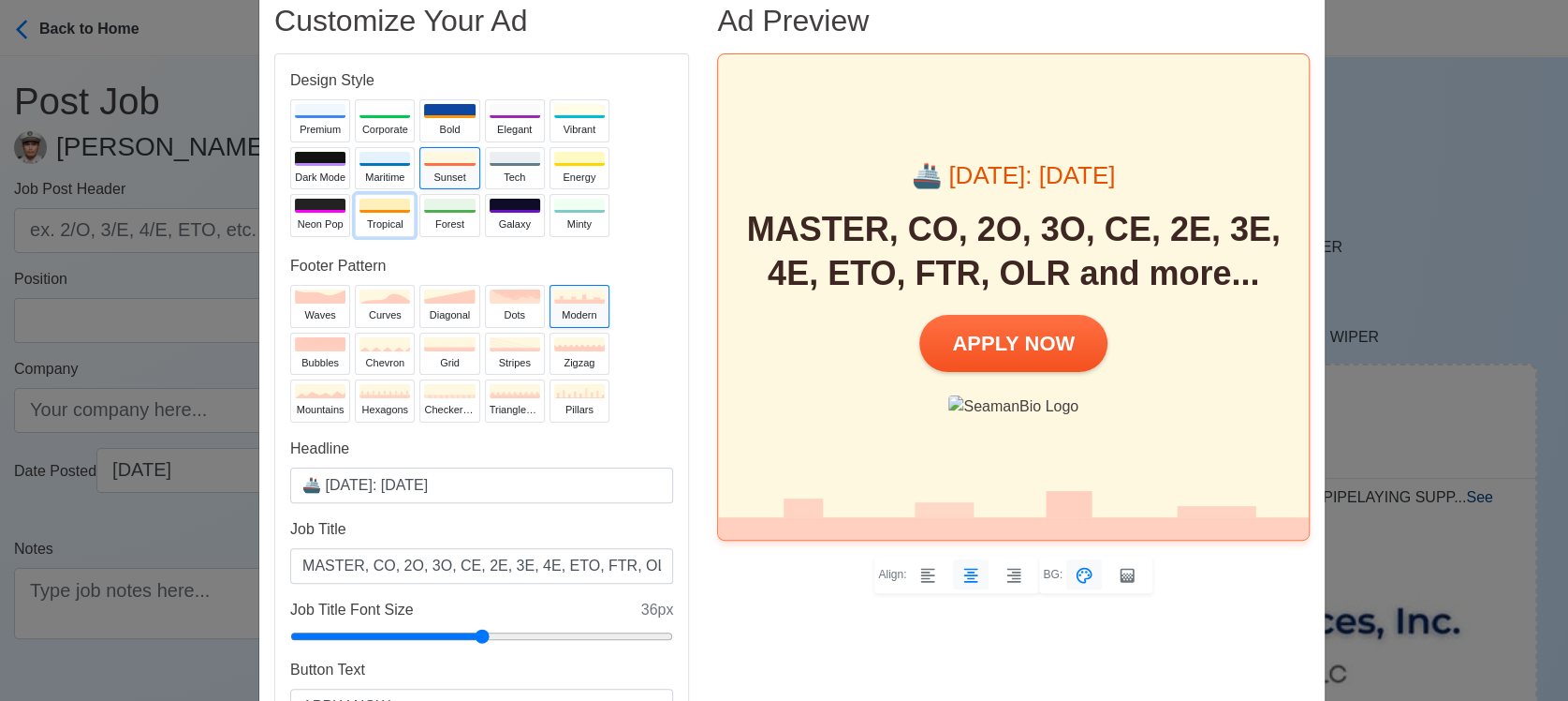
click at [359, 211] on div at bounding box center [384, 206] width 51 height 14
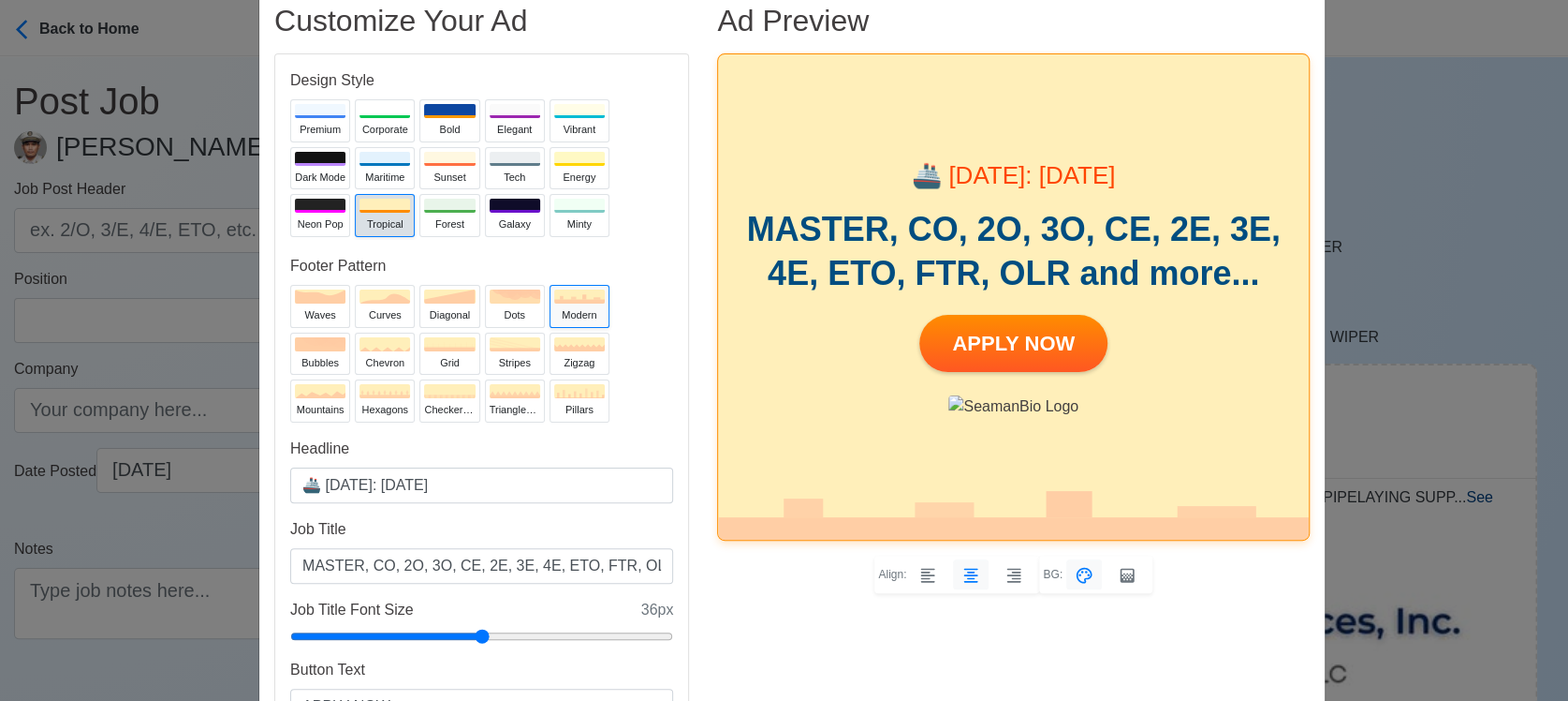
scroll to position [43, 0]
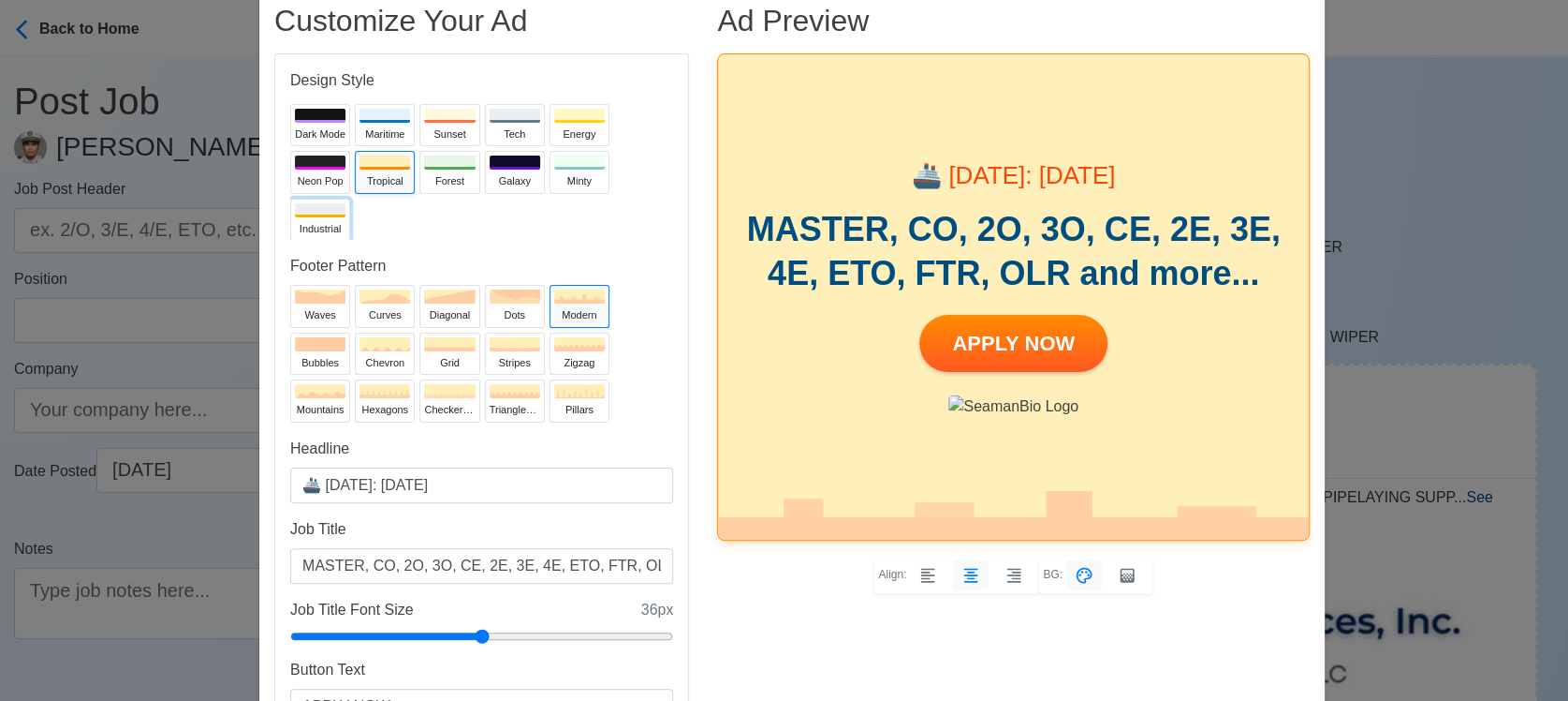
click at [305, 219] on button "Industrial" at bounding box center [320, 221] width 60 height 43
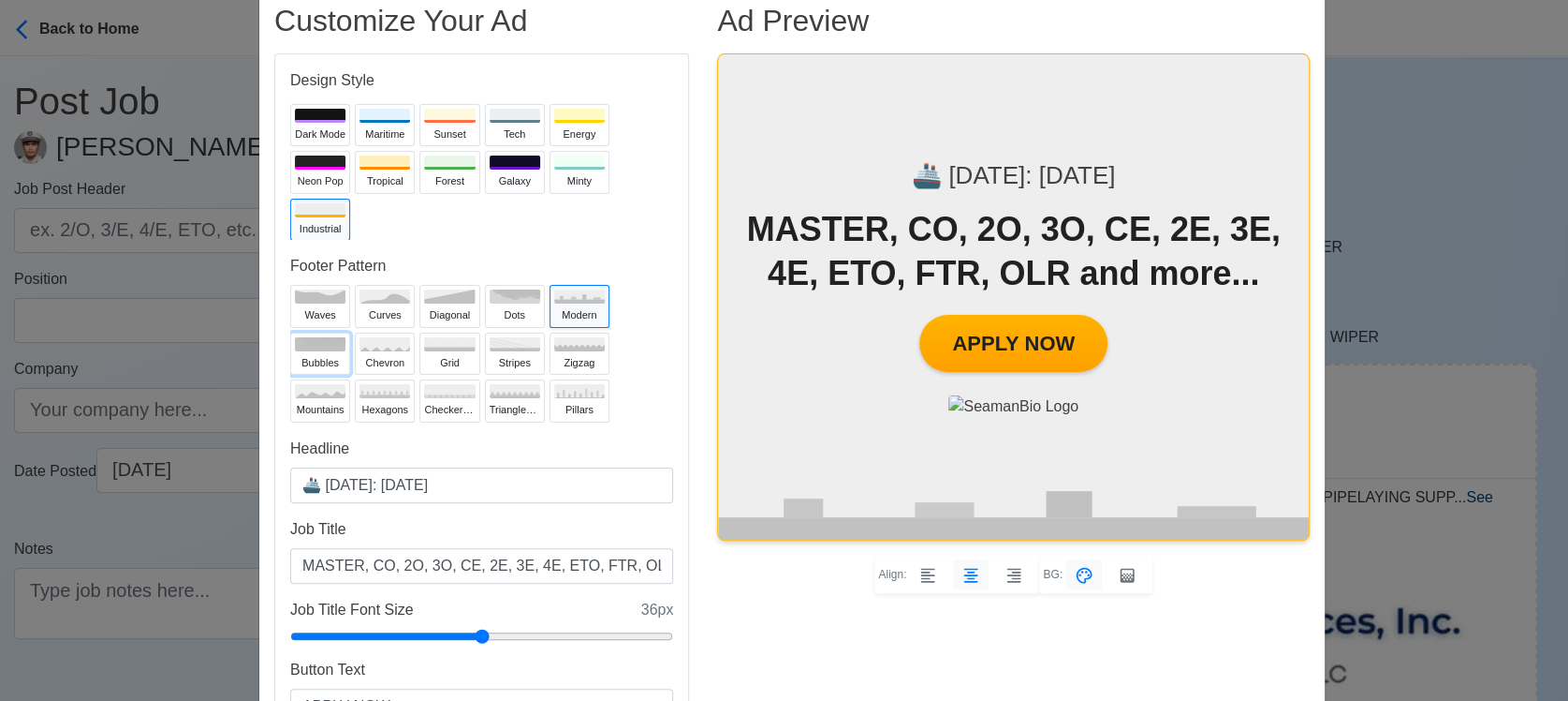
click at [319, 350] on button "bubbles" at bounding box center [320, 354] width 60 height 43
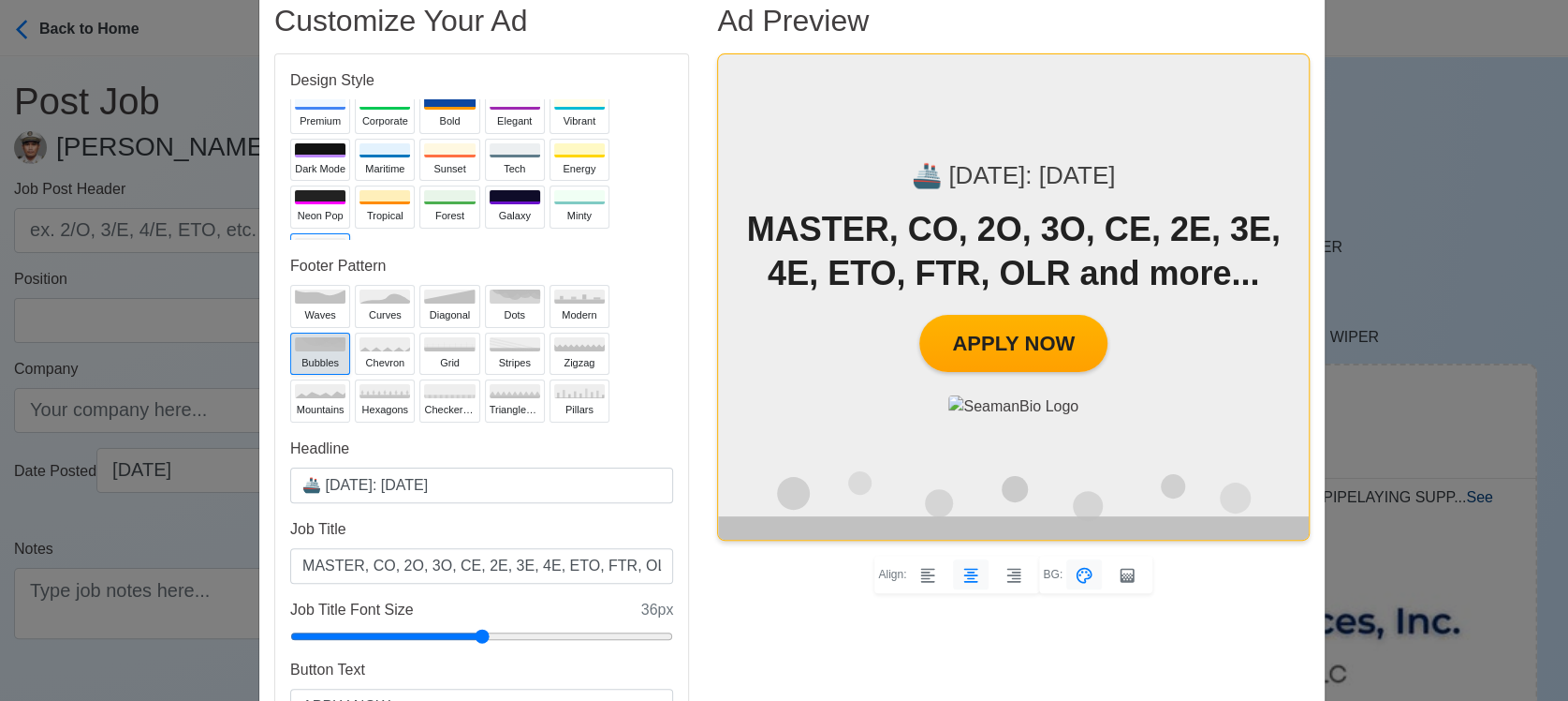
scroll to position [0, 0]
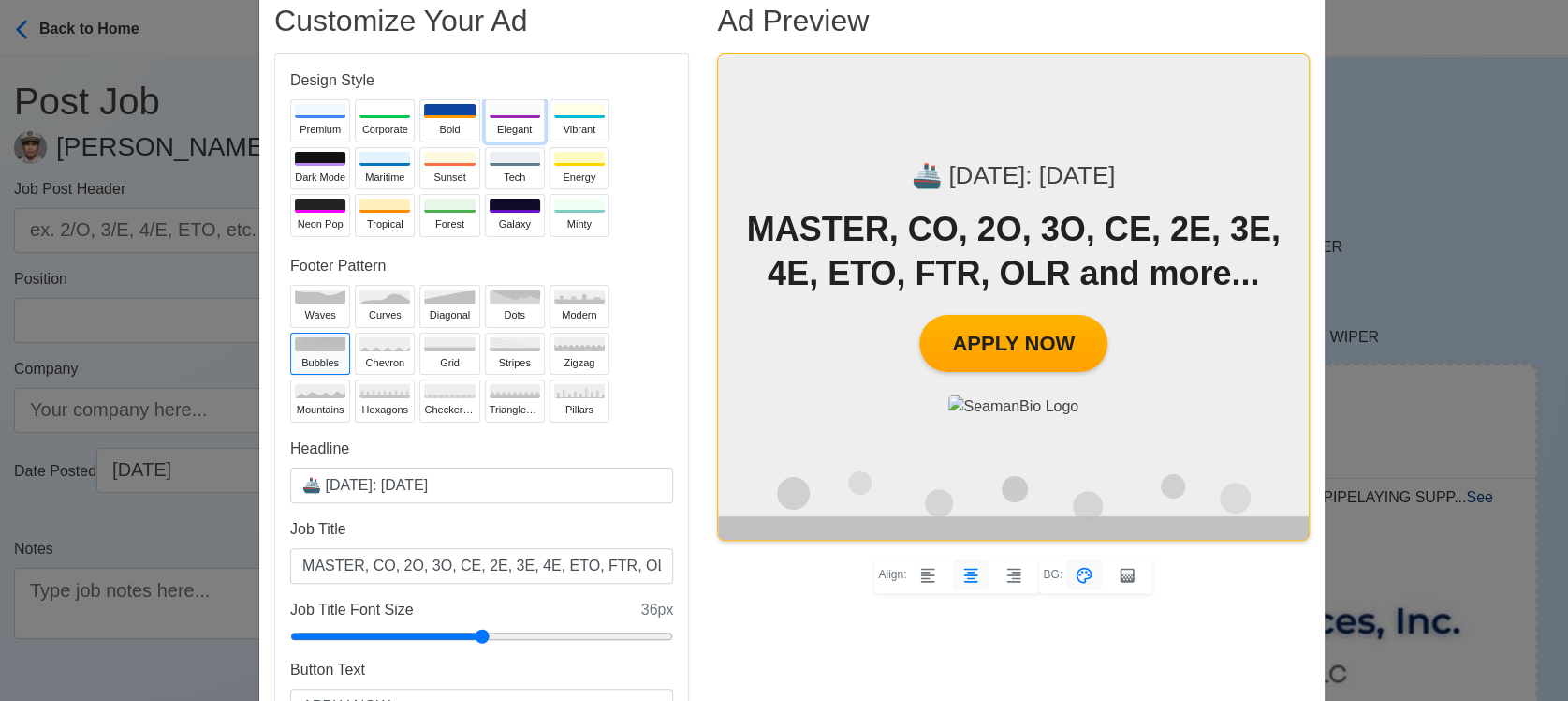
click at [495, 125] on div "Elegant" at bounding box center [515, 130] width 51 height 16
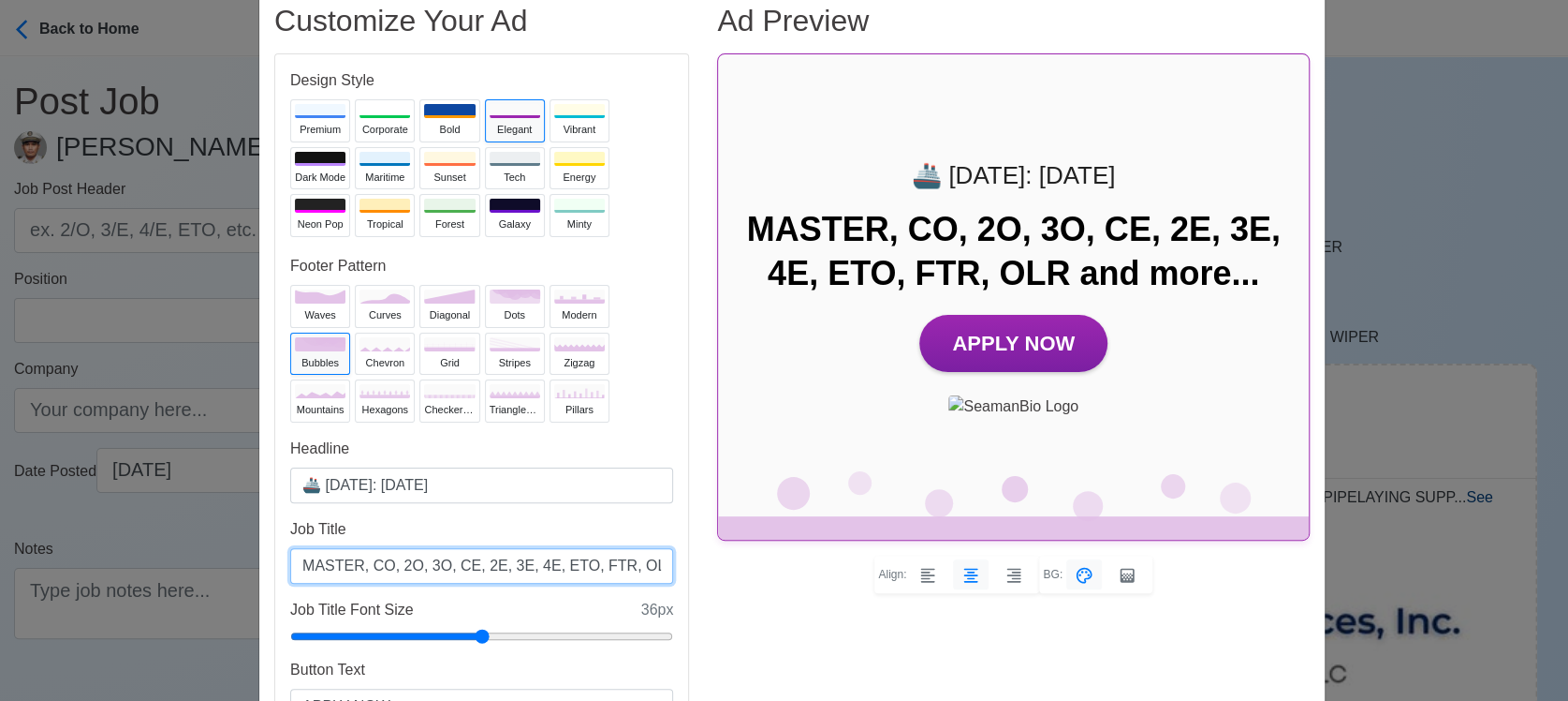
drag, startPoint x: 532, startPoint y: 565, endPoint x: 508, endPoint y: 565, distance: 24.0
click at [508, 565] on input "MASTER, CO, 2O, 3O, CE, 2E, 3E, 4E, ETO, FTR, OLR and more..." at bounding box center [481, 566] width 383 height 36
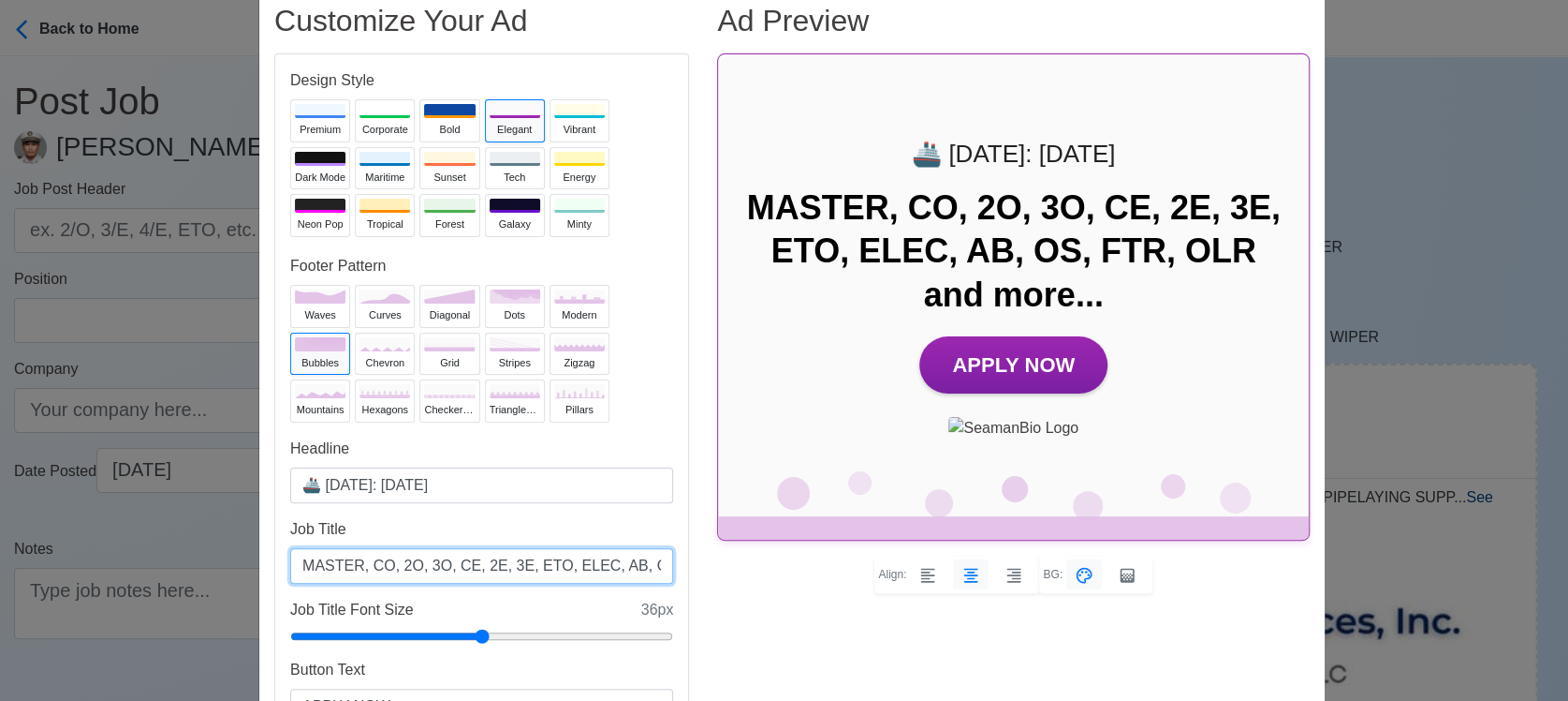
scroll to position [0, 114]
click at [576, 563] on input "MASTER, CO, 2O, 3O, CE, 2E, 3E, ETO, ELEC, AB, OS, FTR, OLR and more..." at bounding box center [481, 566] width 383 height 36
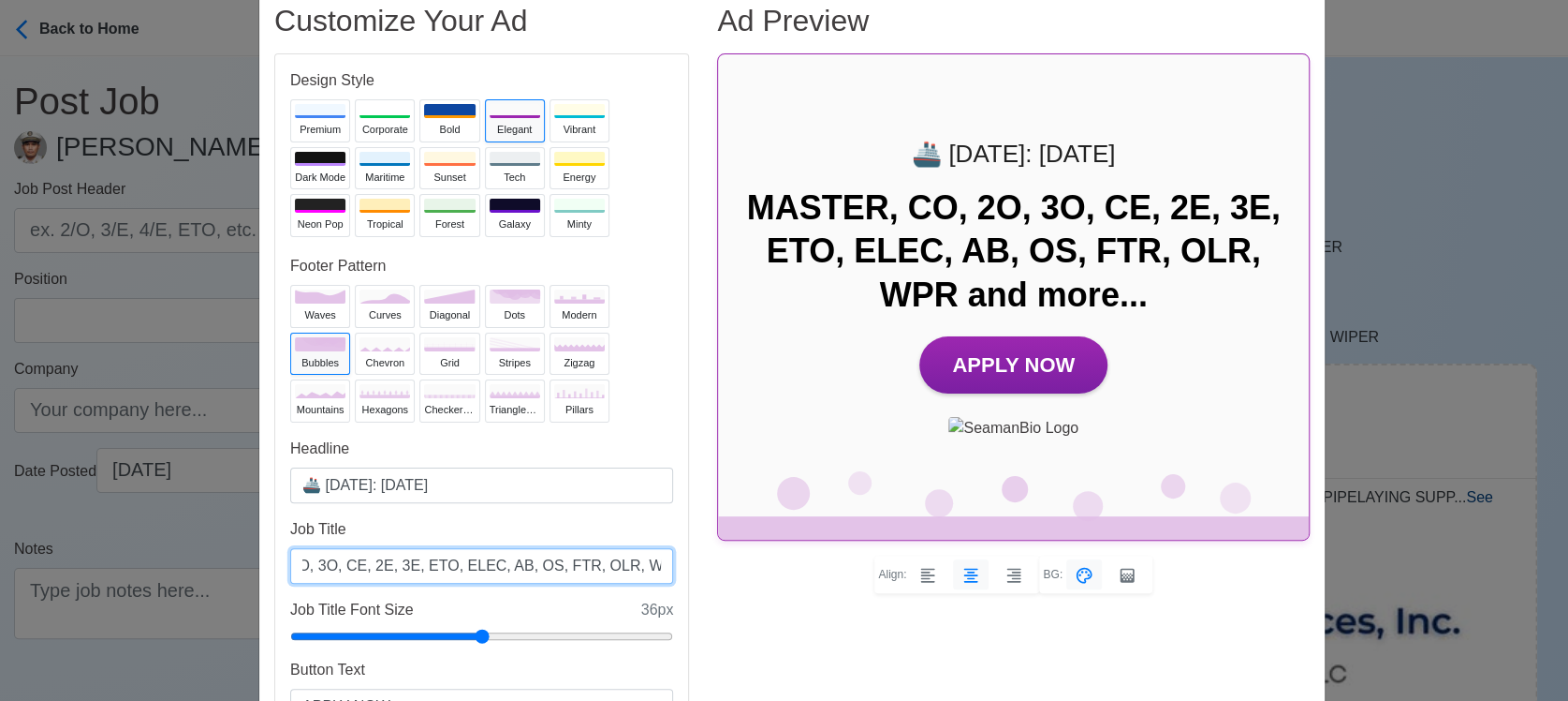
type input "MASTER, CO, 2O, 3O, CE, 2E, 3E, ETO, ELEC, AB, OS, FTR, OLR, WPR and more..."
click at [795, 634] on div "Ad Preview 🚢 [DATE]: [DATE] MASTER, CO, 2O, 3O, CE, 2E, 3E, ETO, ELEC, AB, OS, …" at bounding box center [1014, 386] width 621 height 767
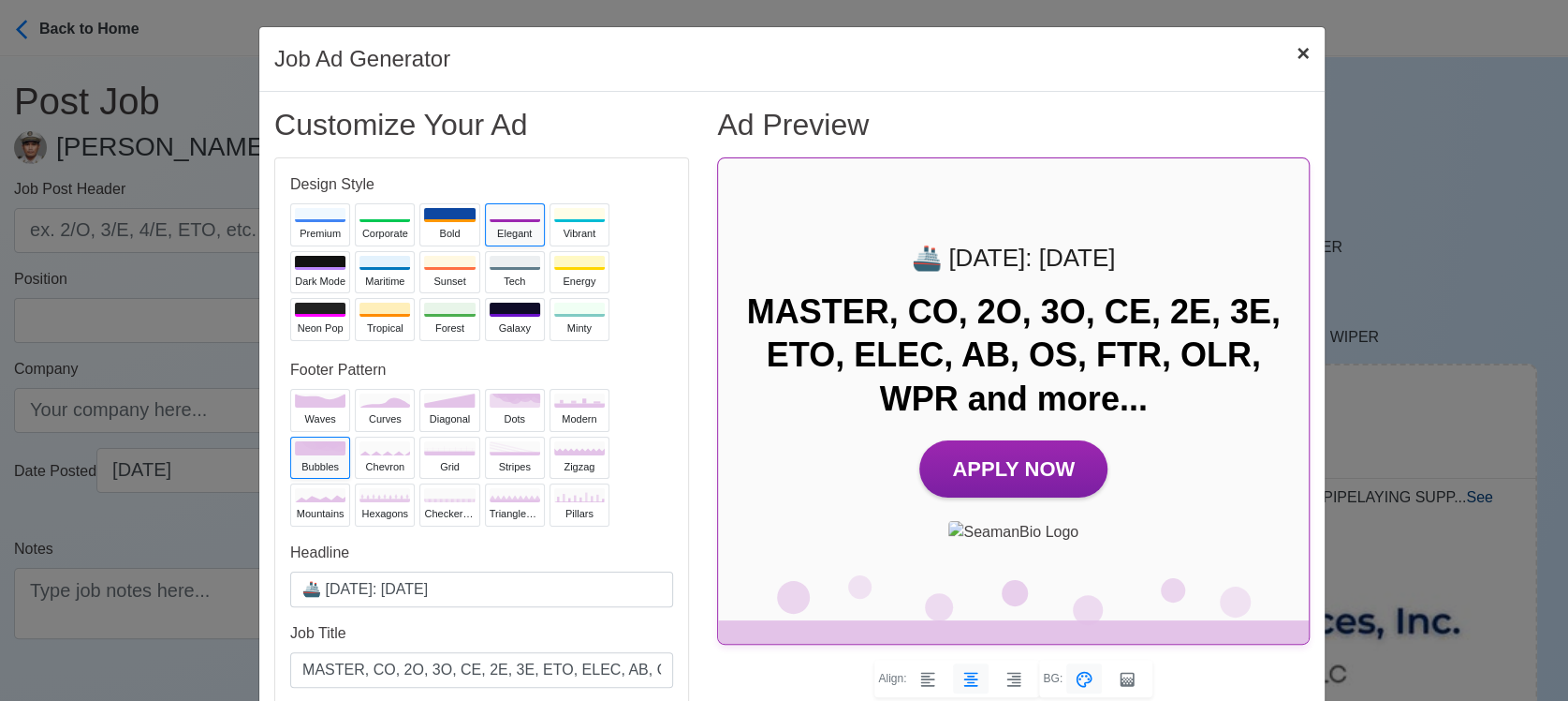
click at [1296, 52] on span "×" at bounding box center [1303, 53] width 13 height 25
